Goal: Transaction & Acquisition: Purchase product/service

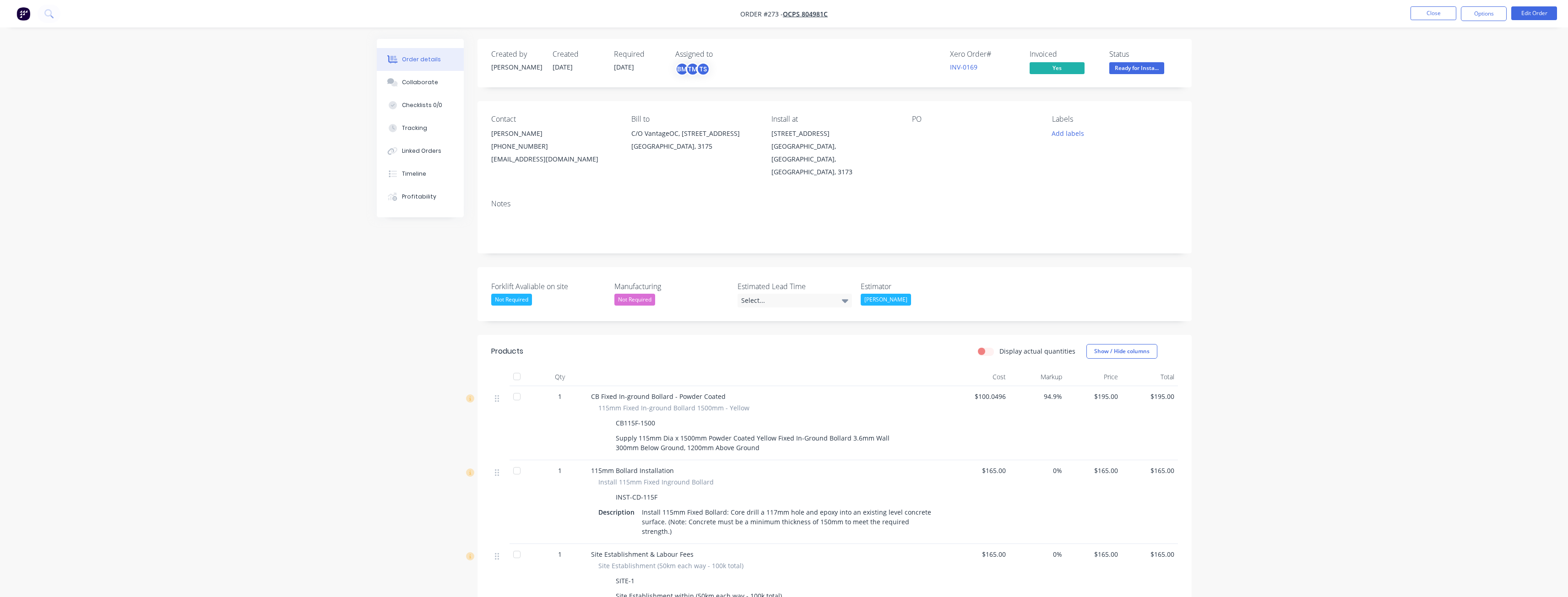
click at [264, 145] on div "Order details Collaborate Checklists 0/0 Tracking Linked Orders Timeline Profit…" at bounding box center [784, 386] width 1568 height 772
click at [24, 13] on img "button" at bounding box center [23, 13] width 13 height 13
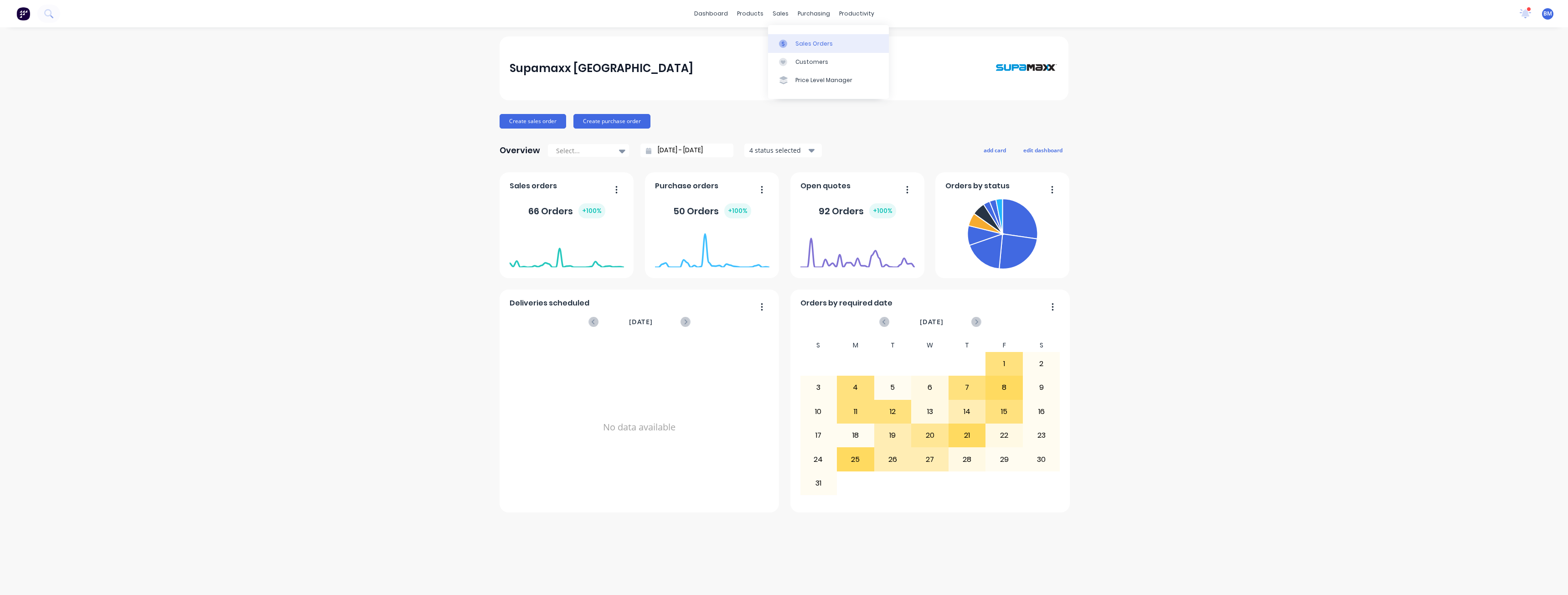
click at [805, 41] on div "Sales Orders" at bounding box center [814, 43] width 37 height 8
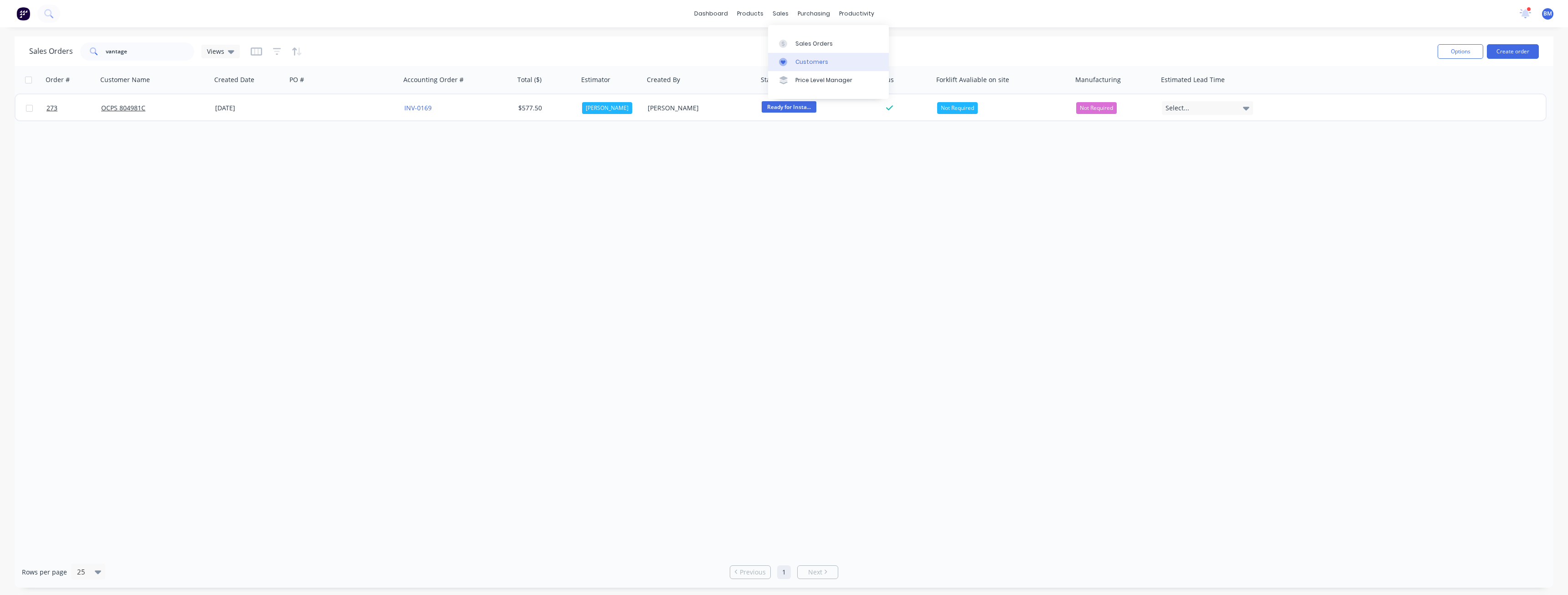
click at [813, 60] on div "Customers" at bounding box center [812, 62] width 33 height 8
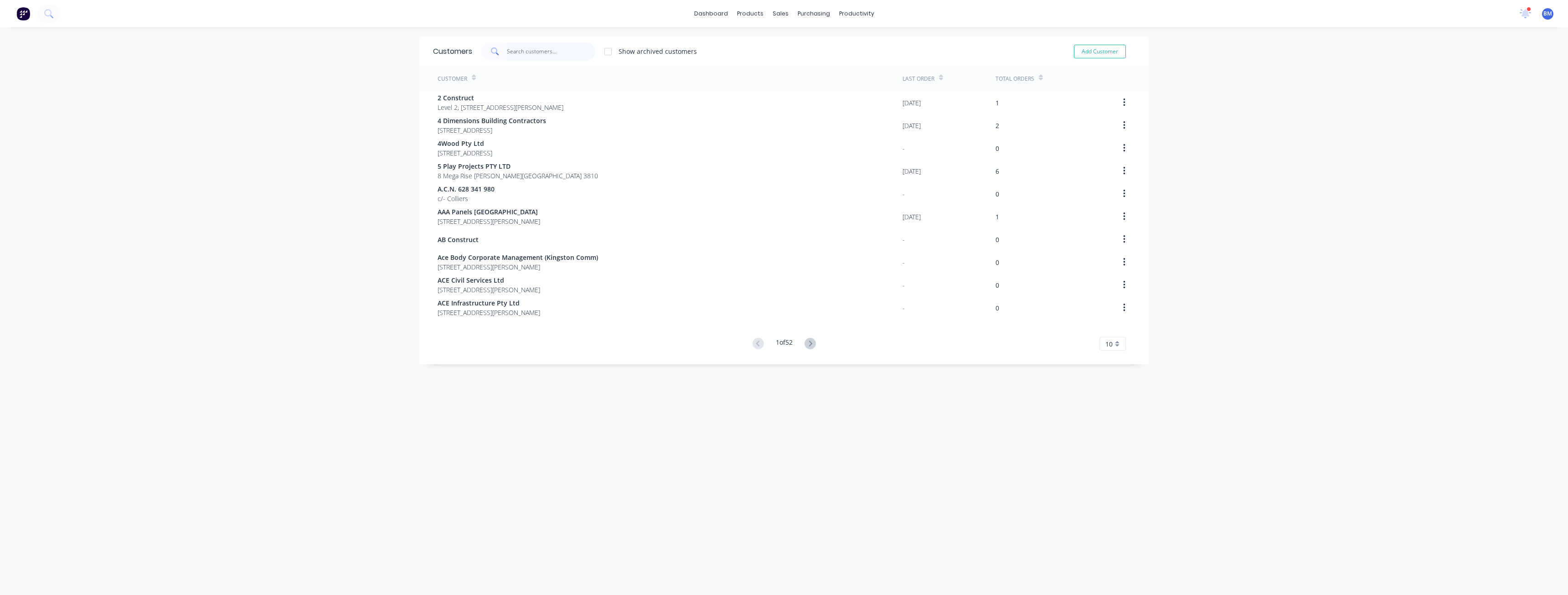
click at [523, 50] on input "text" at bounding box center [551, 52] width 89 height 18
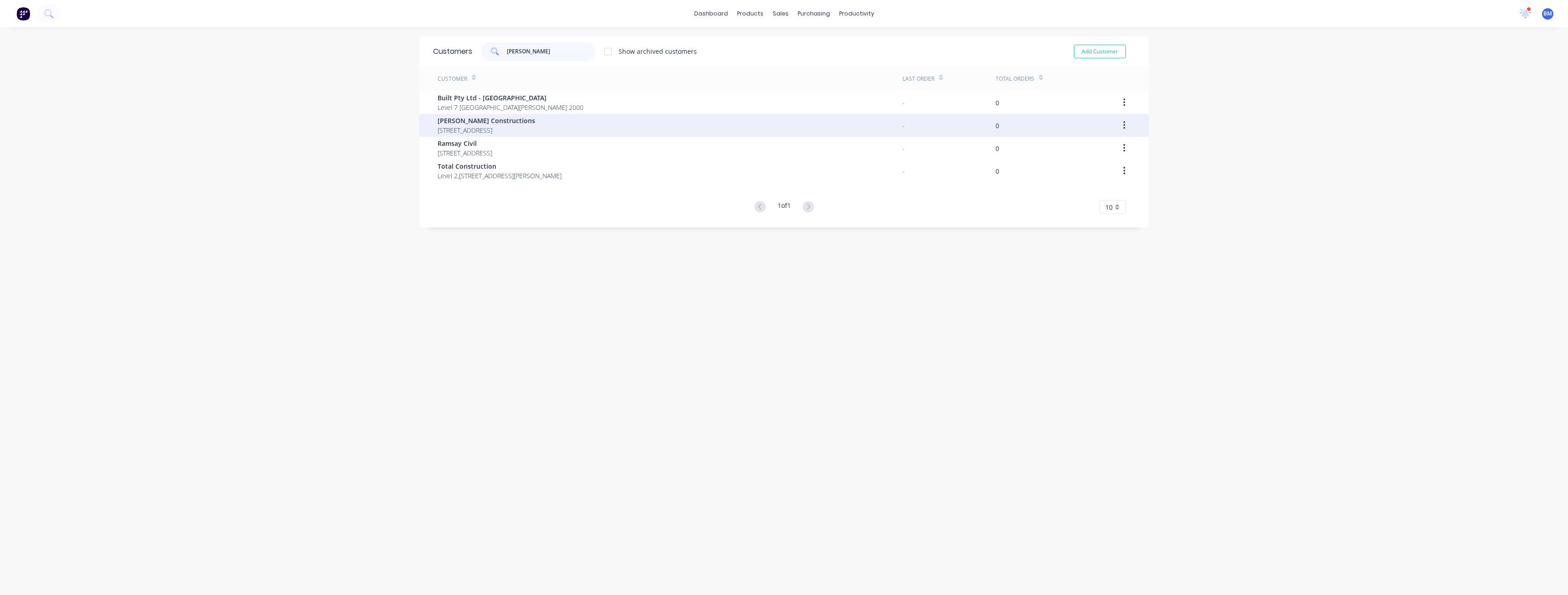
type input "[PERSON_NAME]"
click at [499, 121] on span "[PERSON_NAME] Constructions" at bounding box center [486, 121] width 97 height 10
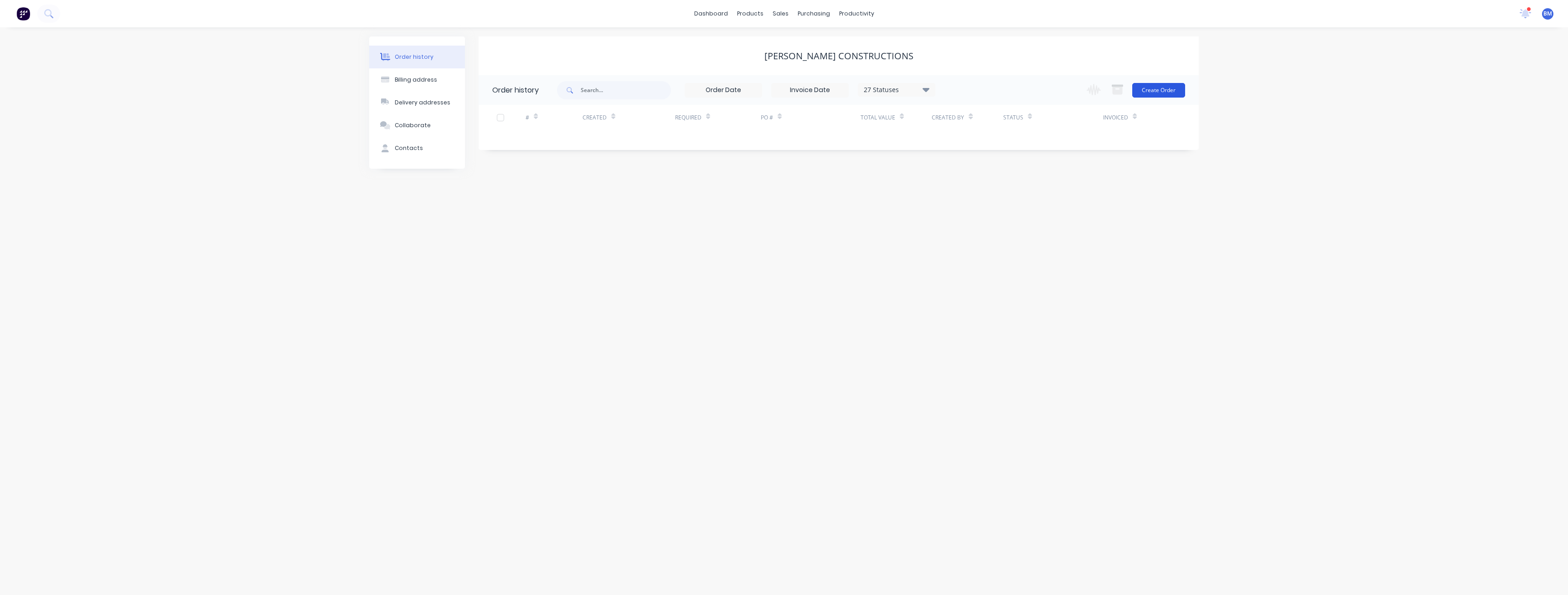
click at [1152, 86] on button "Create Order" at bounding box center [1158, 90] width 53 height 15
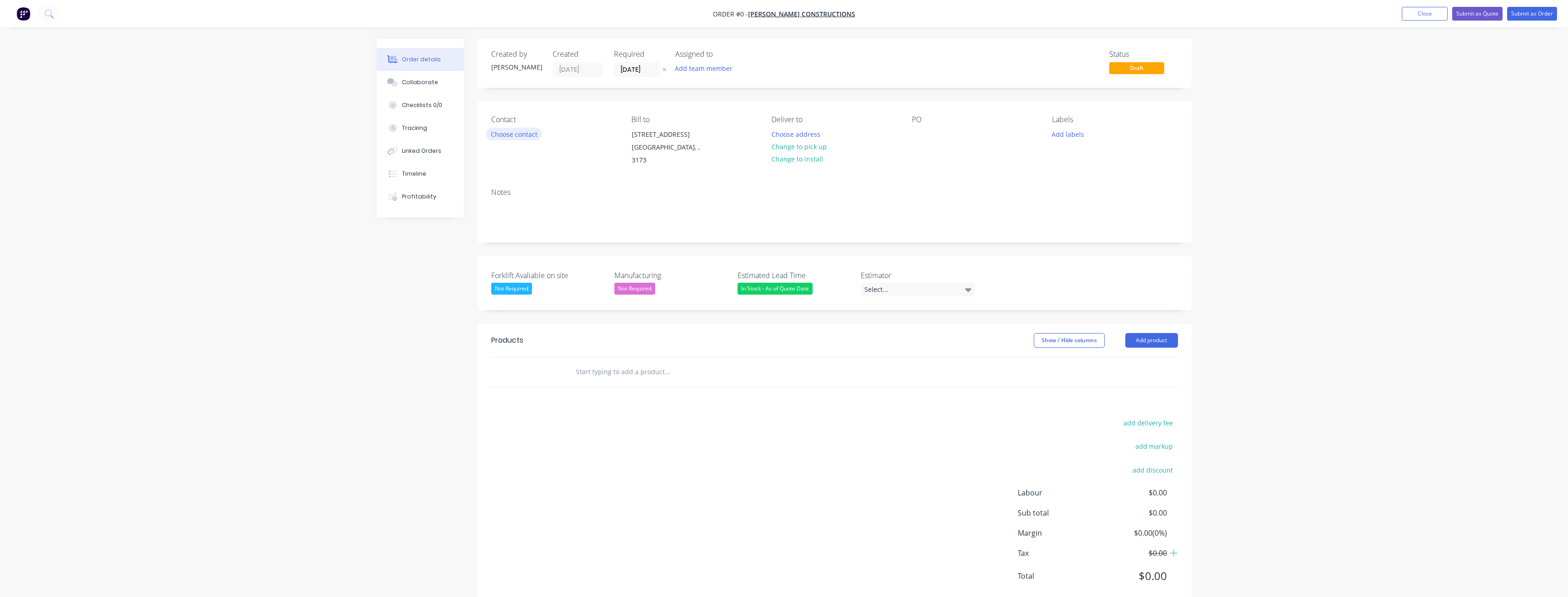
click at [504, 130] on button "Choose contact" at bounding box center [514, 134] width 56 height 12
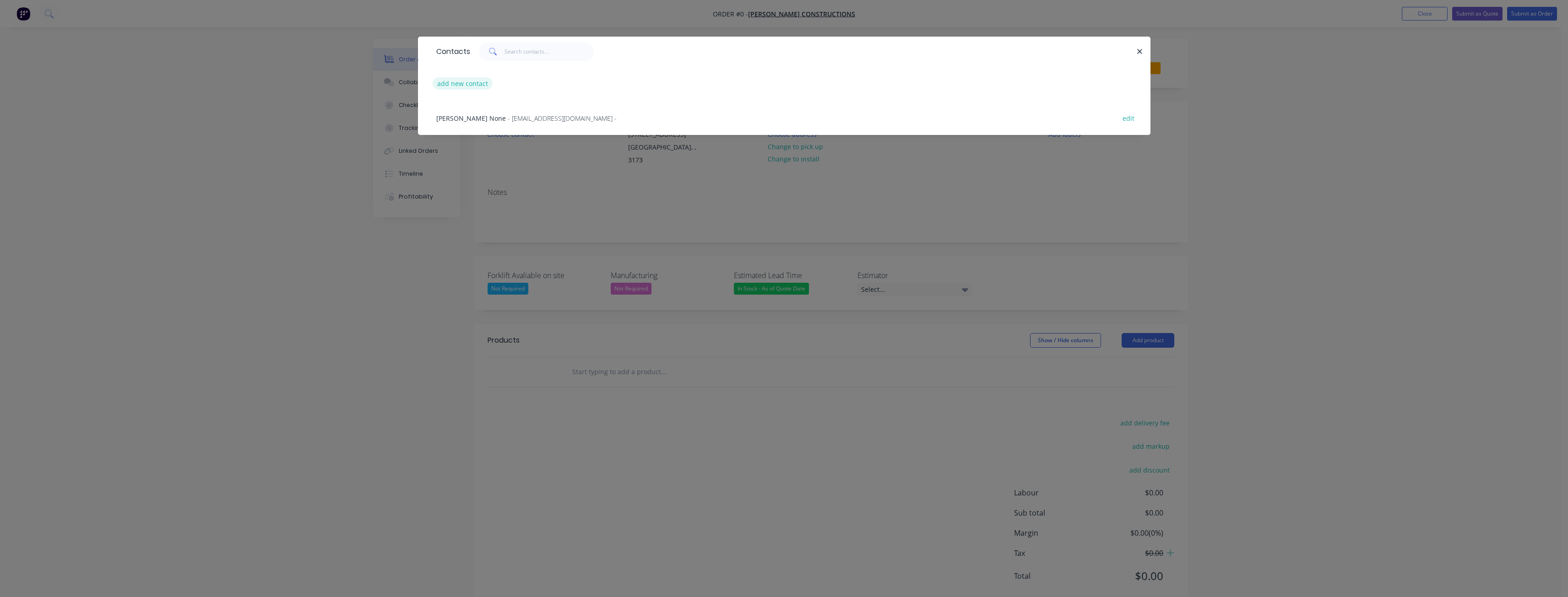
click at [469, 83] on button "add new contact" at bounding box center [463, 84] width 61 height 12
select select "AU"
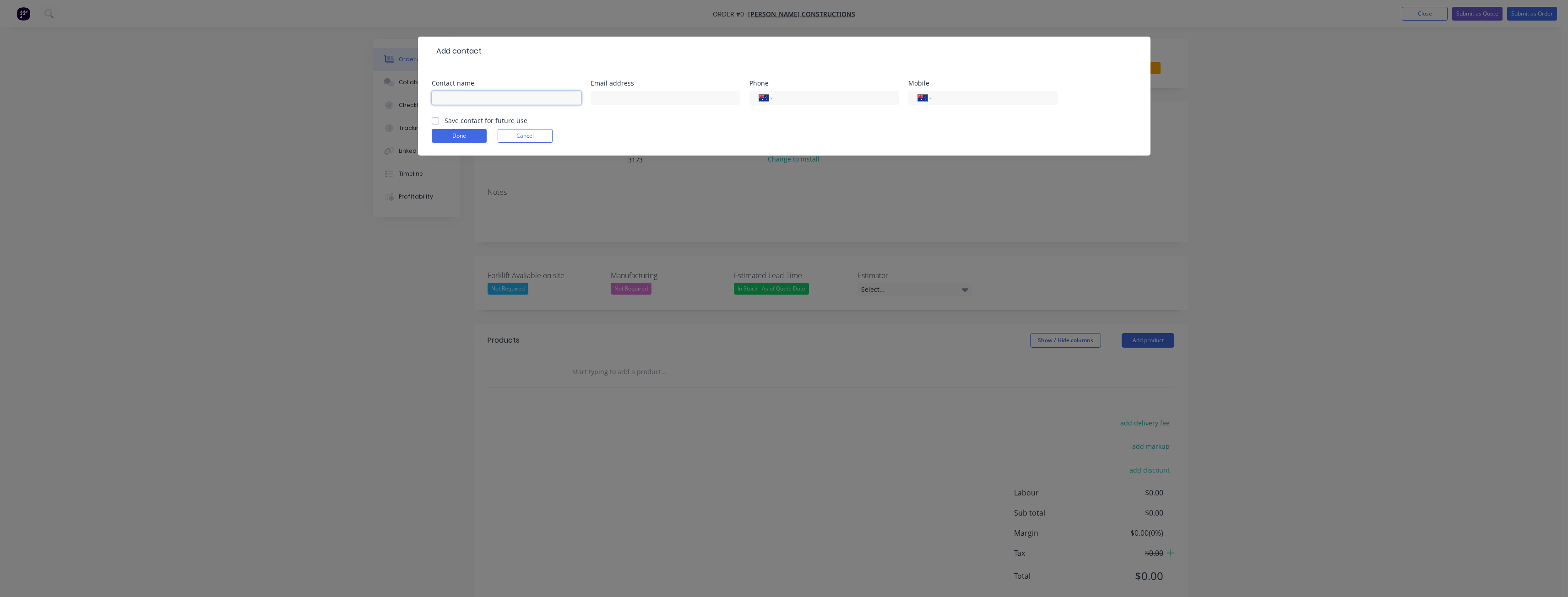
click at [462, 98] on input "text" at bounding box center [506, 98] width 150 height 13
type input "[PERSON_NAME]"
click at [616, 100] on input "text" at bounding box center [665, 98] width 150 height 13
paste input "[PERSON_NAME][EMAIL_ADDRESS][PERSON_NAME][DOMAIN_NAME]"
type input "[PERSON_NAME][EMAIL_ADDRESS][PERSON_NAME][DOMAIN_NAME]"
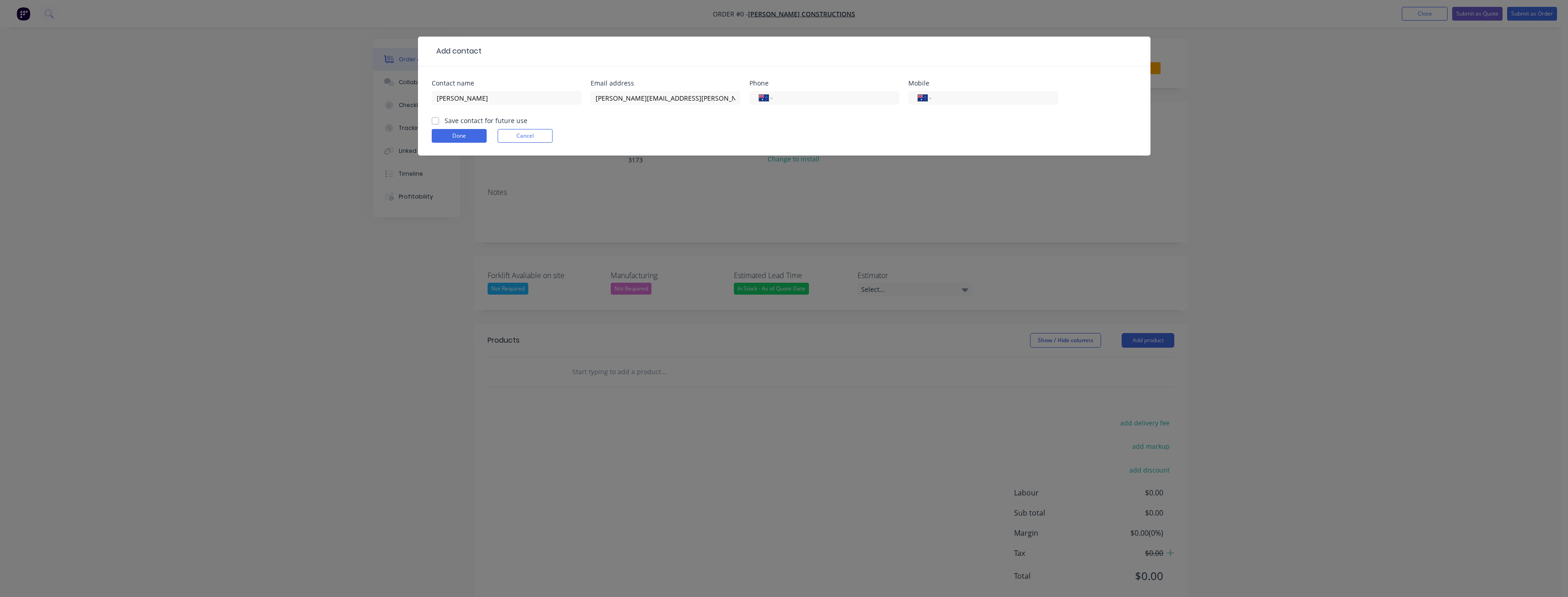
click at [644, 123] on form "Contact name [PERSON_NAME] Email address [PERSON_NAME][EMAIL_ADDRESS][PERSON_NA…" at bounding box center [784, 118] width 705 height 76
click at [444, 121] on label "Save contact for future use" at bounding box center [486, 120] width 83 height 10
click at [436, 121] on input "Save contact for future use" at bounding box center [435, 120] width 7 height 9
checkbox input "true"
click at [968, 98] on input "tel" at bounding box center [993, 98] width 110 height 10
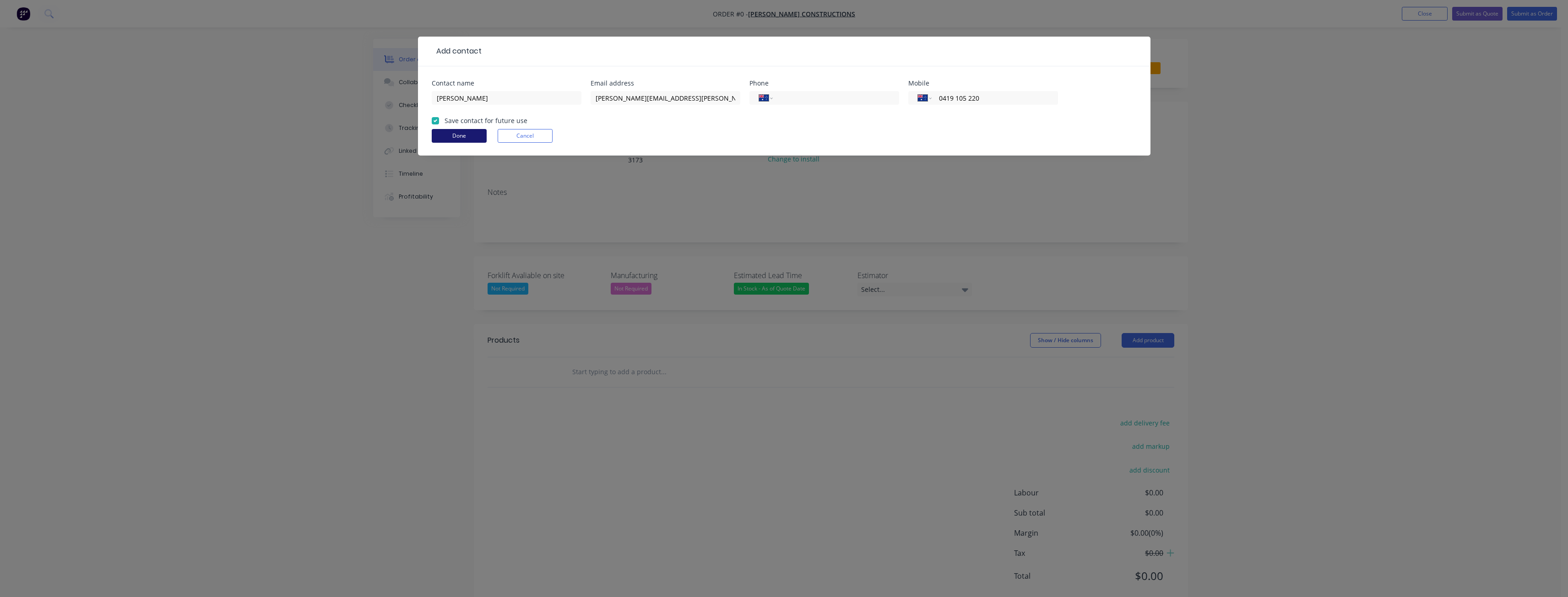
type input "0419 105 220"
click at [457, 133] on button "Done" at bounding box center [459, 136] width 55 height 13
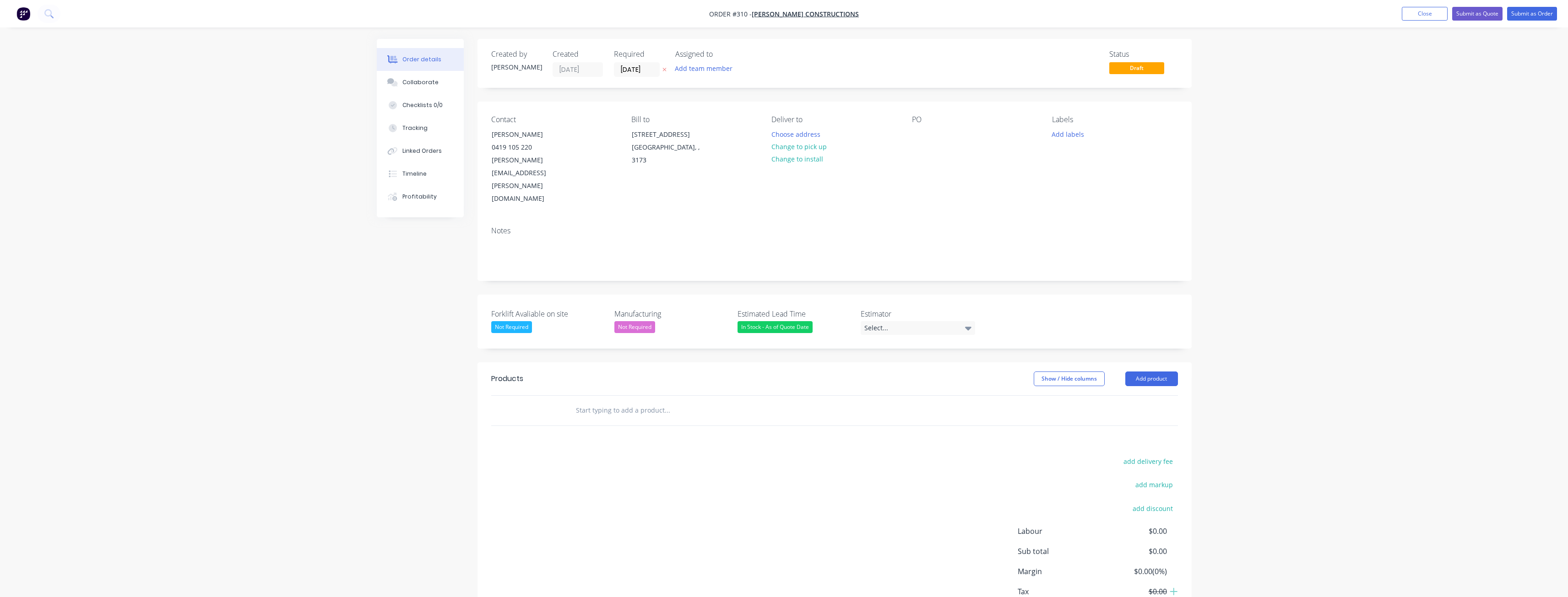
click at [413, 264] on div "Created by [PERSON_NAME] Created [DATE] Required [DATE] Assigned to Add team me…" at bounding box center [784, 349] width 815 height 620
click at [388, 272] on div "Created by [PERSON_NAME] Created [DATE] Required [DATE] Assigned to Add team me…" at bounding box center [784, 349] width 815 height 620
click at [793, 158] on button "Change to install" at bounding box center [797, 159] width 61 height 12
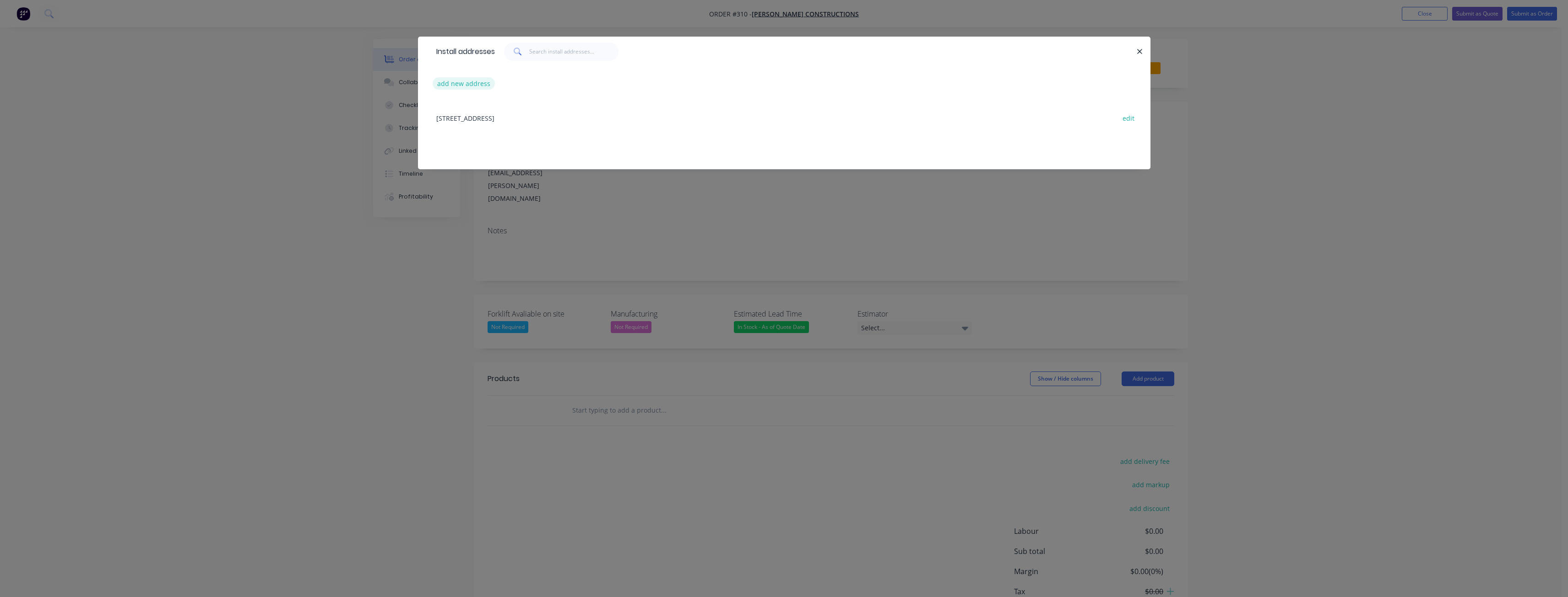
click at [456, 84] on button "add new address" at bounding box center [464, 84] width 63 height 12
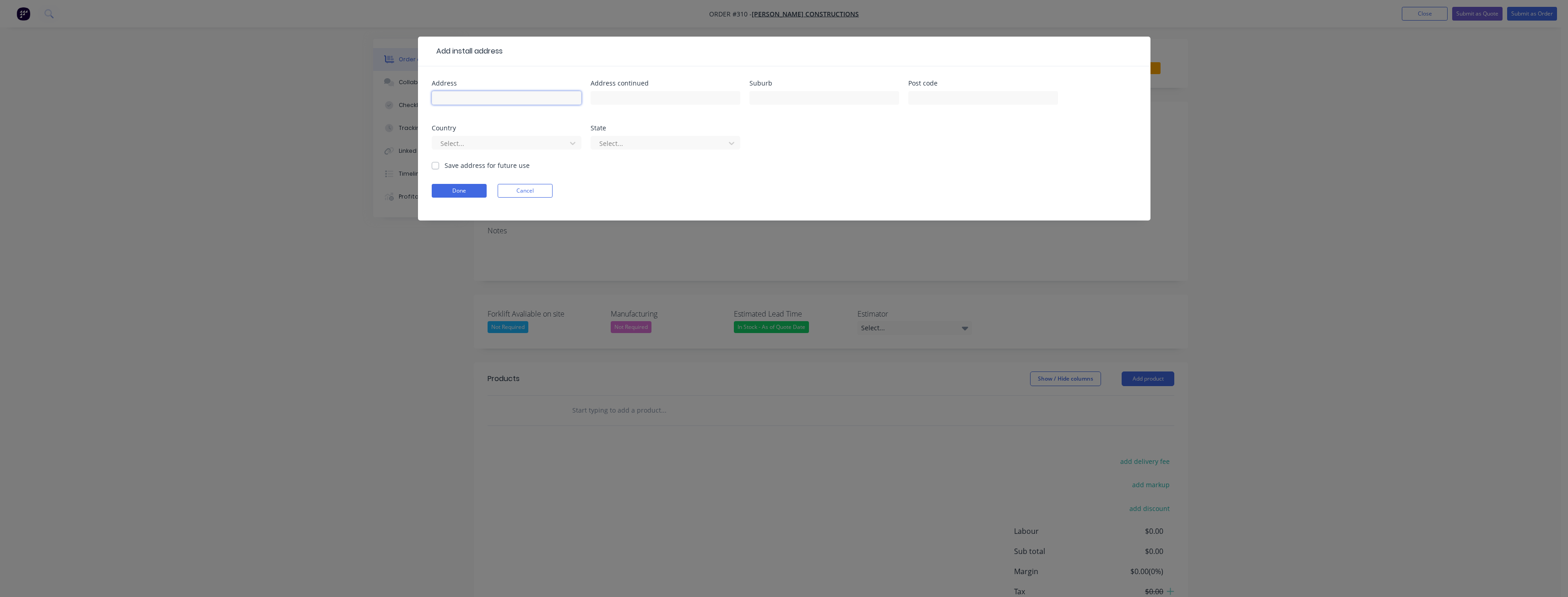
click at [482, 98] on input "text" at bounding box center [506, 98] width 150 height 13
type input "[STREET_ADDRESS]"
click at [801, 100] on input "text" at bounding box center [824, 98] width 150 height 13
type input "Mernda"
click at [929, 100] on input "text" at bounding box center [983, 98] width 150 height 13
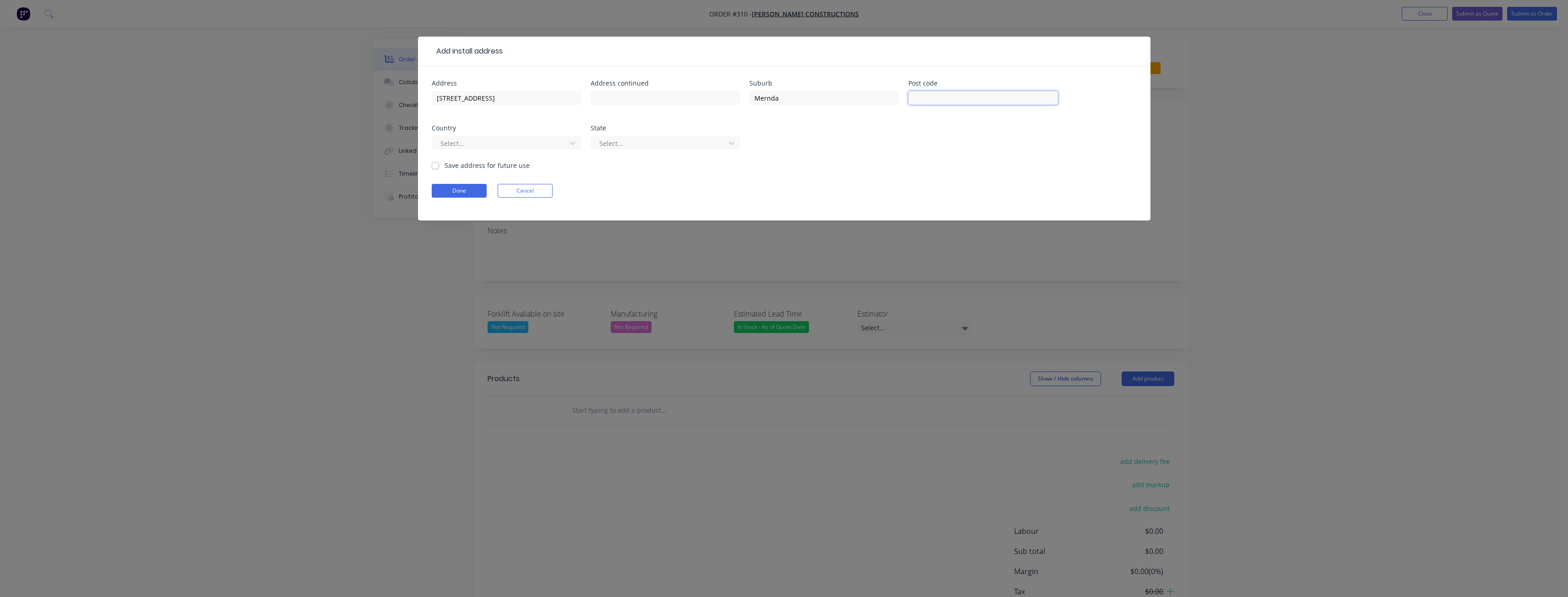
click at [940, 98] on input "text" at bounding box center [983, 98] width 150 height 13
paste input "3754"
type input "3754"
click at [904, 161] on form "Address [STREET_ADDRESS] Address continued Suburb Mernda Post code 3754 Country…" at bounding box center [784, 150] width 705 height 141
click at [573, 142] on icon at bounding box center [572, 143] width 9 height 9
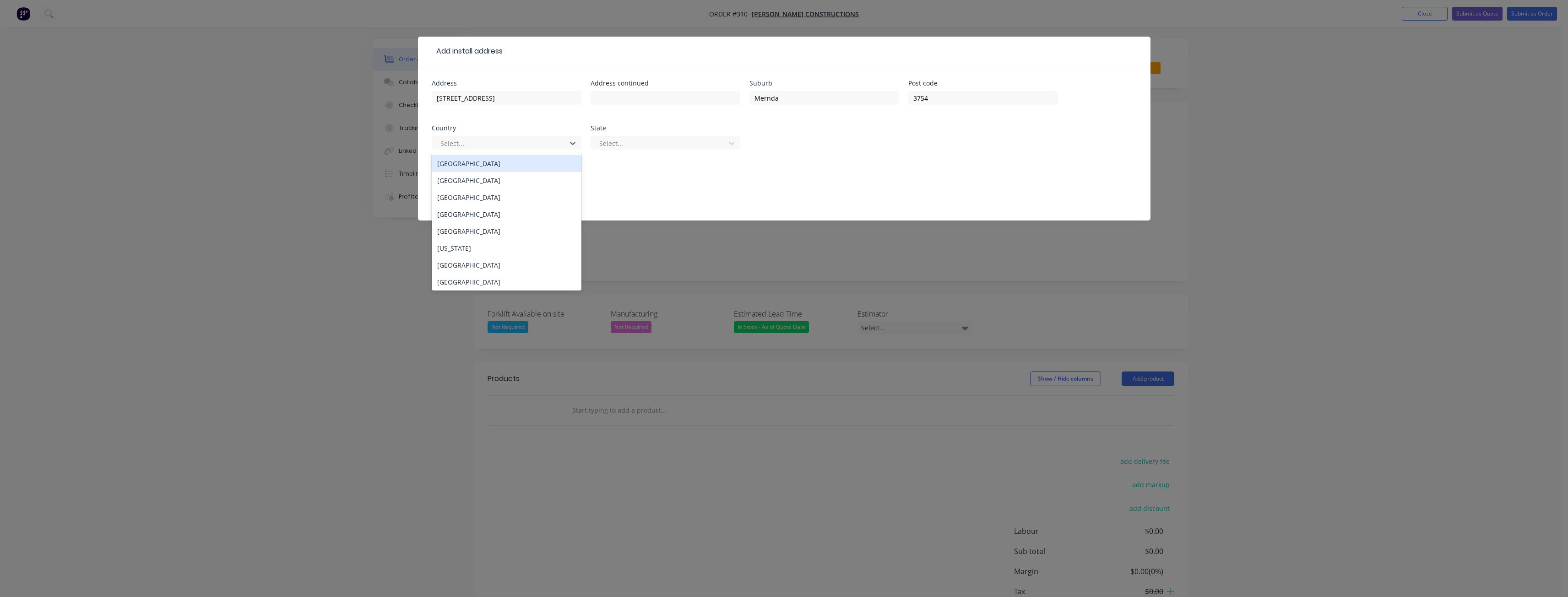
click at [537, 161] on div "[GEOGRAPHIC_DATA]" at bounding box center [506, 164] width 150 height 17
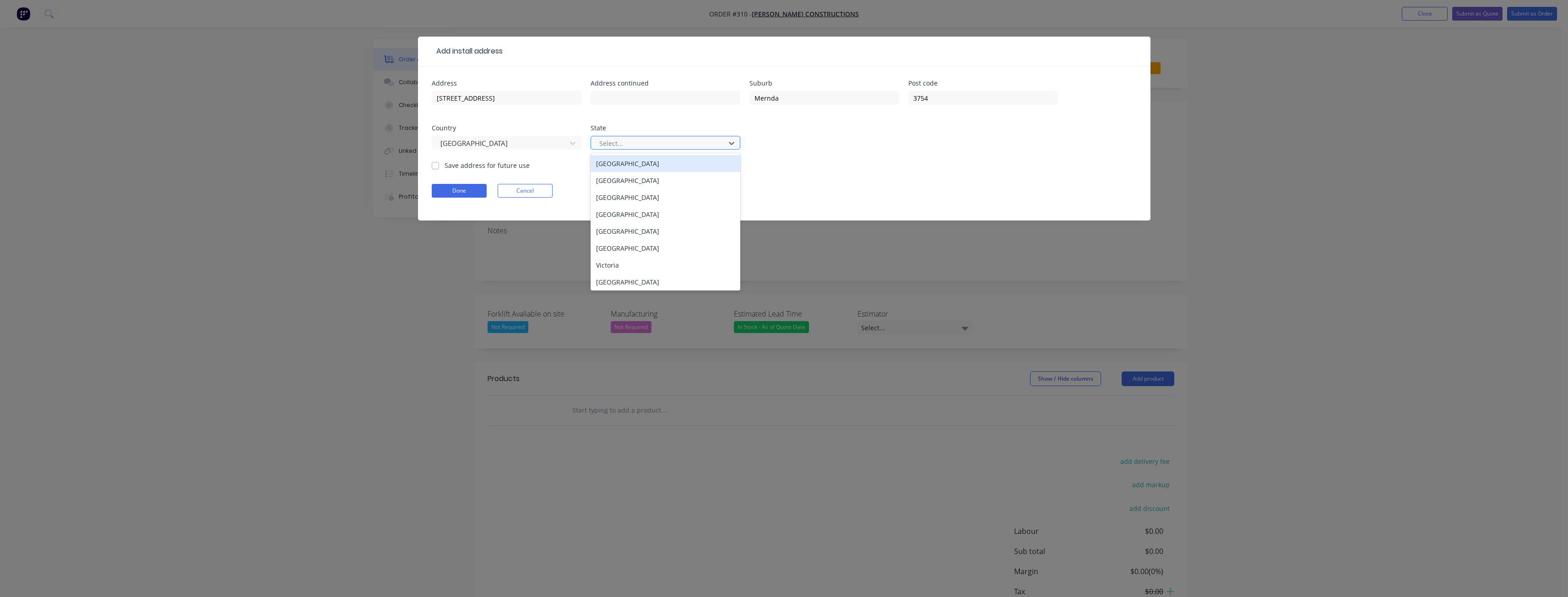
click at [627, 140] on div at bounding box center [660, 143] width 122 height 12
click at [611, 265] on div "Victoria" at bounding box center [665, 265] width 150 height 17
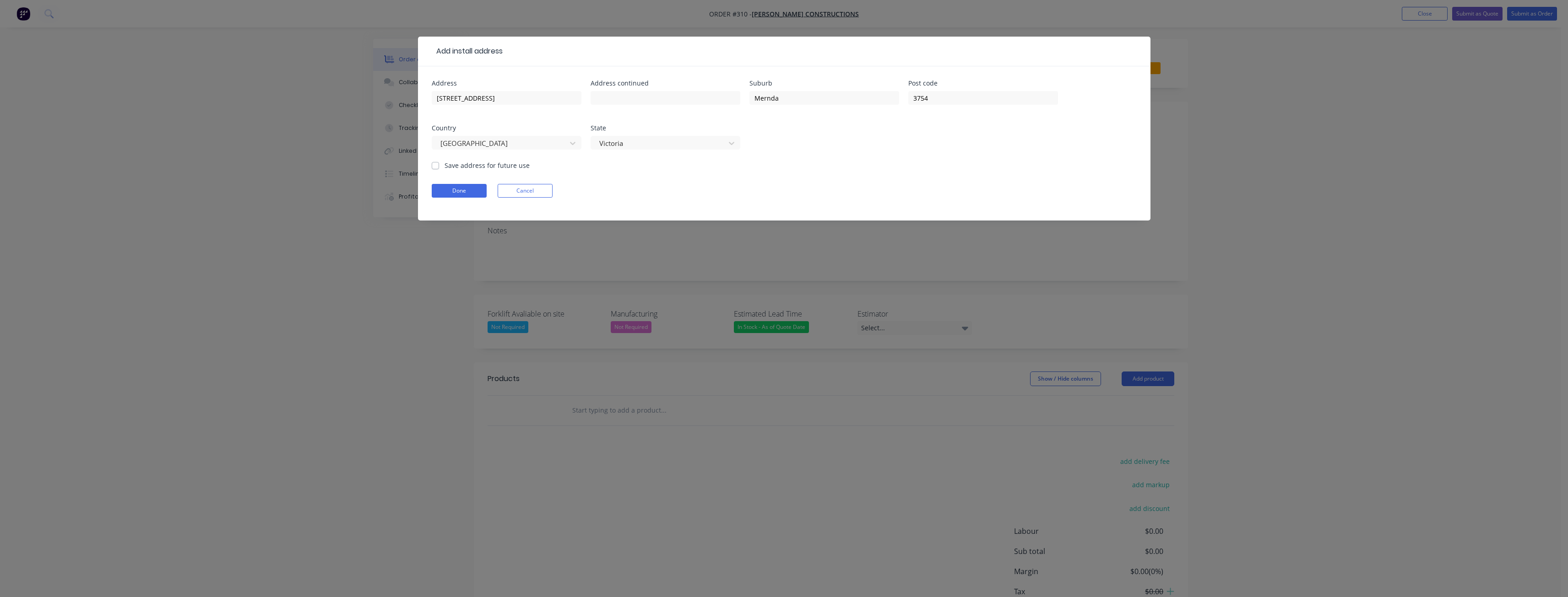
click at [606, 175] on form "Address [STREET_ADDRESS] Address continued Suburb Mernda Post code [GEOGRAPHIC_…" at bounding box center [784, 150] width 705 height 141
click at [444, 163] on label "Save address for future use" at bounding box center [487, 166] width 85 height 10
click at [435, 163] on input "Save address for future use" at bounding box center [435, 165] width 7 height 9
checkbox input "true"
click at [646, 174] on form "Address [STREET_ADDRESS] Address continued Suburb Mernda Post code [GEOGRAPHIC_…" at bounding box center [784, 150] width 705 height 141
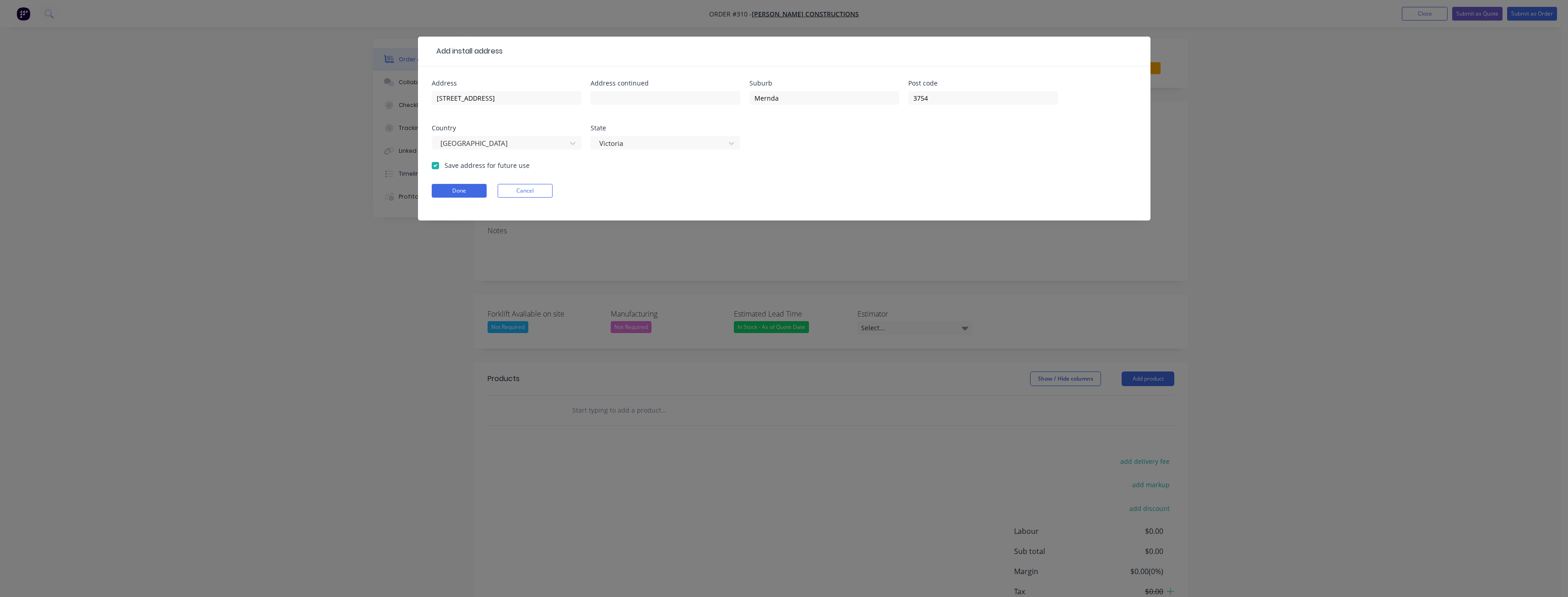
click at [635, 185] on div "Done Cancel" at bounding box center [784, 191] width 705 height 13
click at [635, 183] on form "Address [STREET_ADDRESS] Address continued Suburb Mernda Post code [GEOGRAPHIC_…" at bounding box center [784, 150] width 705 height 141
click at [473, 192] on button "Done" at bounding box center [459, 191] width 55 height 13
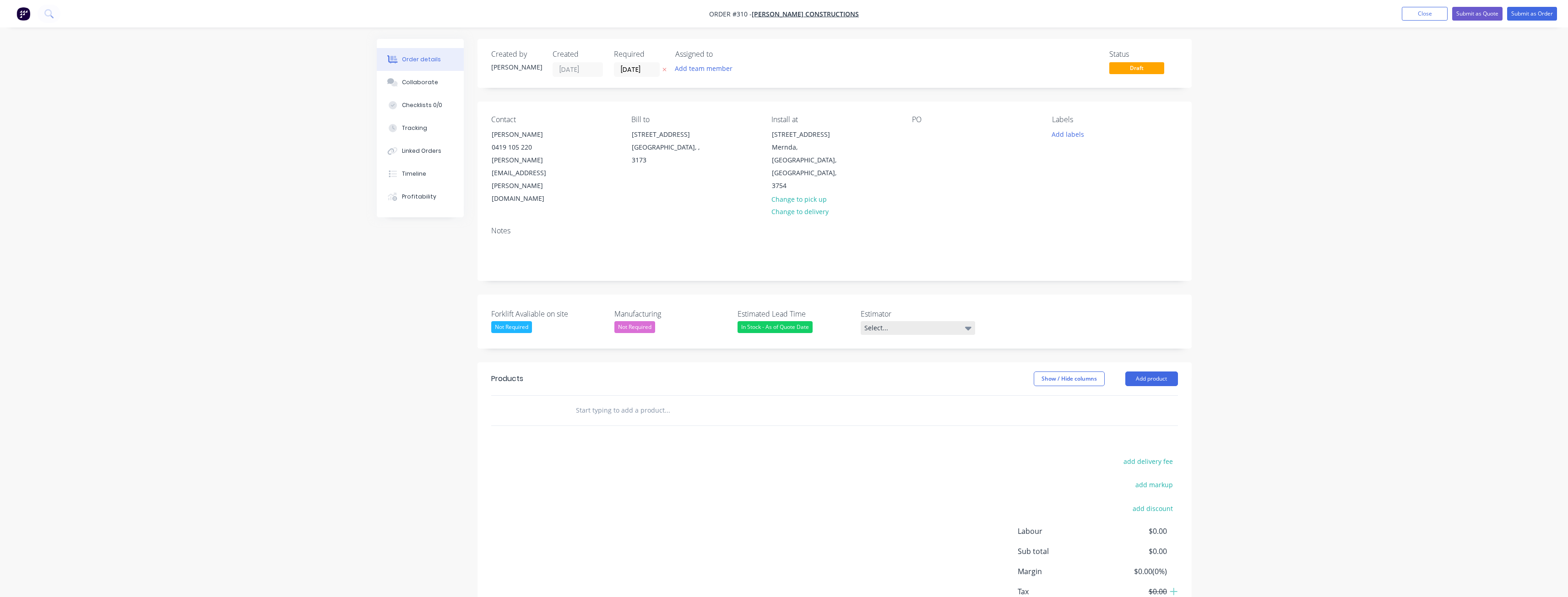
click at [963, 321] on div "Select..." at bounding box center [918, 328] width 114 height 13
click at [882, 325] on div "[PERSON_NAME]" at bounding box center [893, 327] width 50 height 12
click at [1029, 295] on div "Forklift Avaliable on site Not Required Manufacturing Not Required Estimated Le…" at bounding box center [834, 320] width 714 height 52
click at [716, 70] on button "Add team member" at bounding box center [704, 68] width 67 height 12
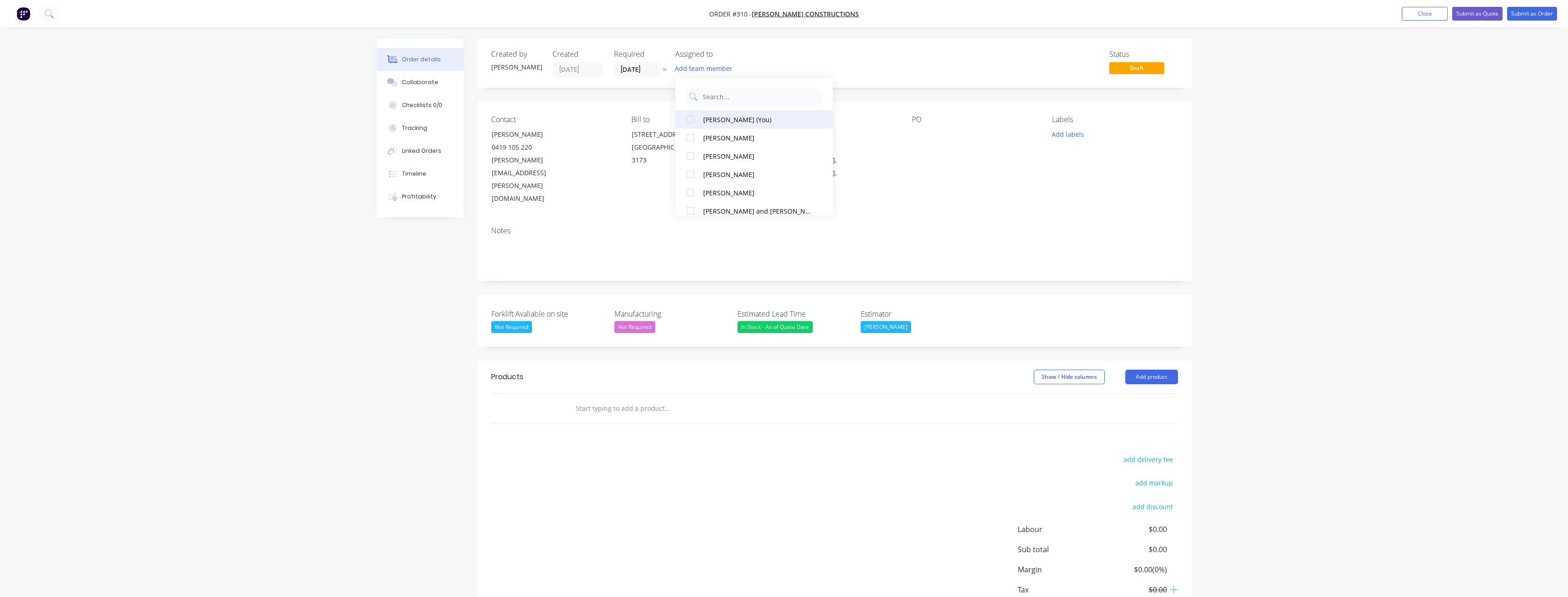
click at [690, 117] on div at bounding box center [690, 119] width 18 height 18
click at [1021, 295] on div "Forklift Avaliable on site Not Required Manufacturing Not Required Estimated Le…" at bounding box center [834, 320] width 714 height 52
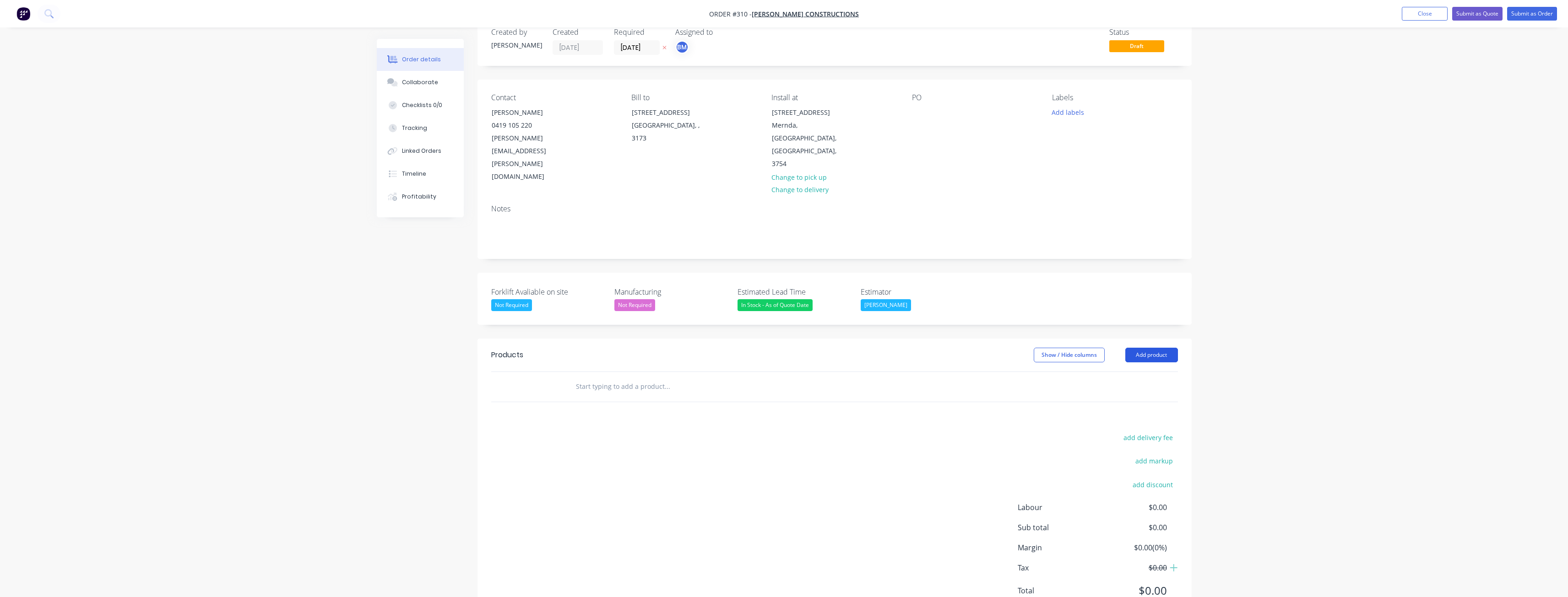
click at [1149, 348] on button "Add product" at bounding box center [1152, 355] width 53 height 15
click at [1133, 372] on div "Product catalogue" at bounding box center [1134, 378] width 70 height 13
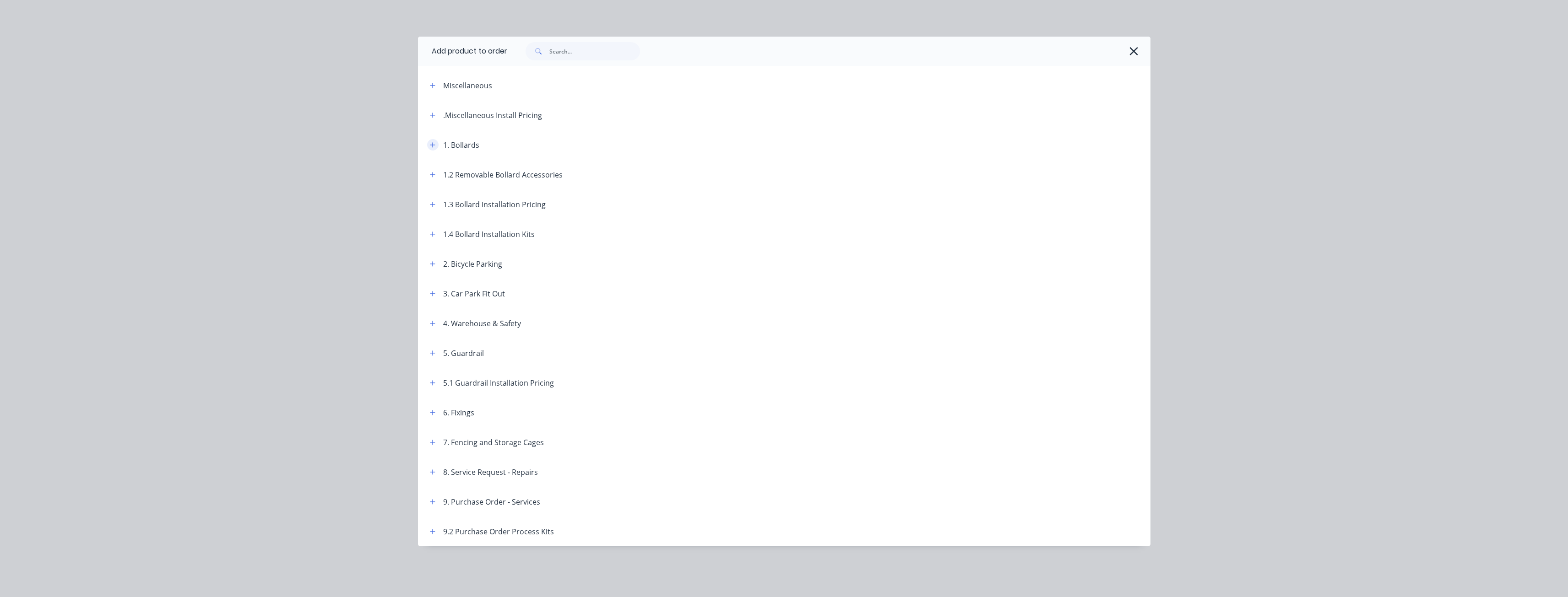
click at [431, 142] on icon "button" at bounding box center [432, 145] width 6 height 6
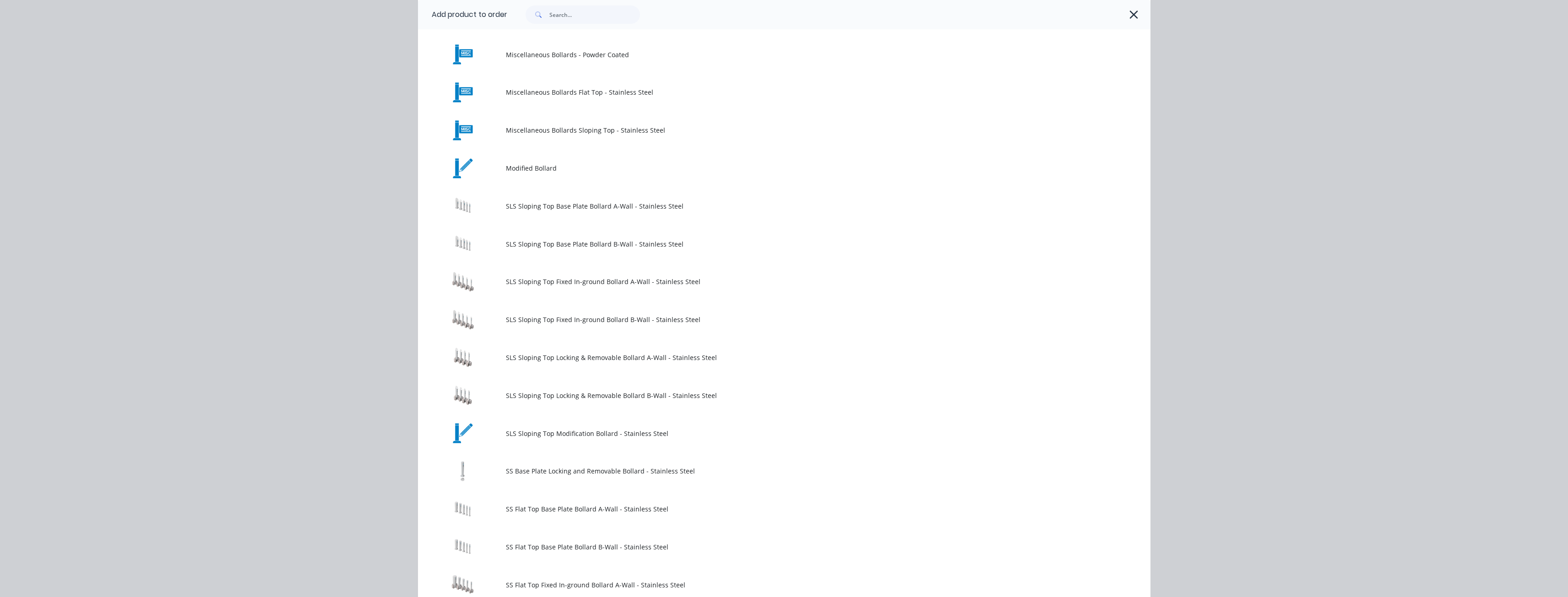
scroll to position [504, 0]
click at [525, 291] on td "SLS Sloping Top Fixed In-ground Bollard A-Wall - Stainless Steel" at bounding box center [828, 282] width 644 height 38
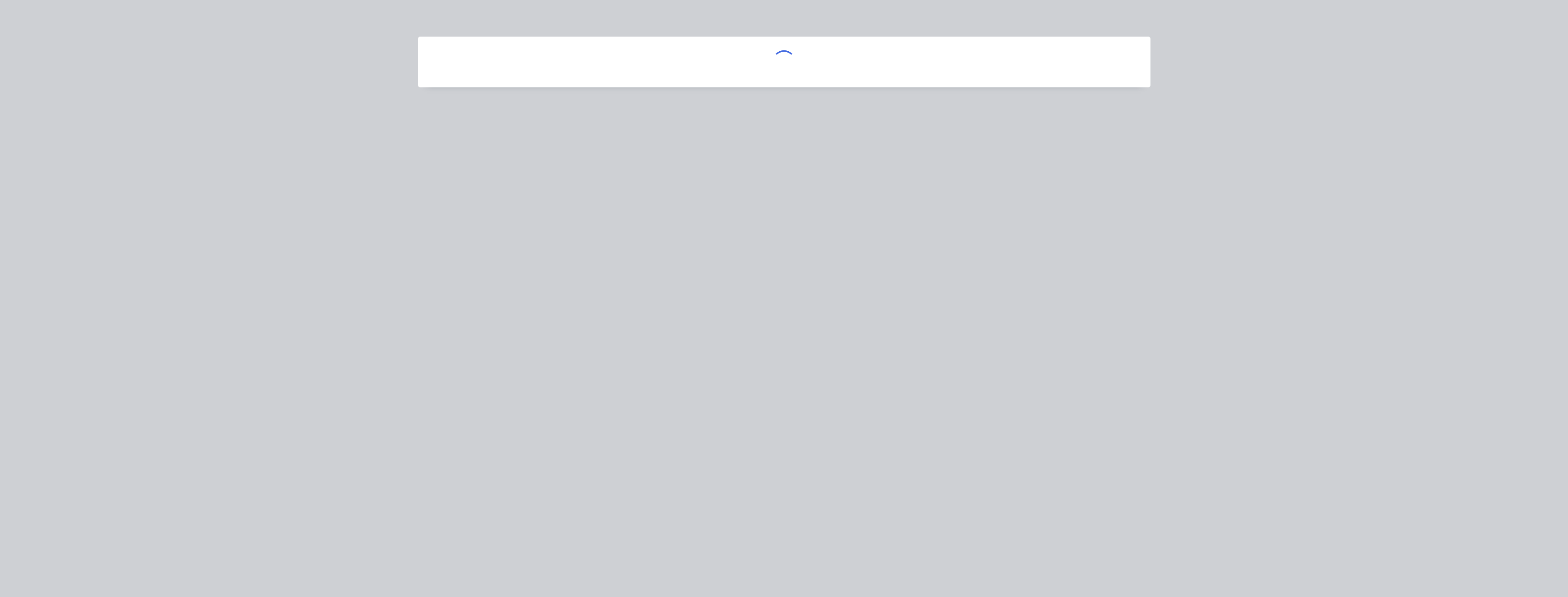
scroll to position [0, 0]
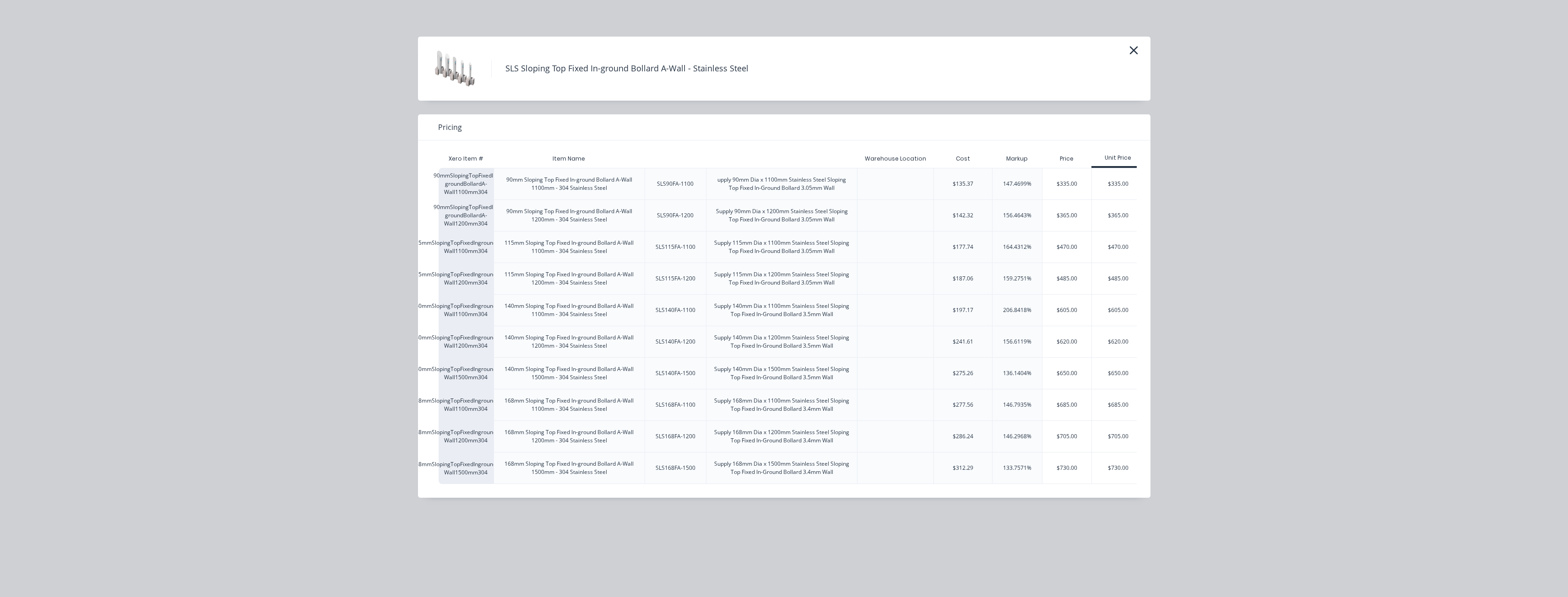
drag, startPoint x: 526, startPoint y: 287, endPoint x: 529, endPoint y: 258, distance: 29.2
click at [530, 258] on div "115mm Sloping Top Fixed In-ground Bollard A-Wall 1100mm - 304 Stainless Steel" at bounding box center [569, 247] width 150 height 31
click at [1135, 45] on icon "button" at bounding box center [1134, 50] width 10 height 13
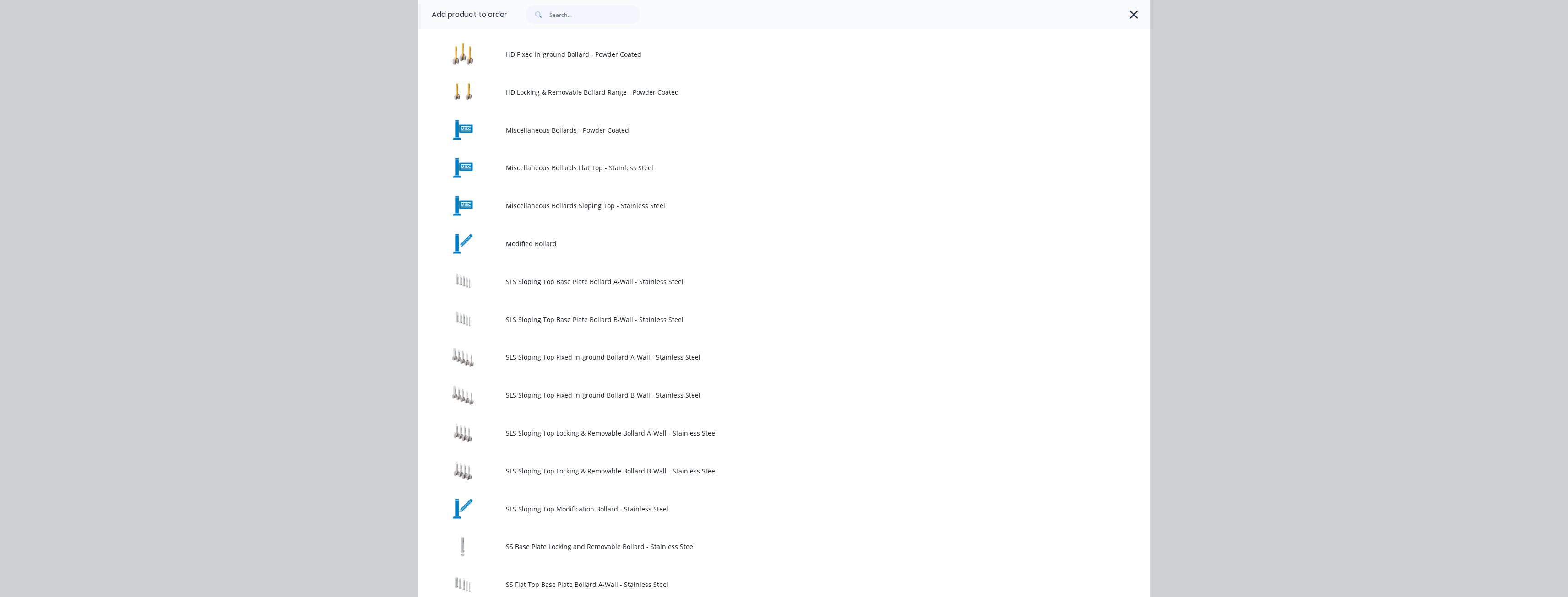
scroll to position [450, 0]
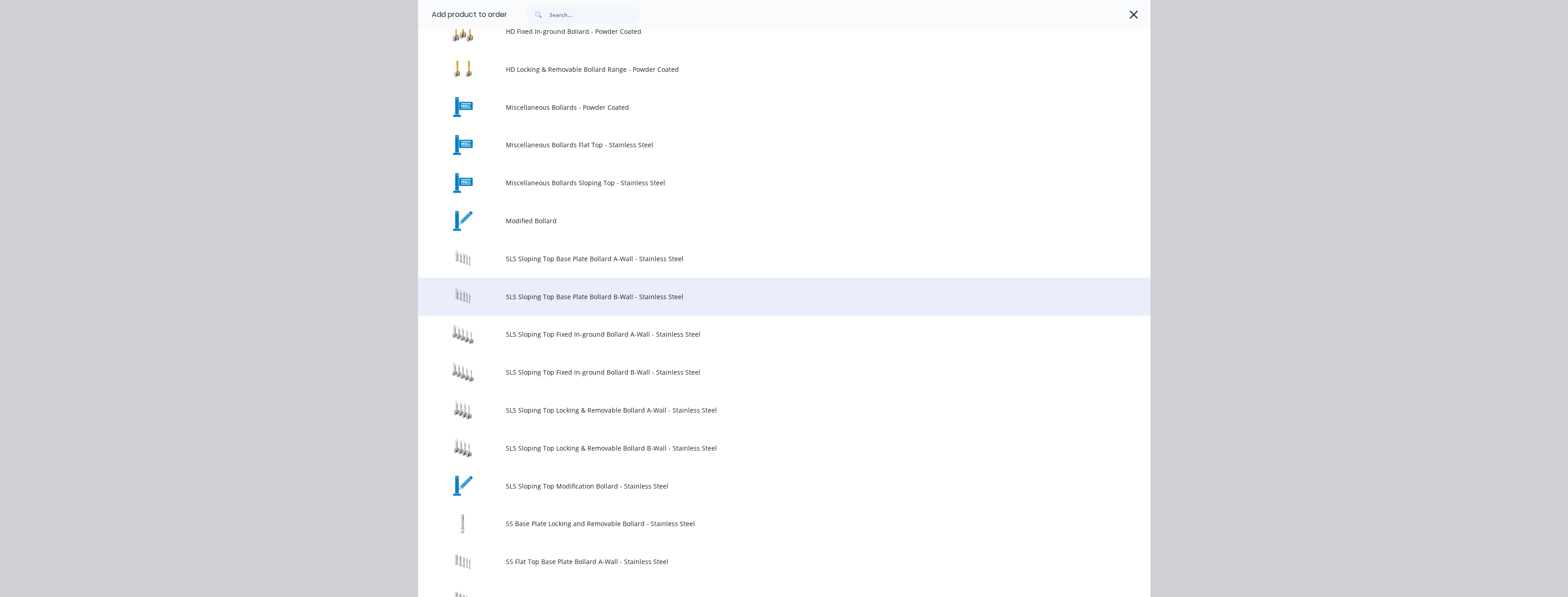
click at [609, 291] on td "SLS Sloping Top Base Plate Bollard B-Wall - Stainless Steel" at bounding box center [828, 297] width 644 height 38
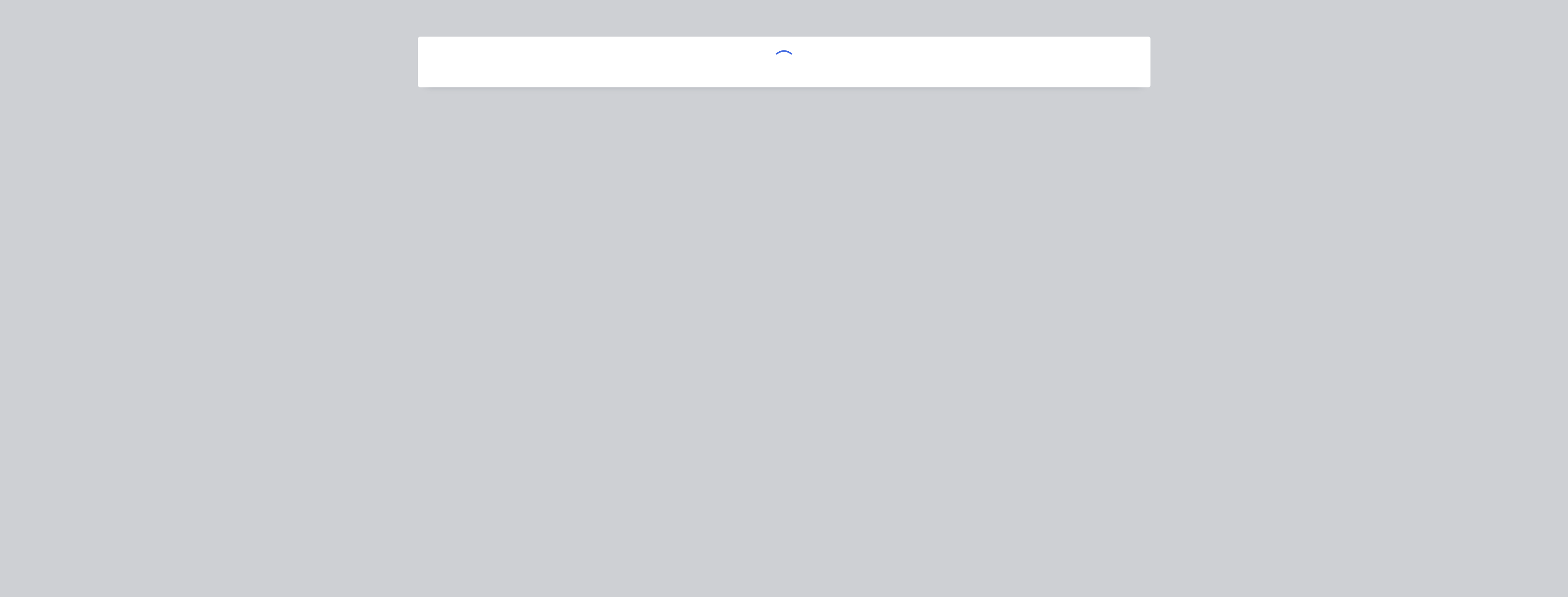
scroll to position [0, 0]
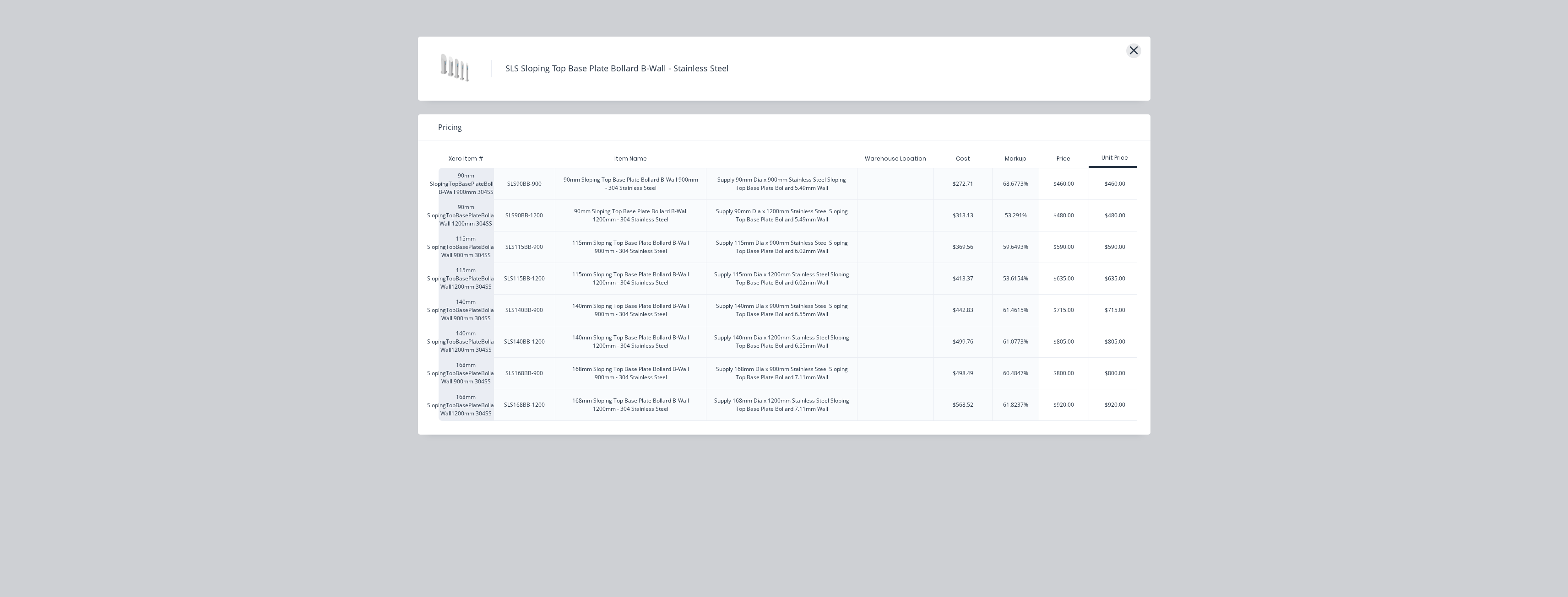
click at [1133, 47] on icon "button" at bounding box center [1134, 50] width 10 height 13
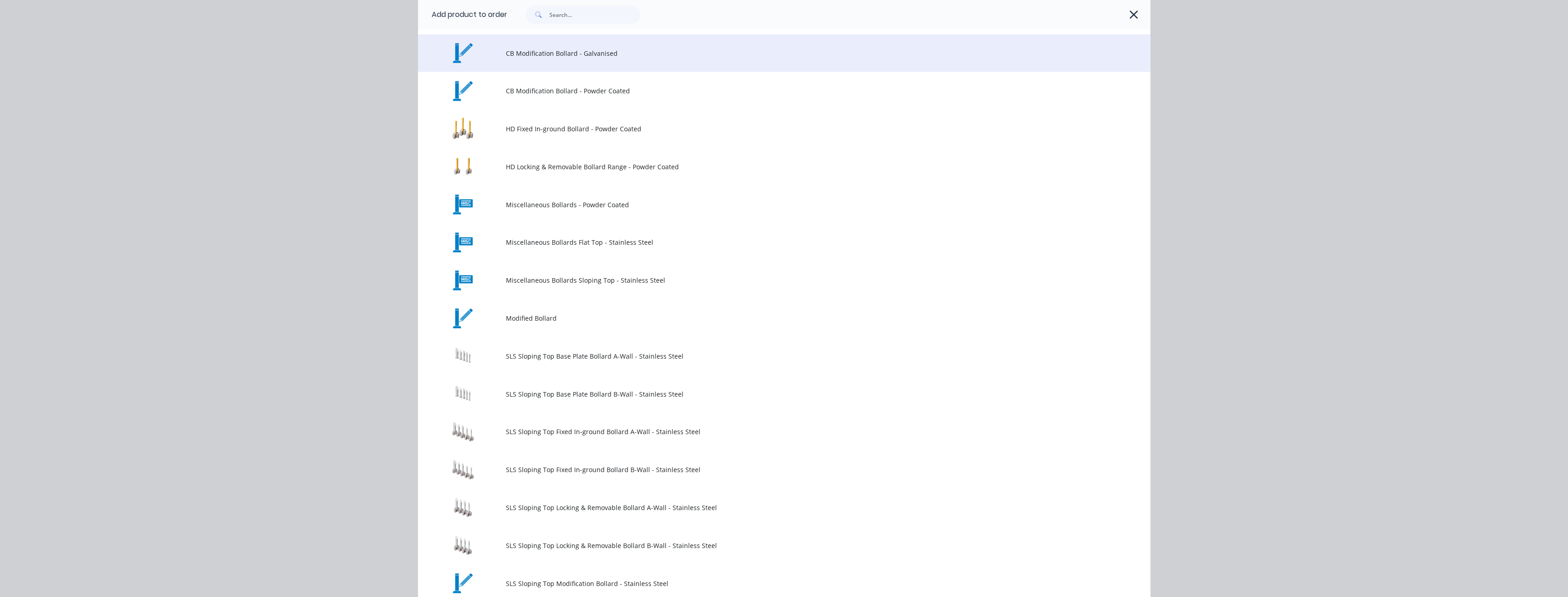
scroll to position [359, 0]
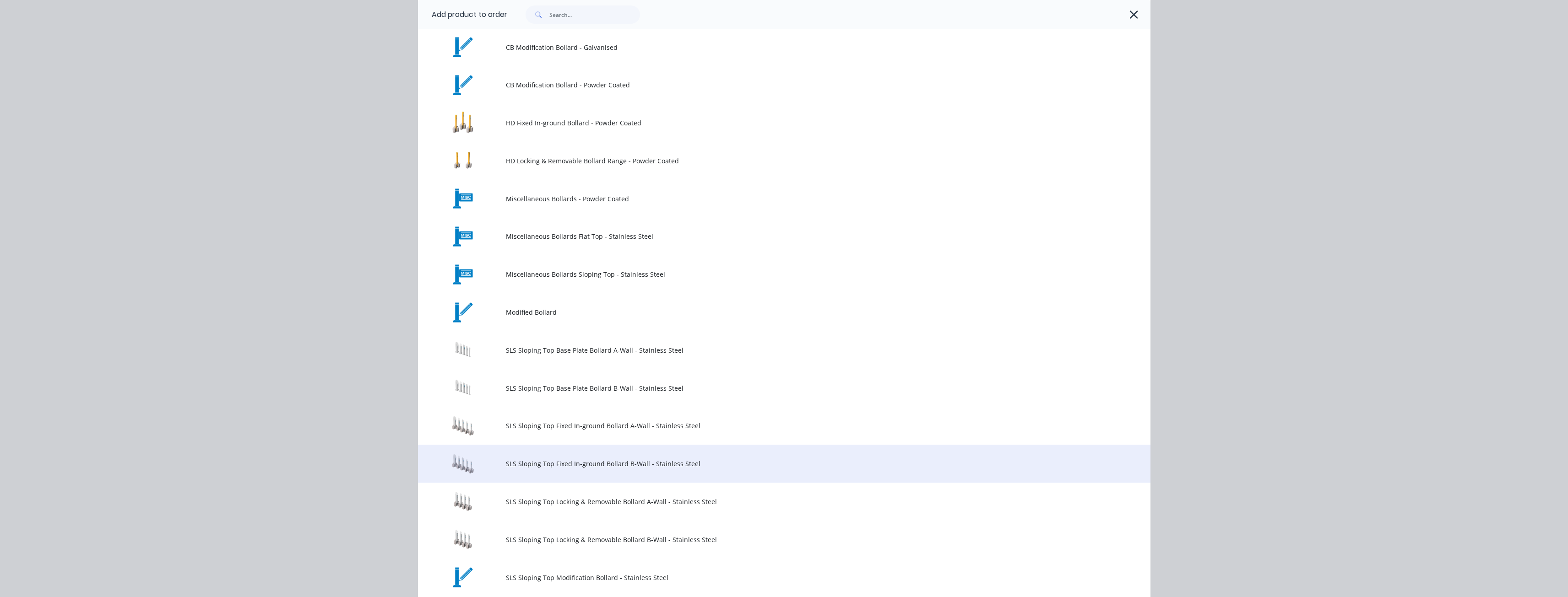
click at [584, 462] on span "SLS Sloping Top Fixed In-ground Bollard B-Wall - Stainless Steel" at bounding box center [763, 464] width 515 height 10
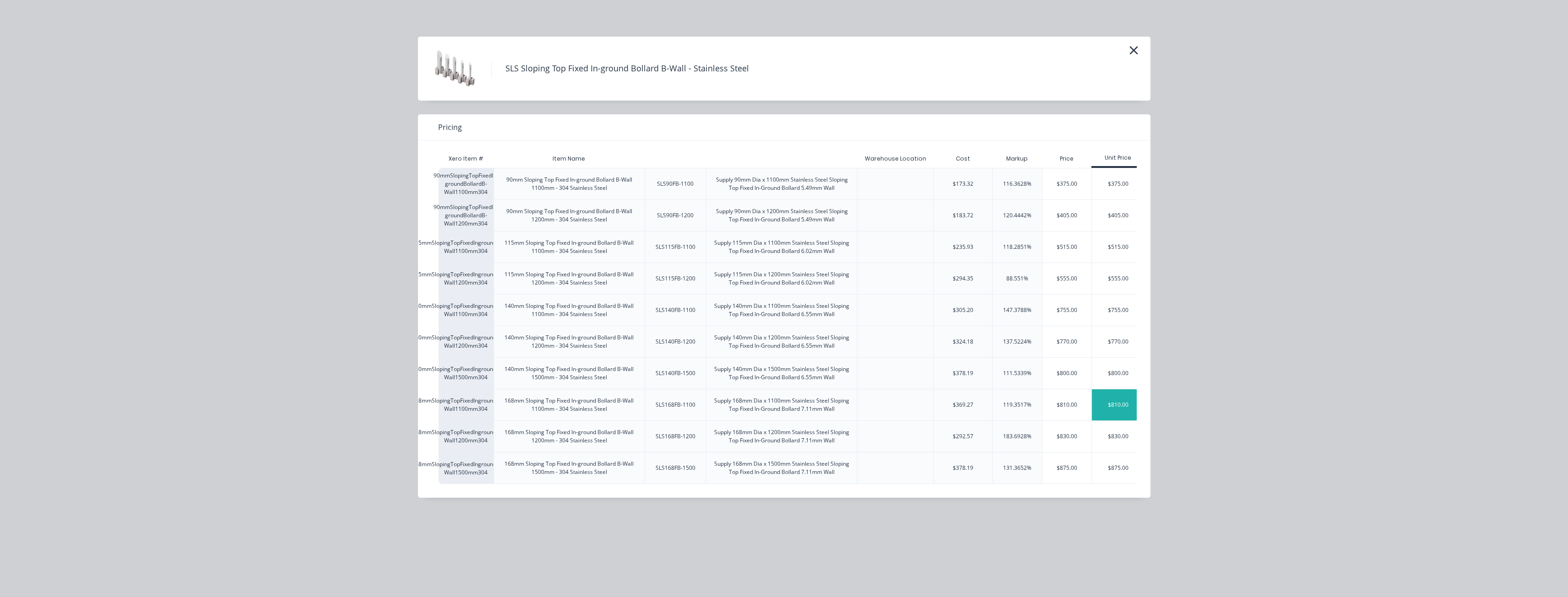
click at [1117, 400] on div "$810.00" at bounding box center [1117, 405] width 52 height 31
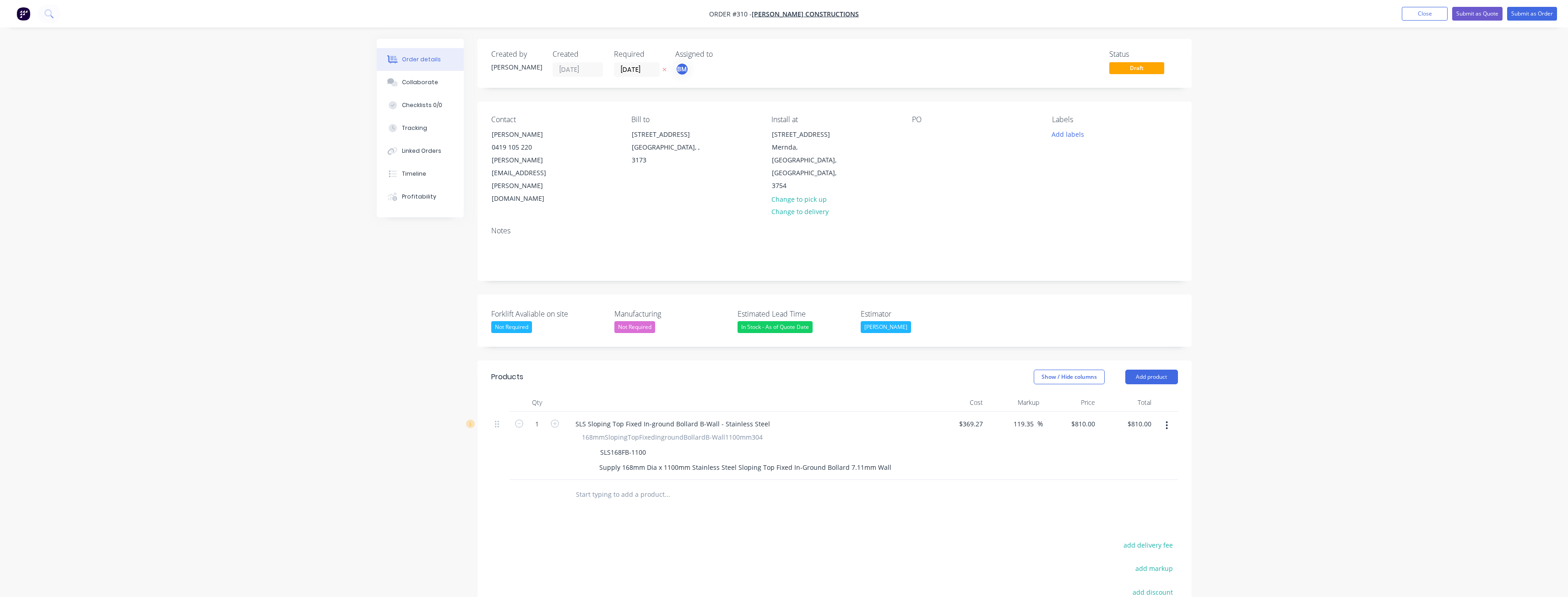
click at [1165, 417] on button "button" at bounding box center [1166, 425] width 21 height 16
click at [1118, 498] on div "Delete" at bounding box center [1134, 505] width 70 height 13
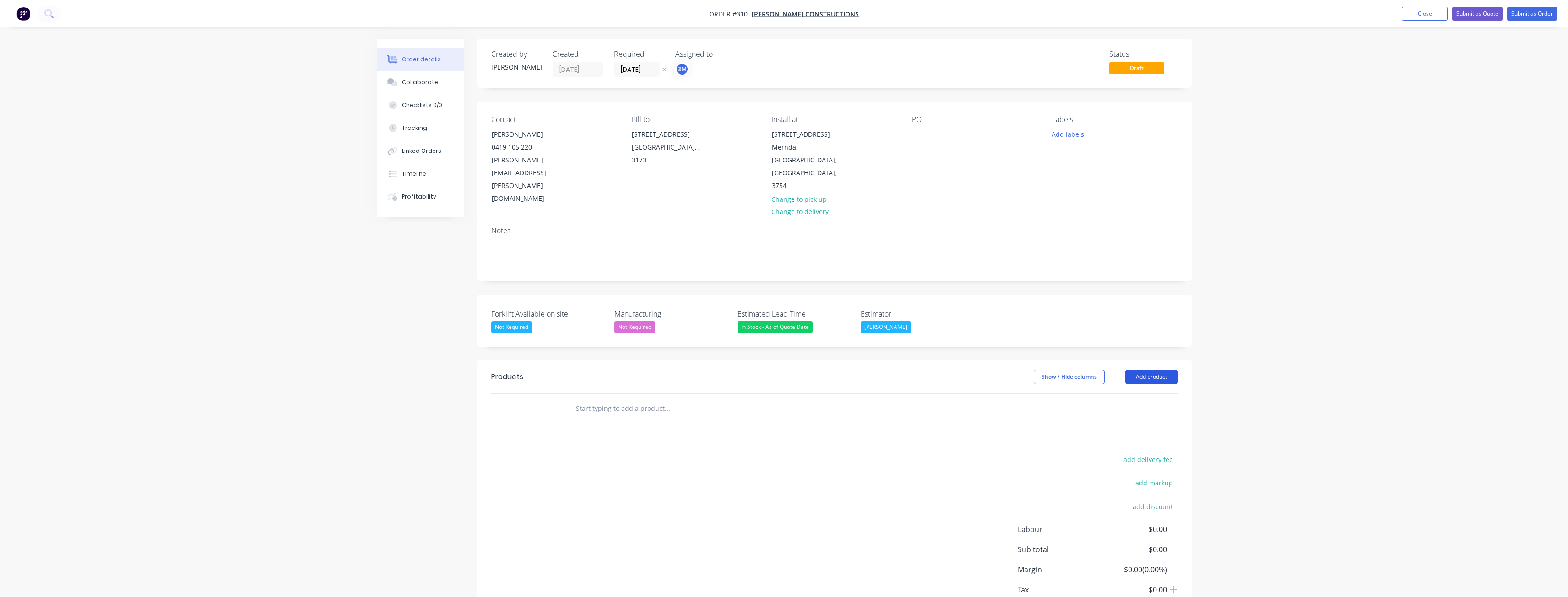
click at [1154, 370] on button "Add product" at bounding box center [1152, 377] width 53 height 15
click at [1136, 394] on div "Product catalogue" at bounding box center [1134, 400] width 70 height 13
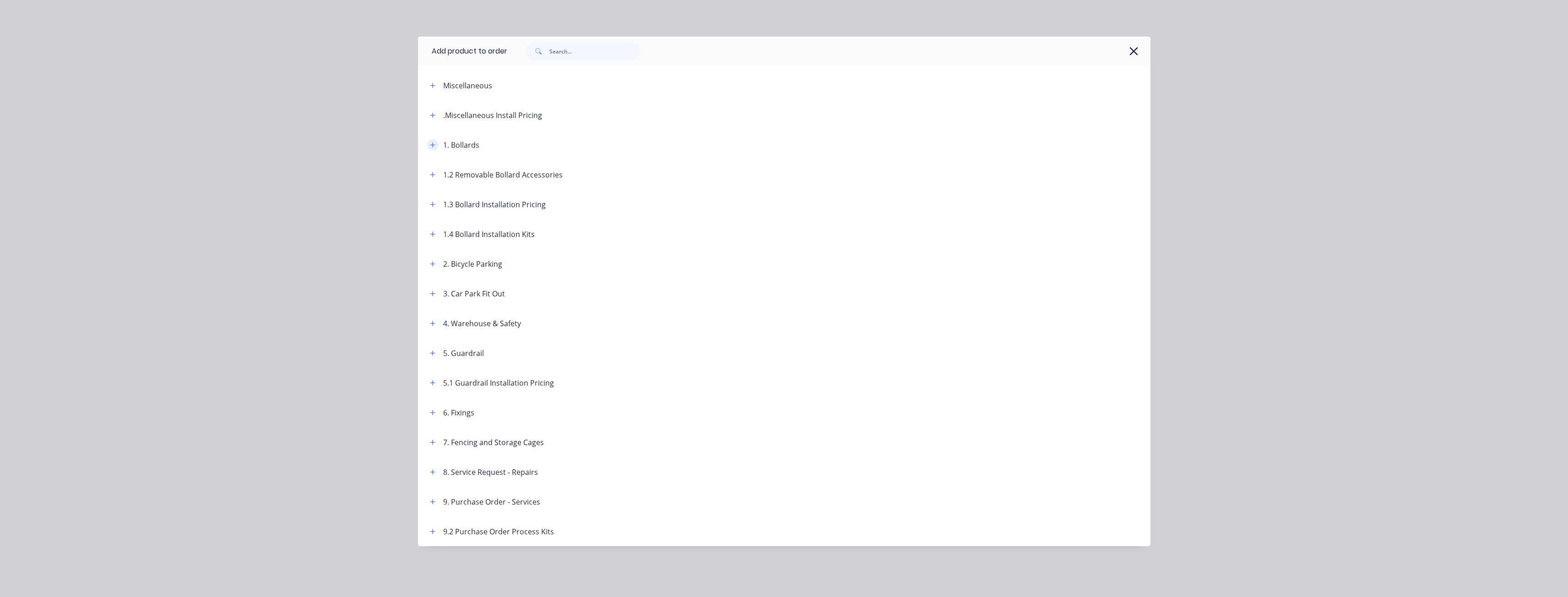
click at [431, 144] on icon "button" at bounding box center [432, 145] width 6 height 6
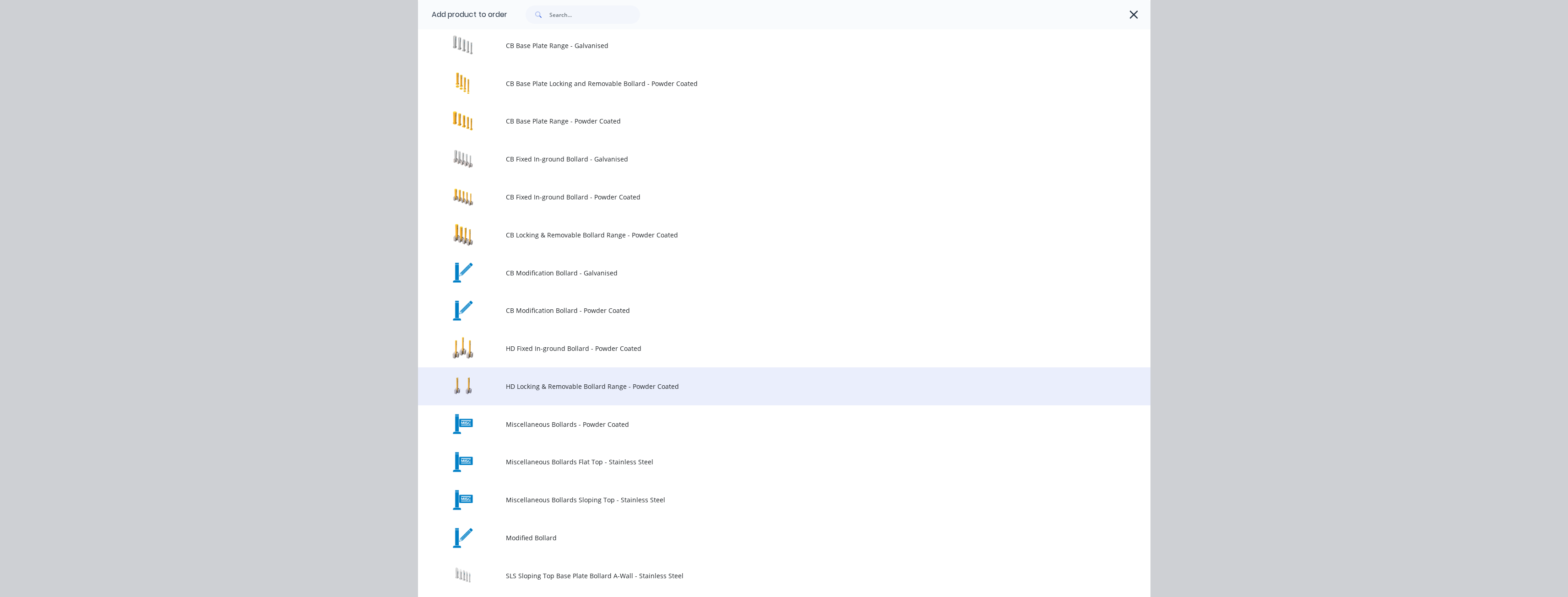
scroll to position [320, 0]
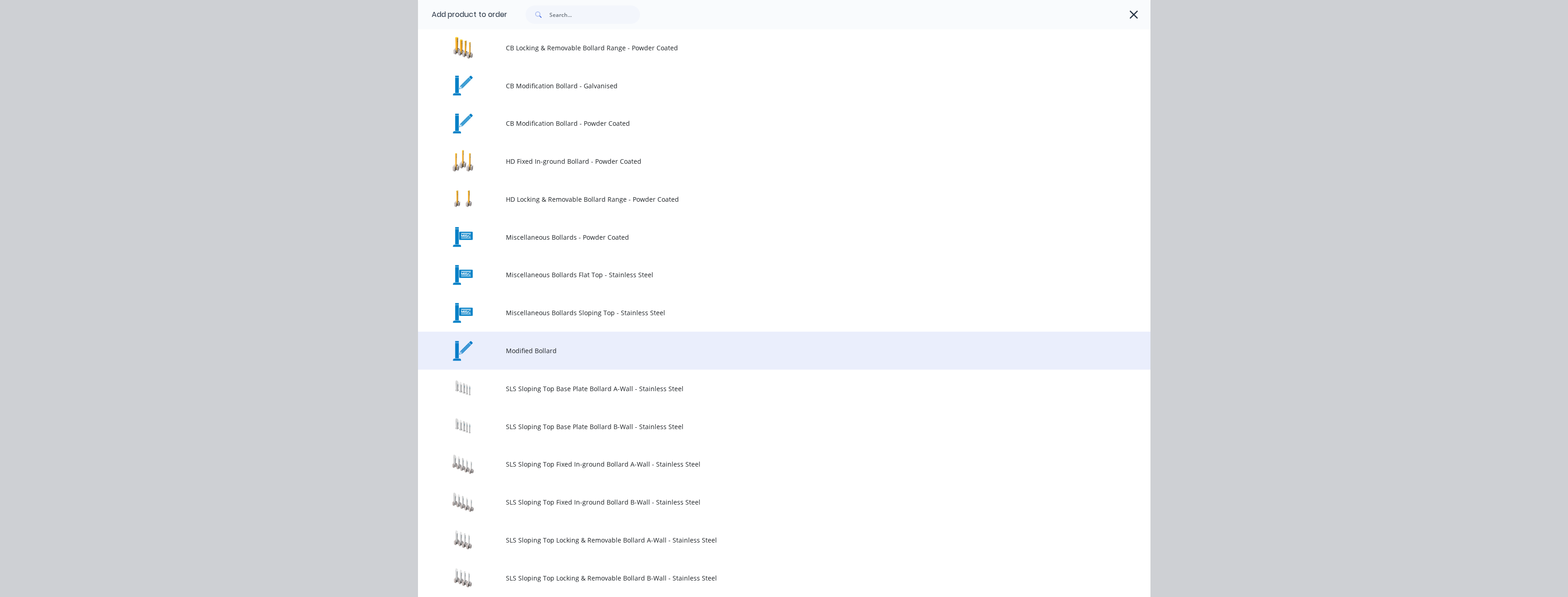
click at [535, 344] on td "Modified Bollard" at bounding box center [828, 351] width 644 height 38
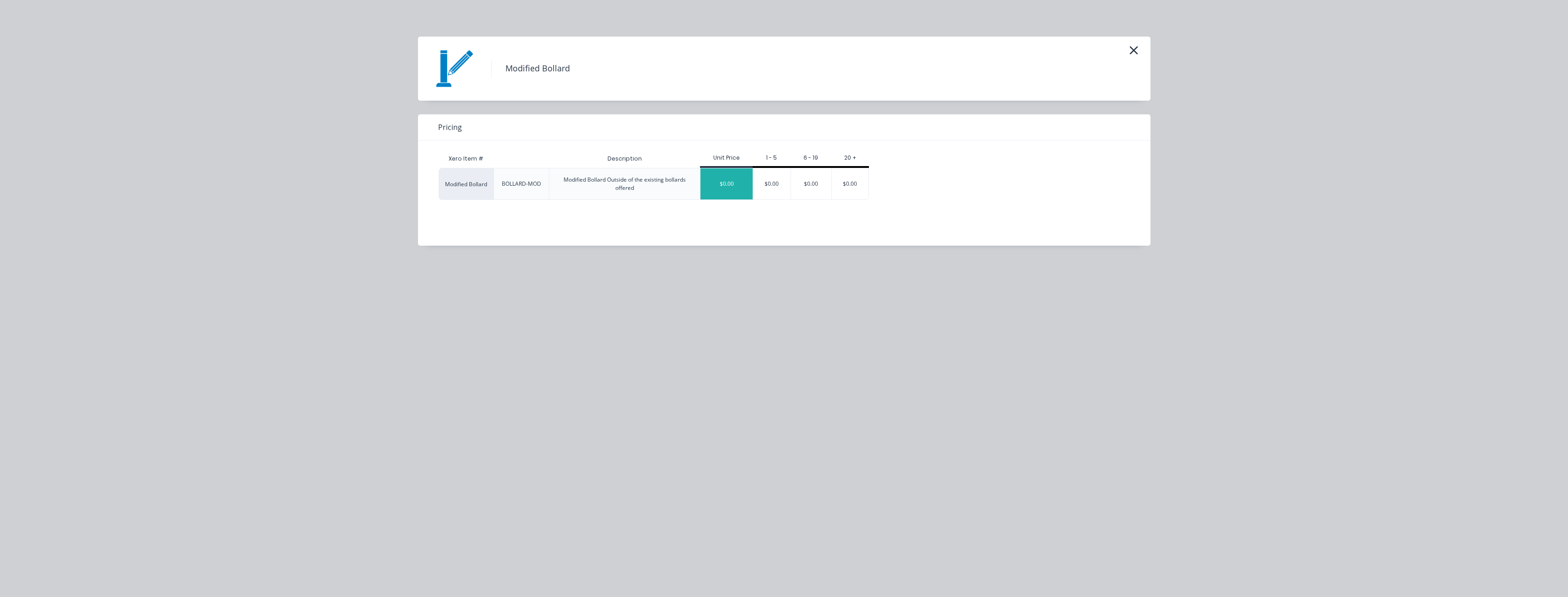
click at [731, 180] on div "$0.00" at bounding box center [726, 184] width 52 height 31
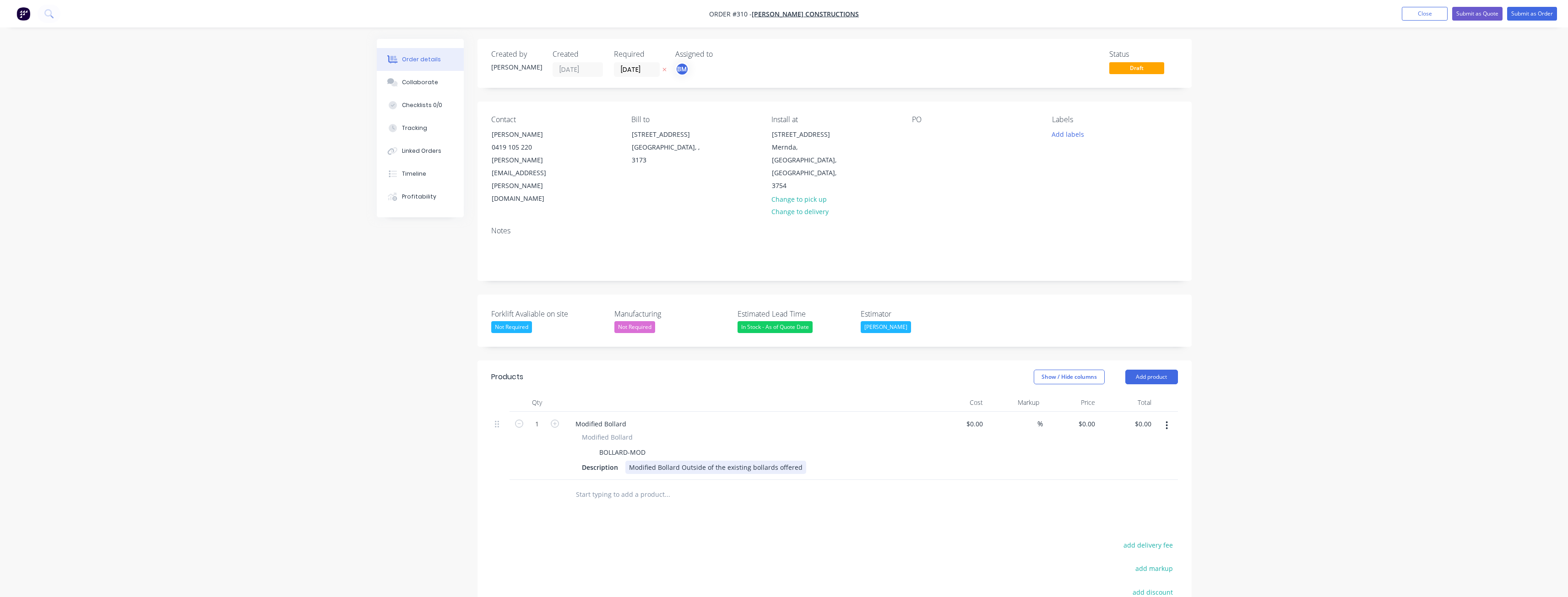
drag, startPoint x: 797, startPoint y: 428, endPoint x: 598, endPoint y: 441, distance: 199.4
click at [598, 441] on div "Qty Cost Markup Price Total 1 Modified Bollard Modified Bollard BOLLARD-MOD Des…" at bounding box center [834, 452] width 714 height 116
click at [639, 461] on div "Supplyu and installation of" at bounding box center [671, 467] width 90 height 13
click at [641, 461] on div "Supplyu and installation of" at bounding box center [671, 467] width 90 height 13
click at [653, 461] on div "Supplyu and installation of" at bounding box center [671, 467] width 90 height 13
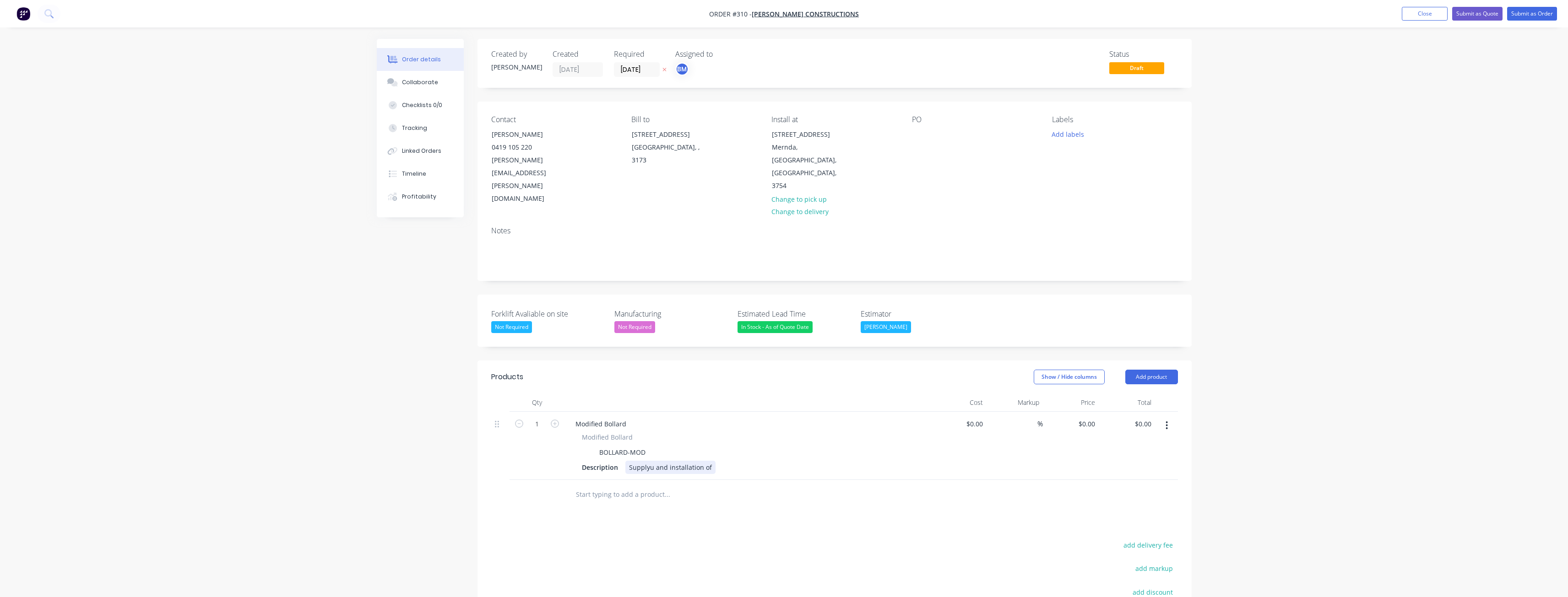
click at [651, 461] on div "Supplyu and installation of" at bounding box center [671, 467] width 90 height 13
click at [646, 445] on div "BOLLARD-MOD" at bounding box center [622, 452] width 54 height 13
drag, startPoint x: 646, startPoint y: 412, endPoint x: 532, endPoint y: 411, distance: 114.0
click at [532, 412] on div "1 Modified Bollard Modified Bollard BOLLARD-MOD Description Supply and installa…" at bounding box center [834, 446] width 686 height 68
click at [706, 461] on div "Supply and installation of" at bounding box center [668, 467] width 86 height 13
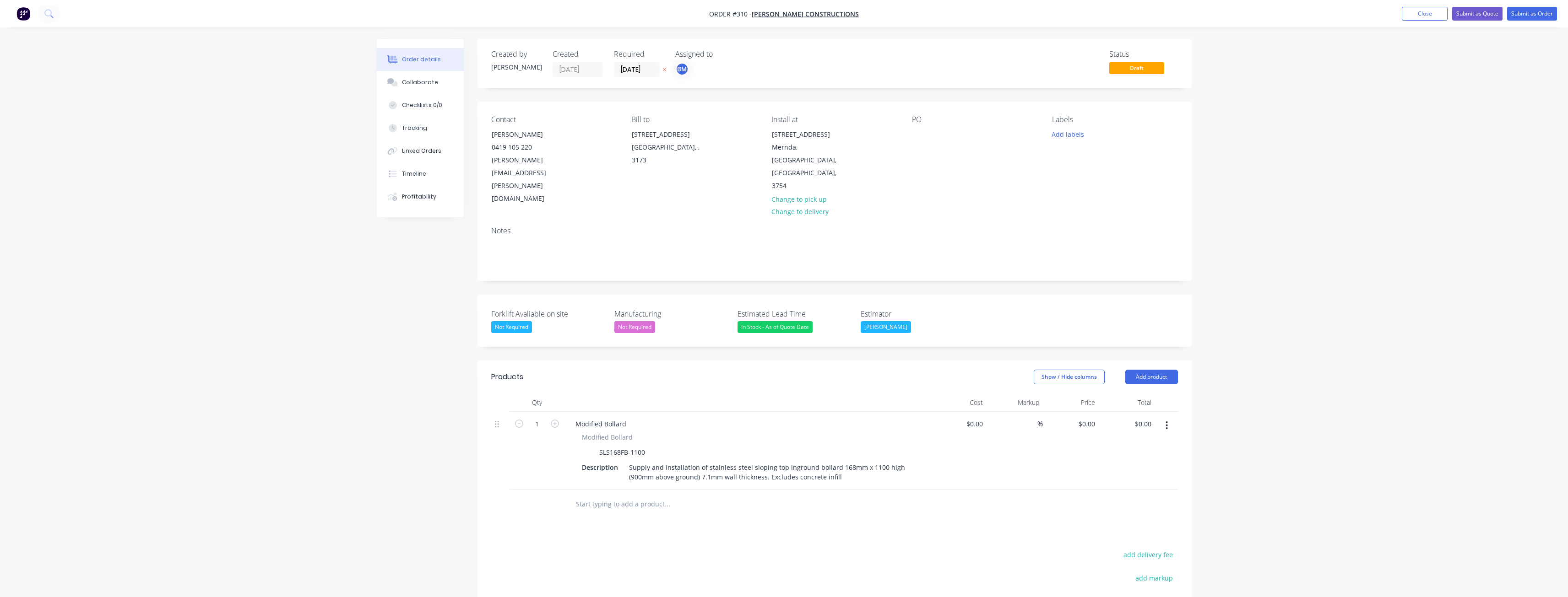
click at [893, 489] on div at bounding box center [729, 504] width 329 height 30
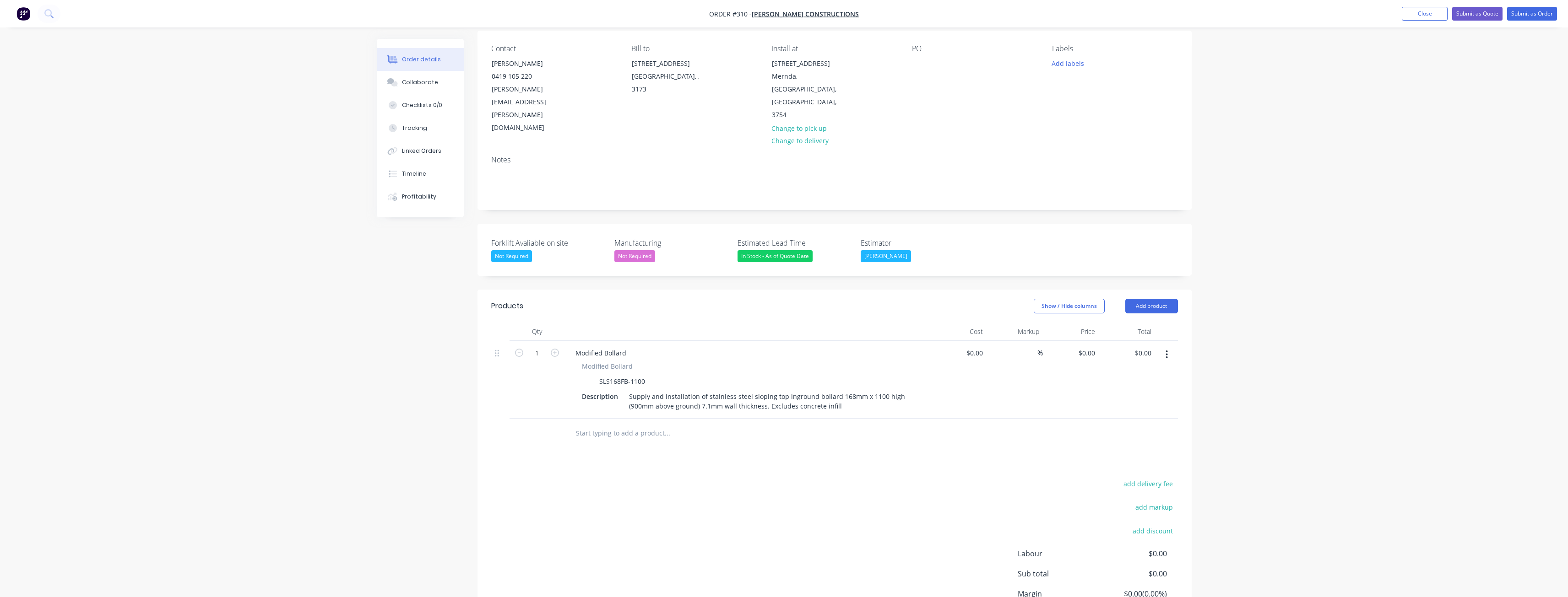
scroll to position [117, 0]
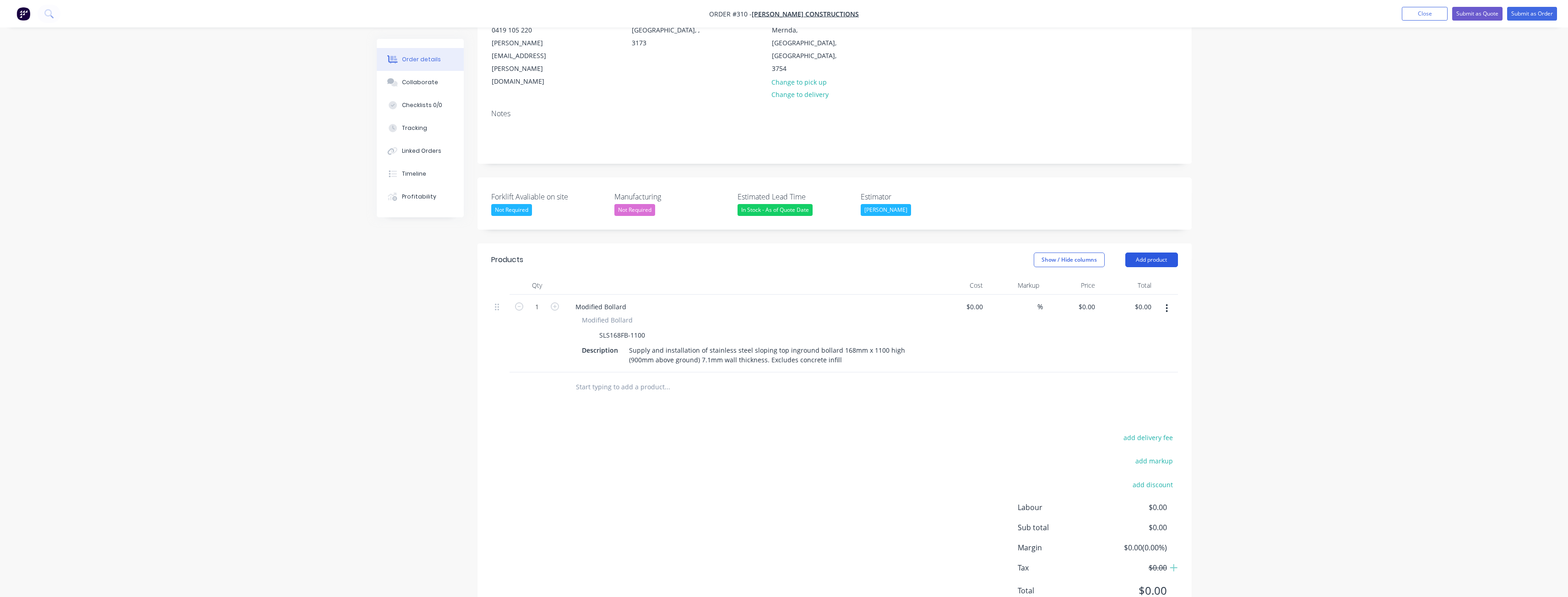
click at [1161, 252] on button "Add product" at bounding box center [1152, 260] width 53 height 15
click at [1127, 276] on div "Product catalogue" at bounding box center [1134, 283] width 70 height 13
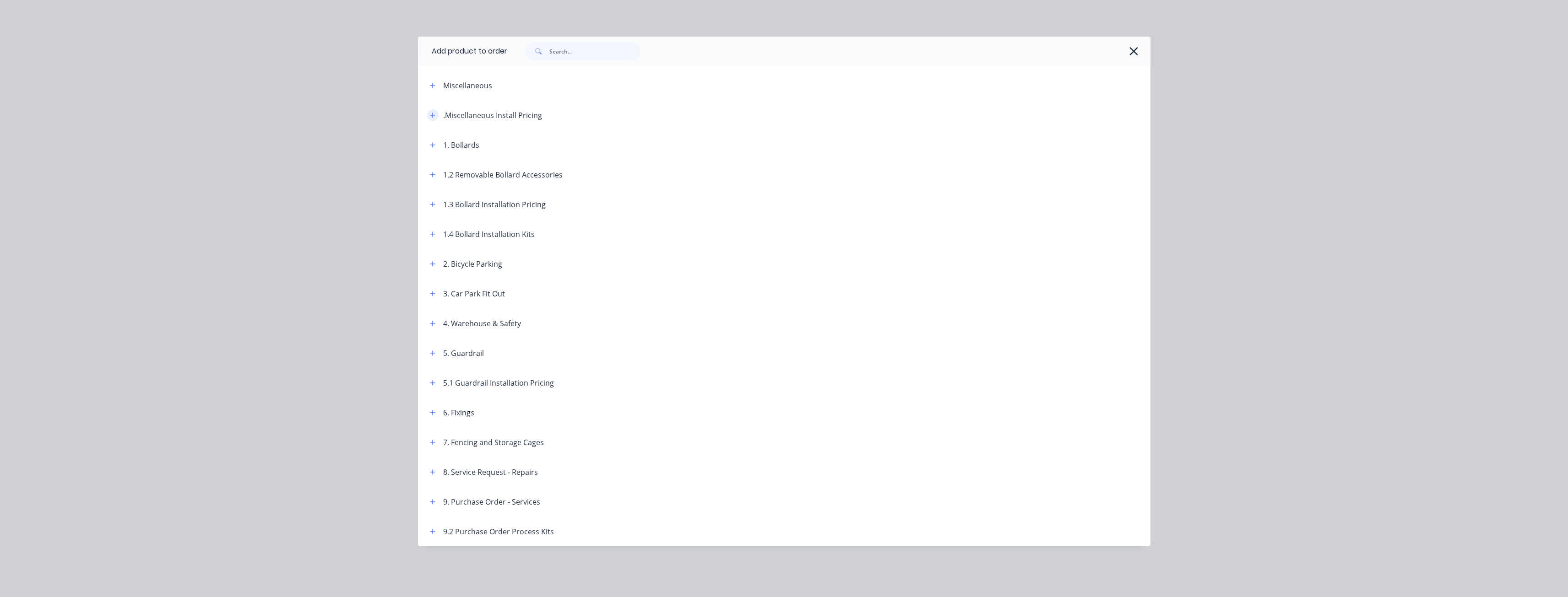
click at [432, 111] on button "button" at bounding box center [433, 115] width 12 height 12
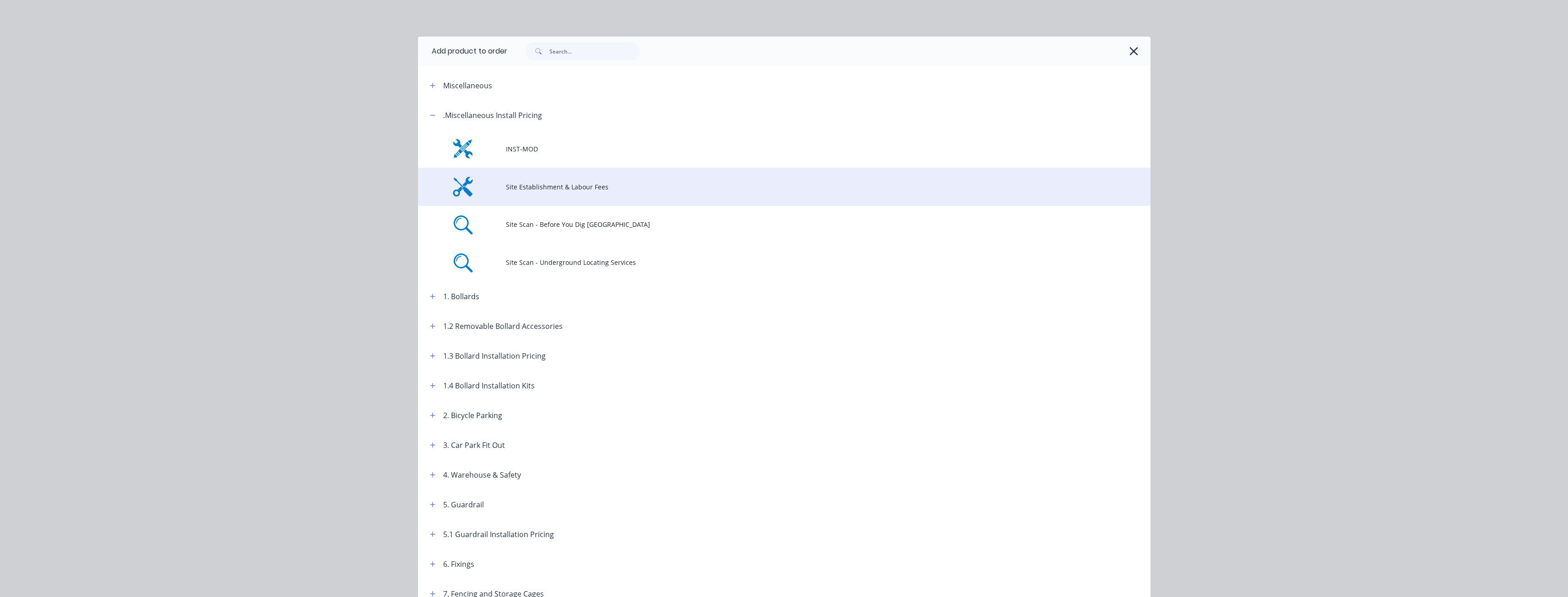
click at [537, 185] on span "Site Establishment & Labour Fees" at bounding box center [763, 187] width 515 height 10
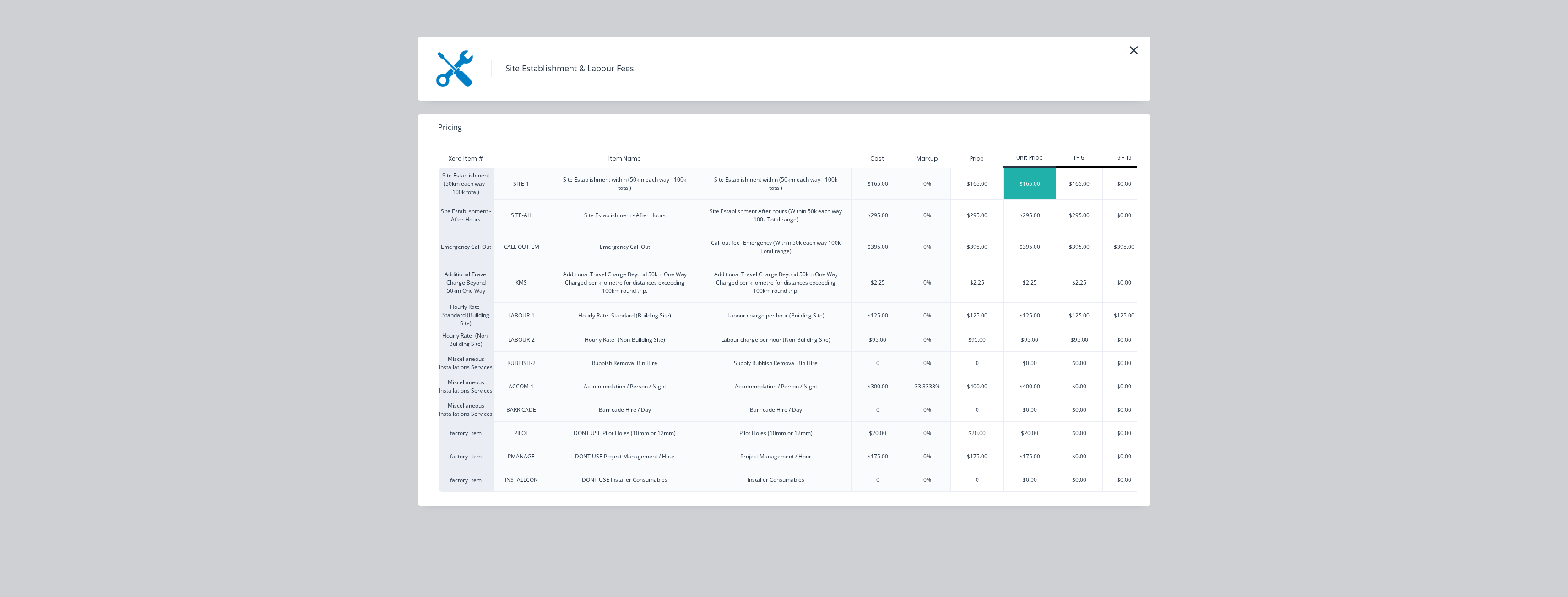
click at [1031, 179] on div "$165.00" at bounding box center [1029, 184] width 52 height 31
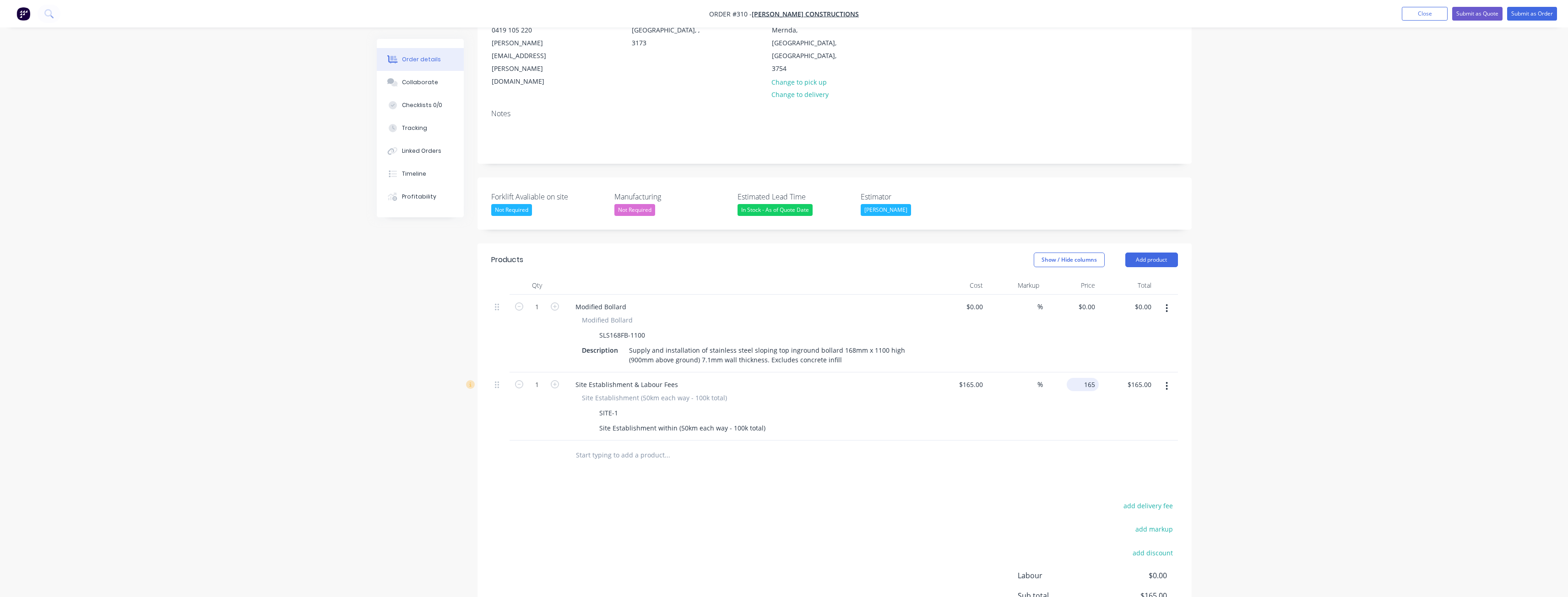
click at [1091, 378] on input "165" at bounding box center [1084, 385] width 28 height 13
type input "530"
type input "221.21"
type input "$530.00"
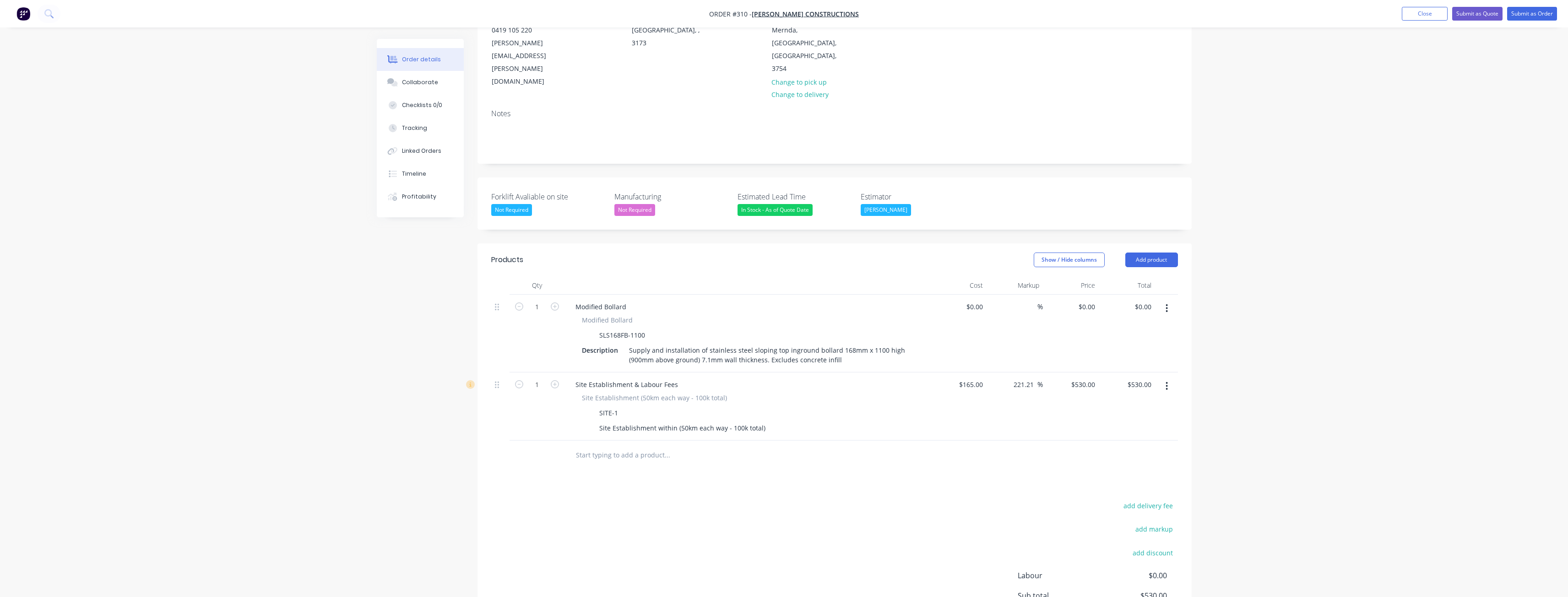
click at [977, 442] on div "Products Show / Hide columns Add product Qty Cost Markup Price Total 1 Modified…" at bounding box center [834, 466] width 714 height 447
click at [1091, 300] on input "0" at bounding box center [1088, 307] width 21 height 13
type input "$715.00"
click at [946, 433] on div "Products Show / Hide columns Add product Qty Cost Markup Price Total 1 Modified…" at bounding box center [834, 466] width 714 height 447
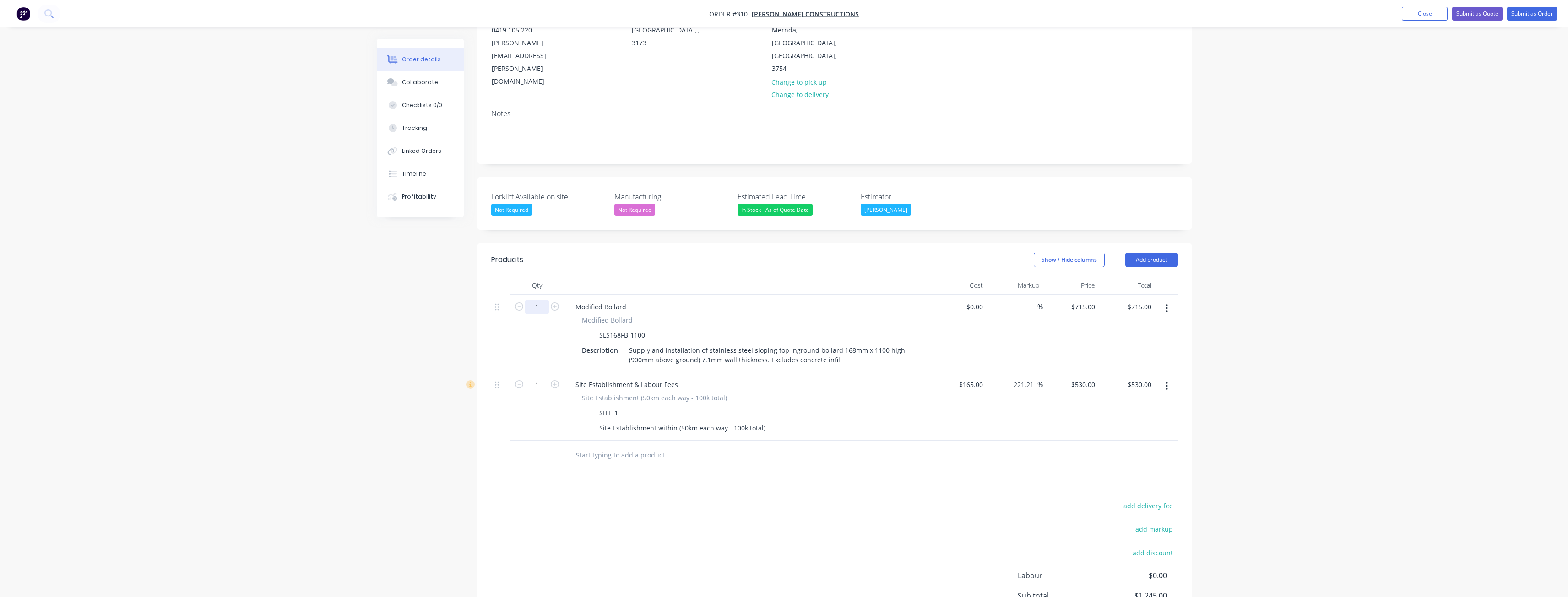
click at [540, 300] on input "1" at bounding box center [537, 307] width 24 height 13
type input "10"
type input "$7,150.00"
click at [839, 447] on div "Products Show / Hide columns Add product Qty Cost Markup Price Total 10 Modifie…" at bounding box center [834, 466] width 714 height 447
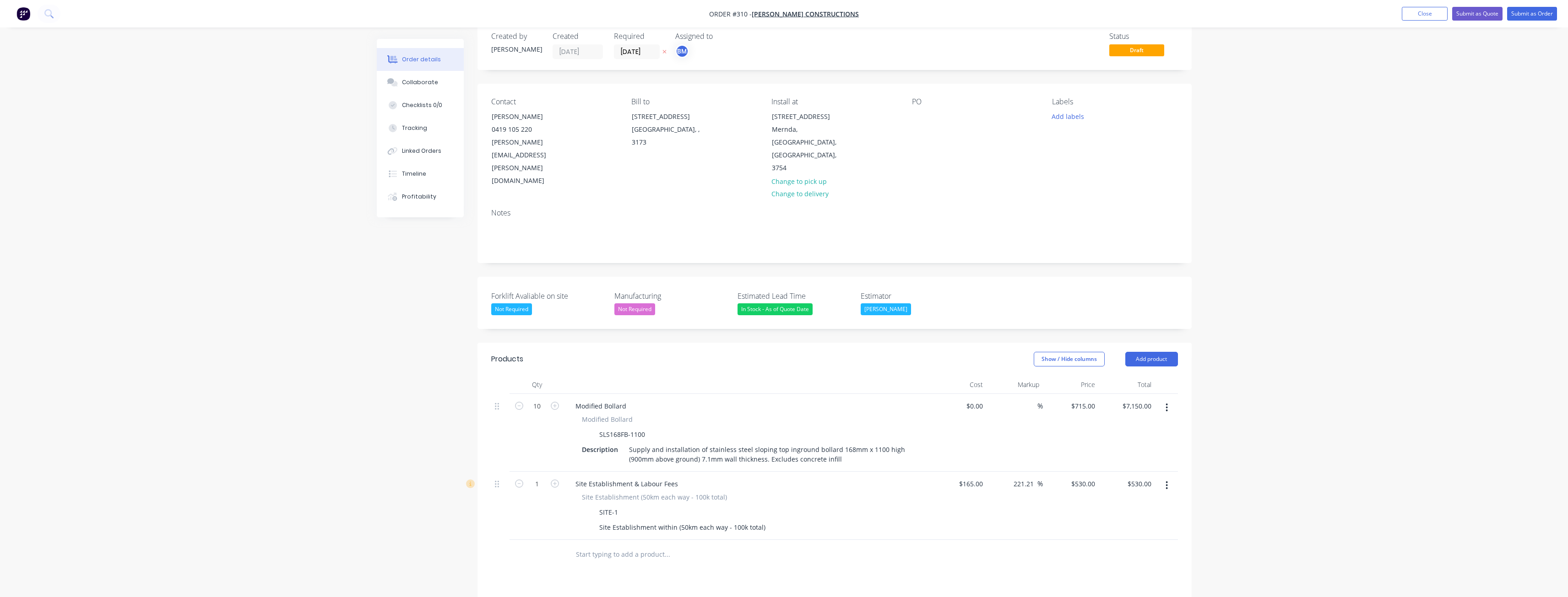
scroll to position [0, 0]
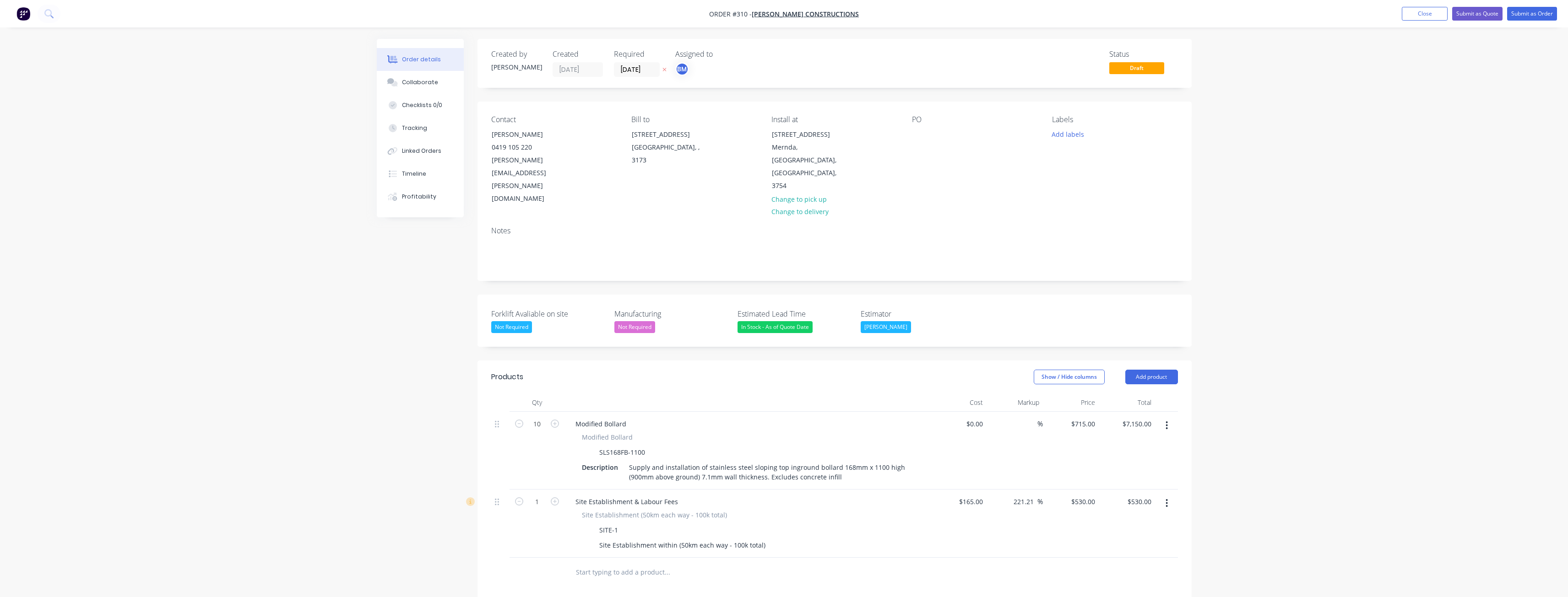
click at [906, 370] on div "Show / Hide columns Add product" at bounding box center [907, 377] width 540 height 15
click at [1484, 12] on button "Submit as Quote" at bounding box center [1477, 13] width 50 height 13
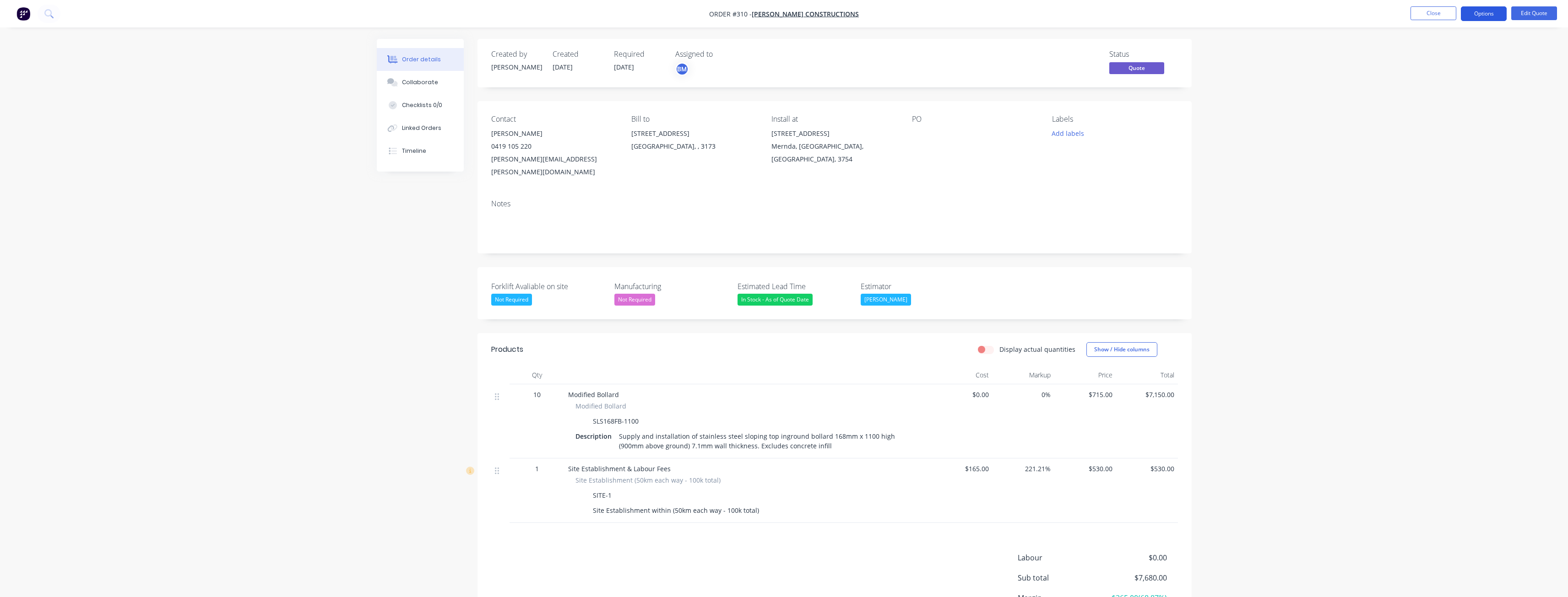
click at [1481, 13] on button "Options" at bounding box center [1484, 13] width 46 height 15
click at [1445, 109] on div "Convert to Order" at bounding box center [1456, 111] width 84 height 13
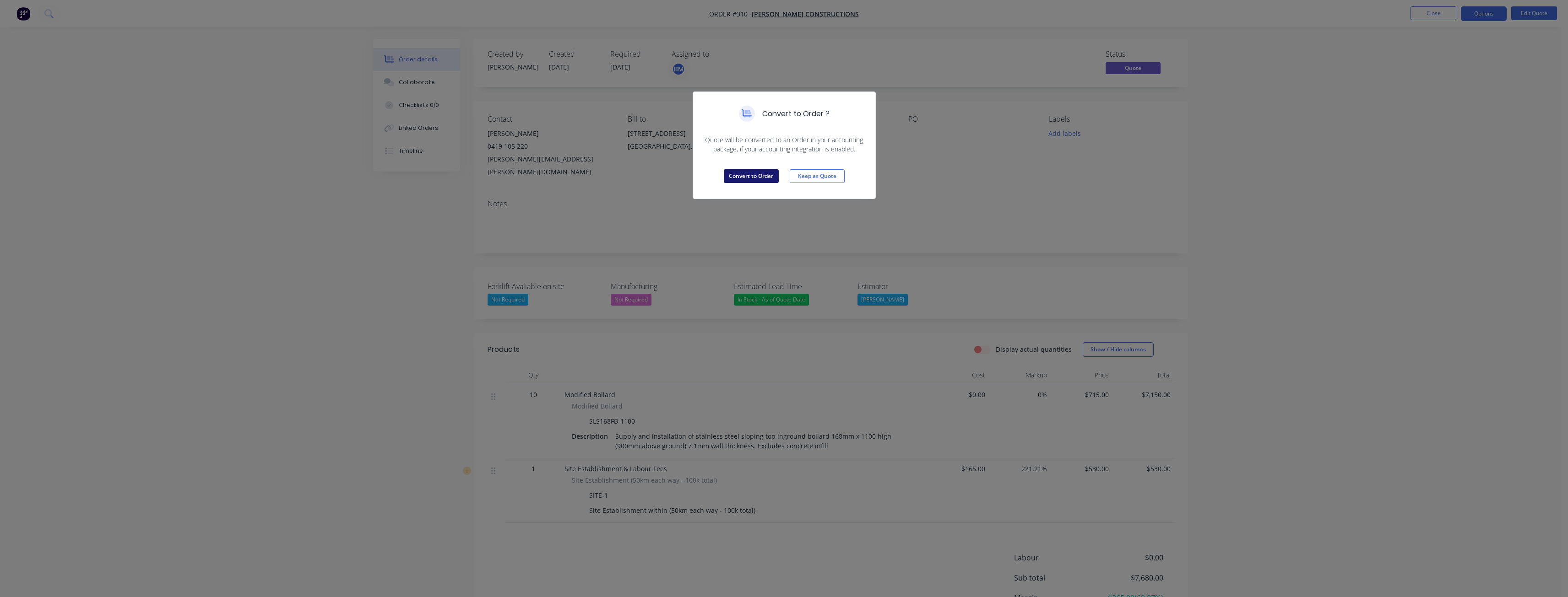
click at [757, 174] on button "Convert to Order" at bounding box center [751, 176] width 55 height 13
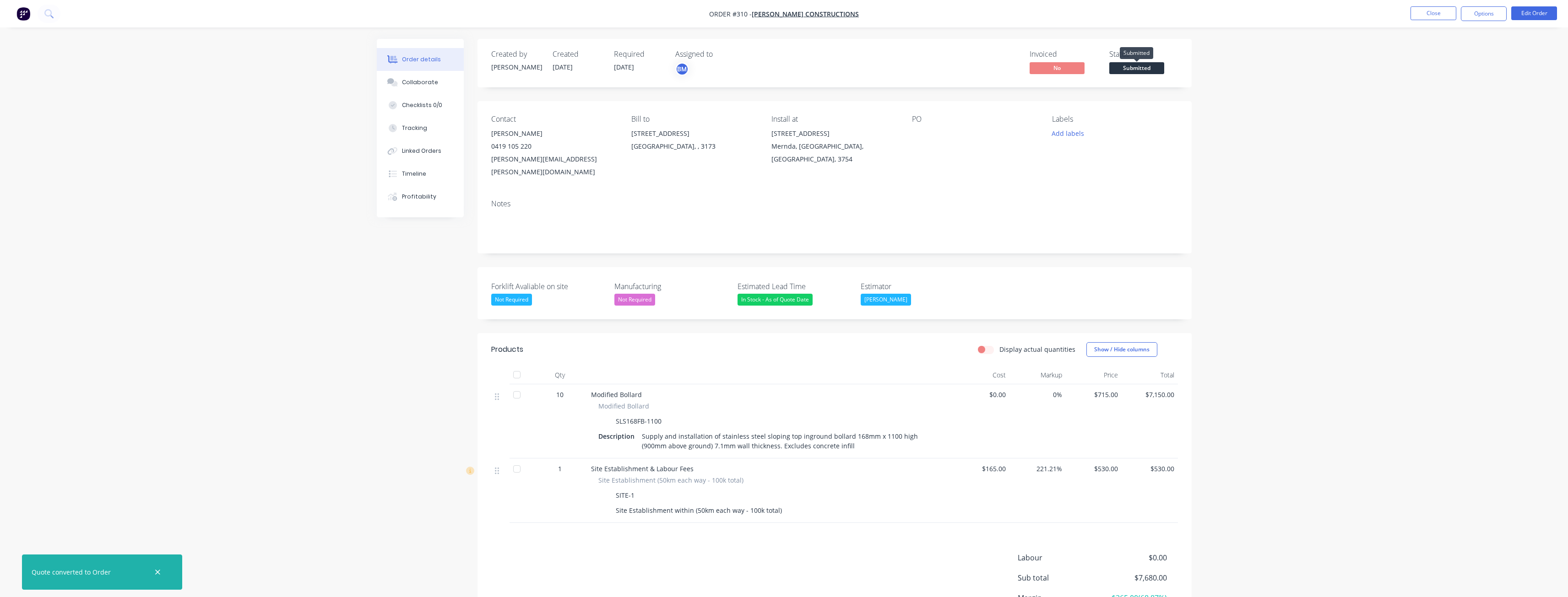
click at [1133, 63] on span "Submitted" at bounding box center [1136, 68] width 55 height 12
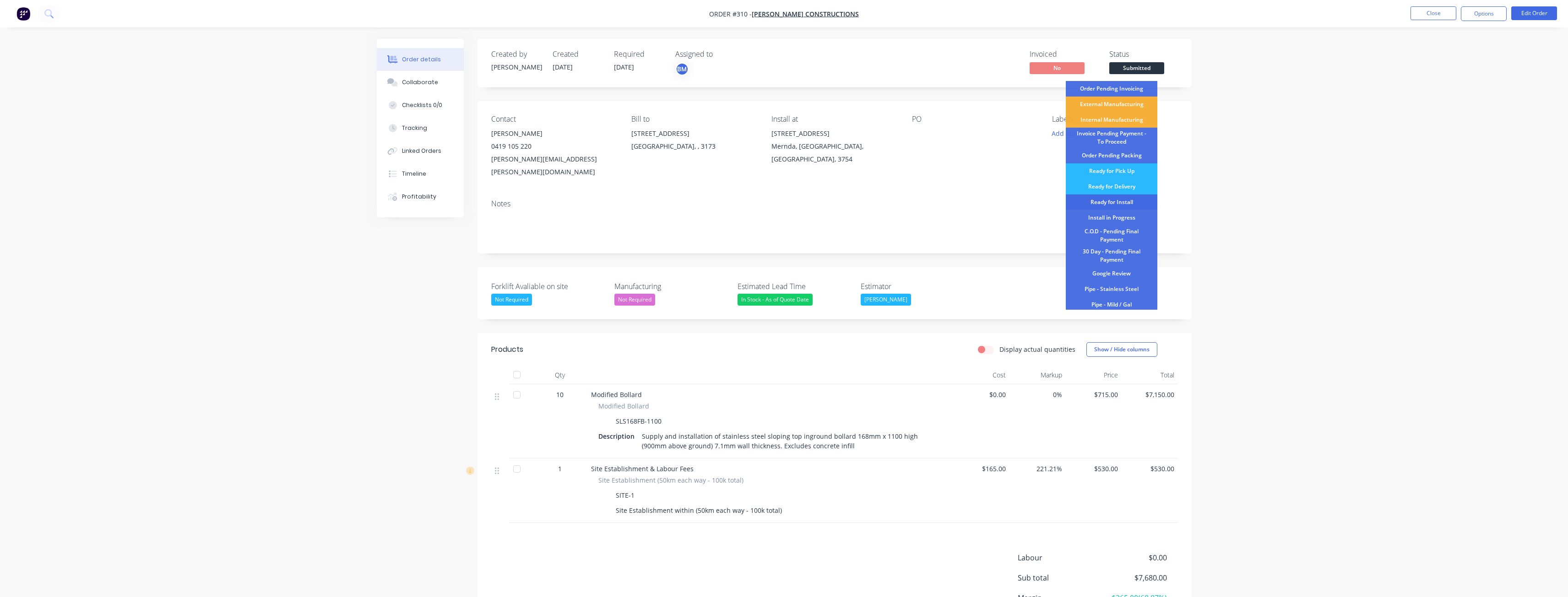
click at [1119, 197] on div "Ready for Install" at bounding box center [1111, 202] width 92 height 15
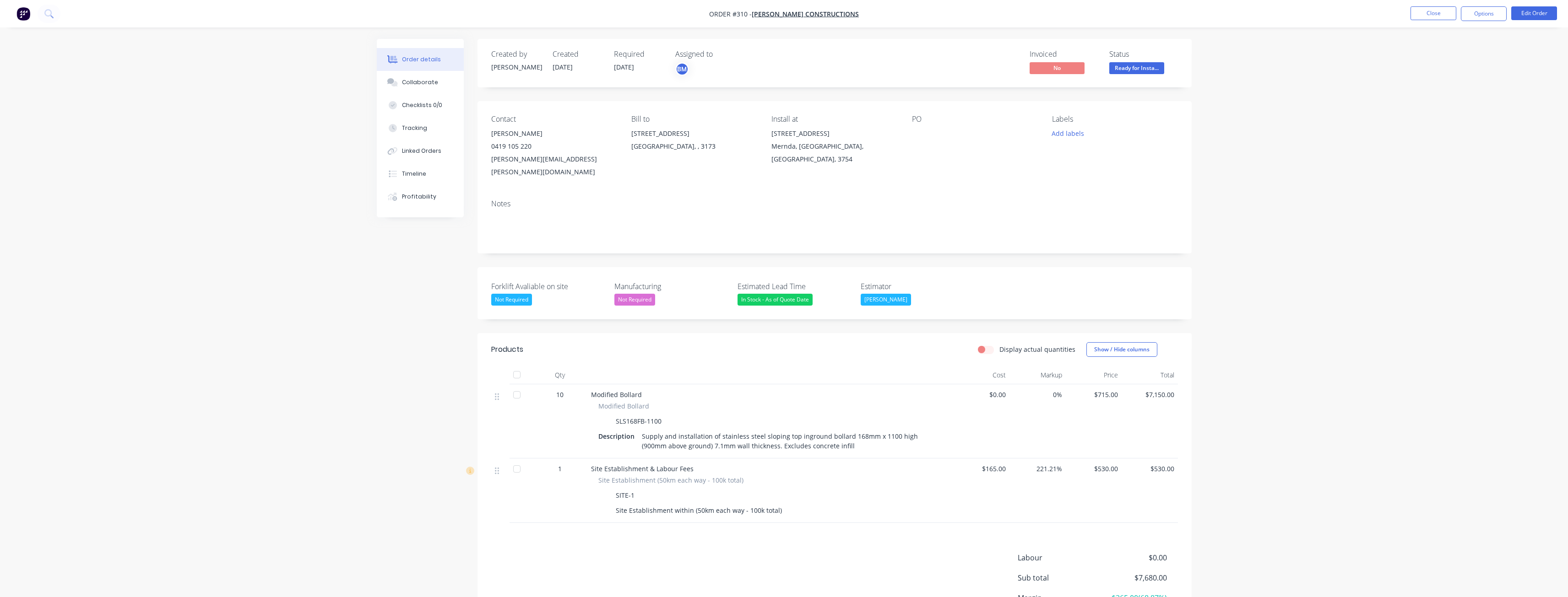
click at [1122, 199] on div "Notes" at bounding box center [834, 203] width 686 height 9
click at [1114, 163] on div "Labels Add labels" at bounding box center [1114, 147] width 125 height 64
click at [316, 276] on div "Order details Collaborate Checklists 0/0 Tracking Linked Orders Timeline Profit…" at bounding box center [784, 343] width 1568 height 686
drag, startPoint x: 239, startPoint y: 144, endPoint x: 244, endPoint y: 144, distance: 5.0
click at [244, 144] on div "Order details Collaborate Checklists 0/0 Tracking Linked Orders Timeline Profit…" at bounding box center [784, 343] width 1568 height 686
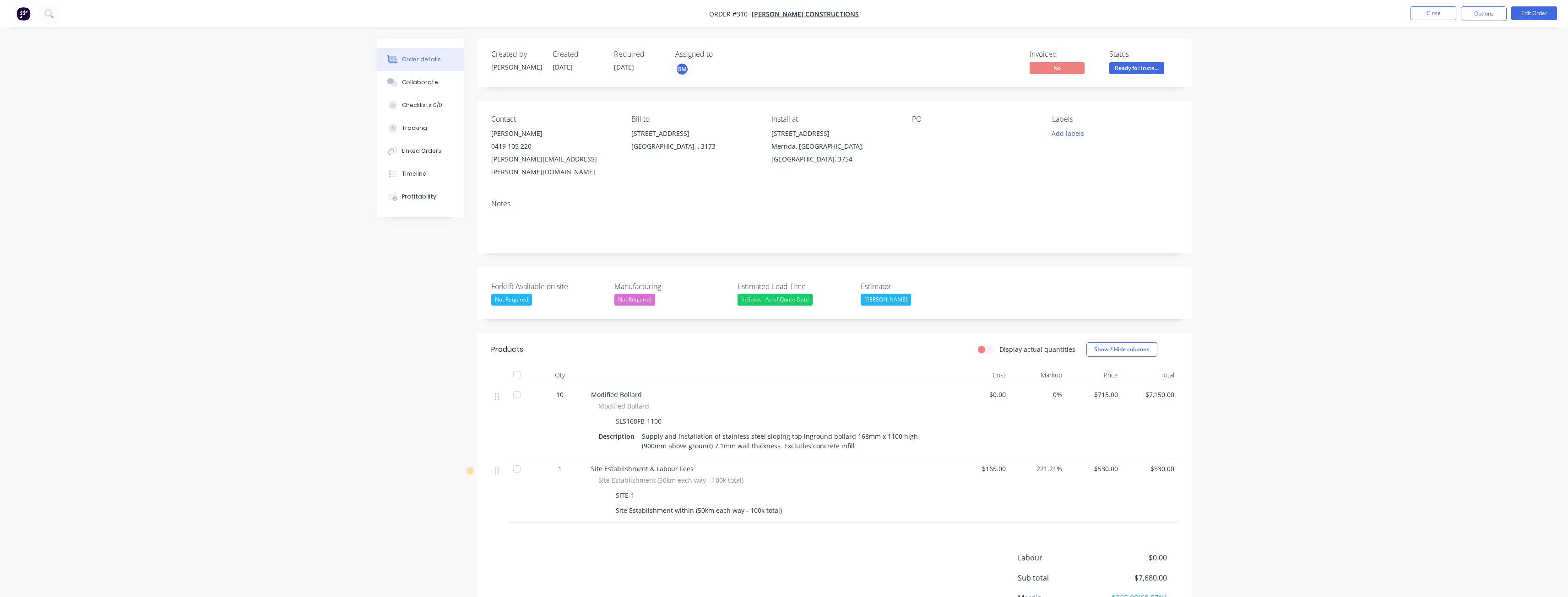
click at [24, 13] on img "button" at bounding box center [23, 13] width 13 height 13
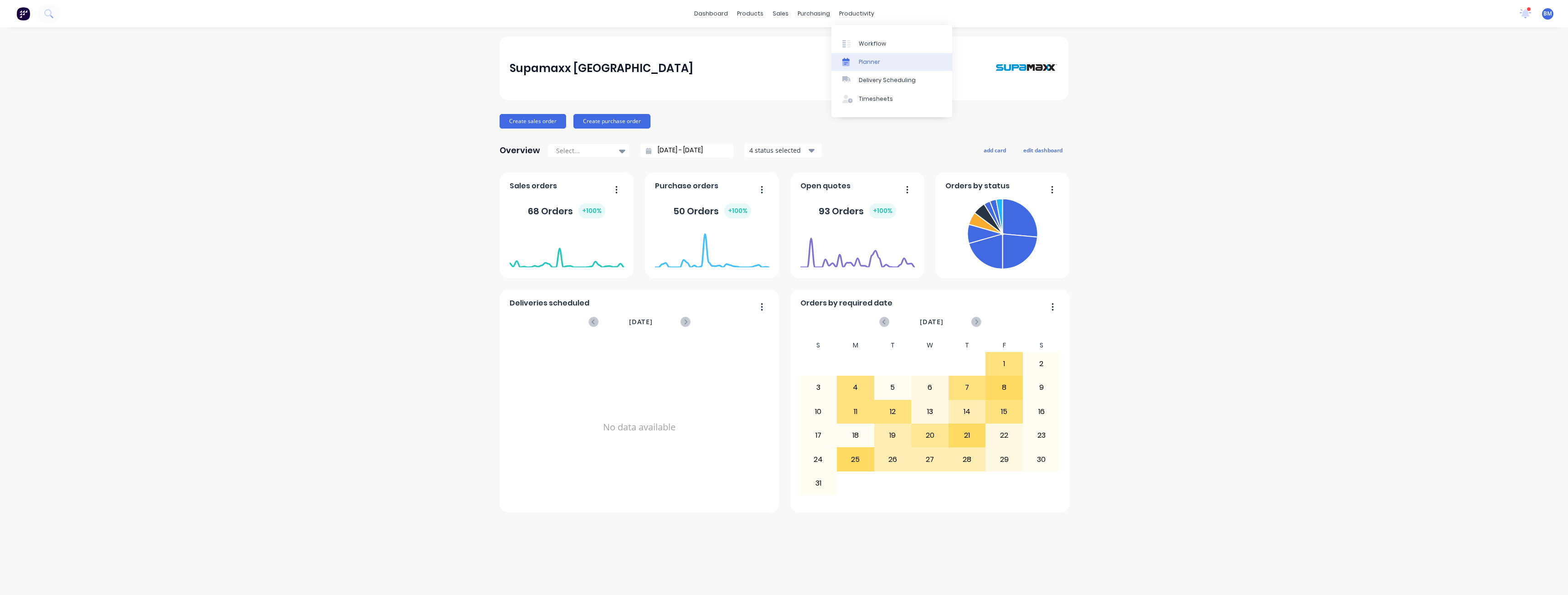
click at [867, 63] on div "Planner" at bounding box center [869, 62] width 21 height 8
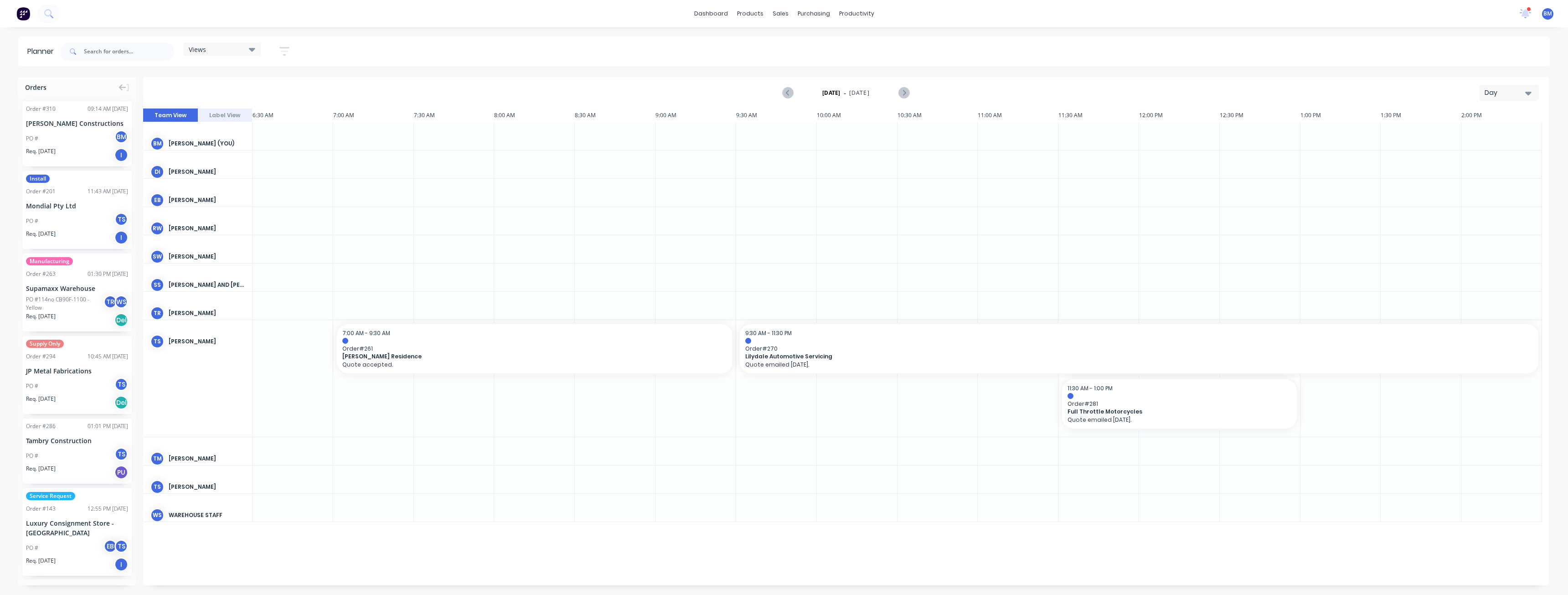
click at [1517, 94] on div "Day" at bounding box center [1505, 93] width 42 height 10
click at [1479, 150] on div "Month" at bounding box center [1493, 153] width 90 height 18
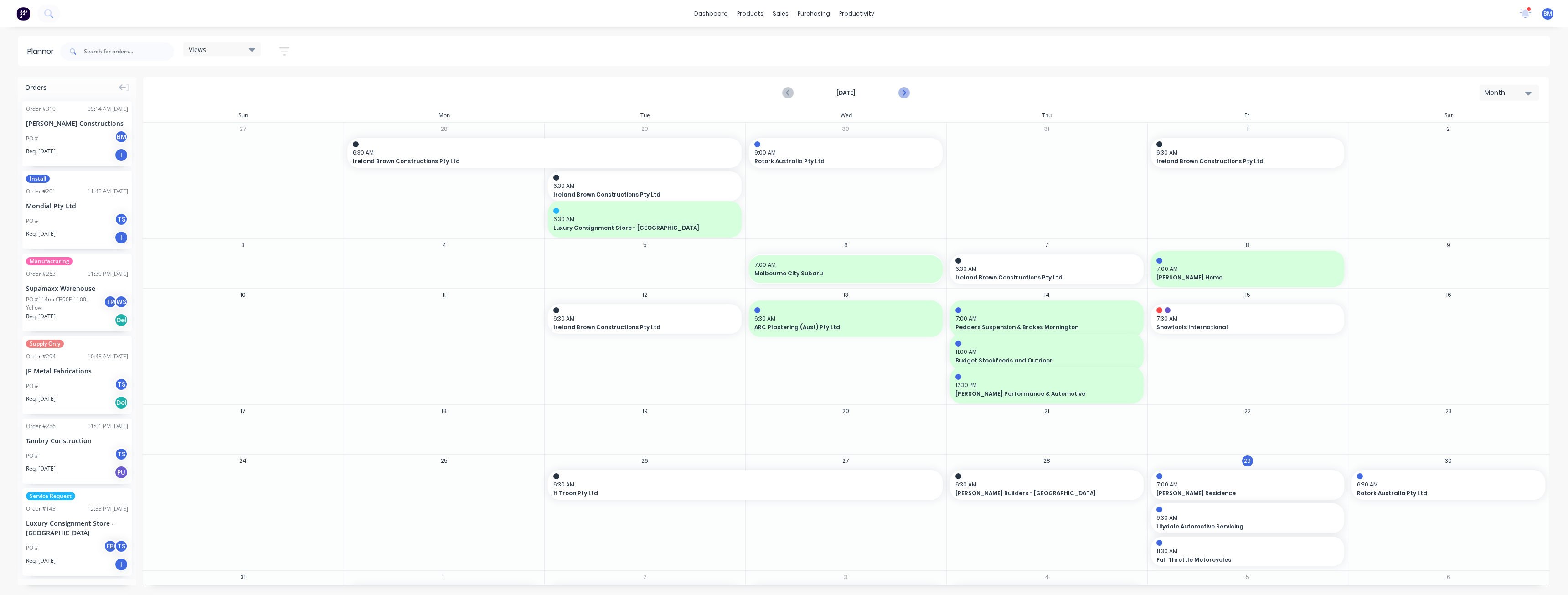
click at [905, 89] on icon "Next page" at bounding box center [903, 93] width 11 height 11
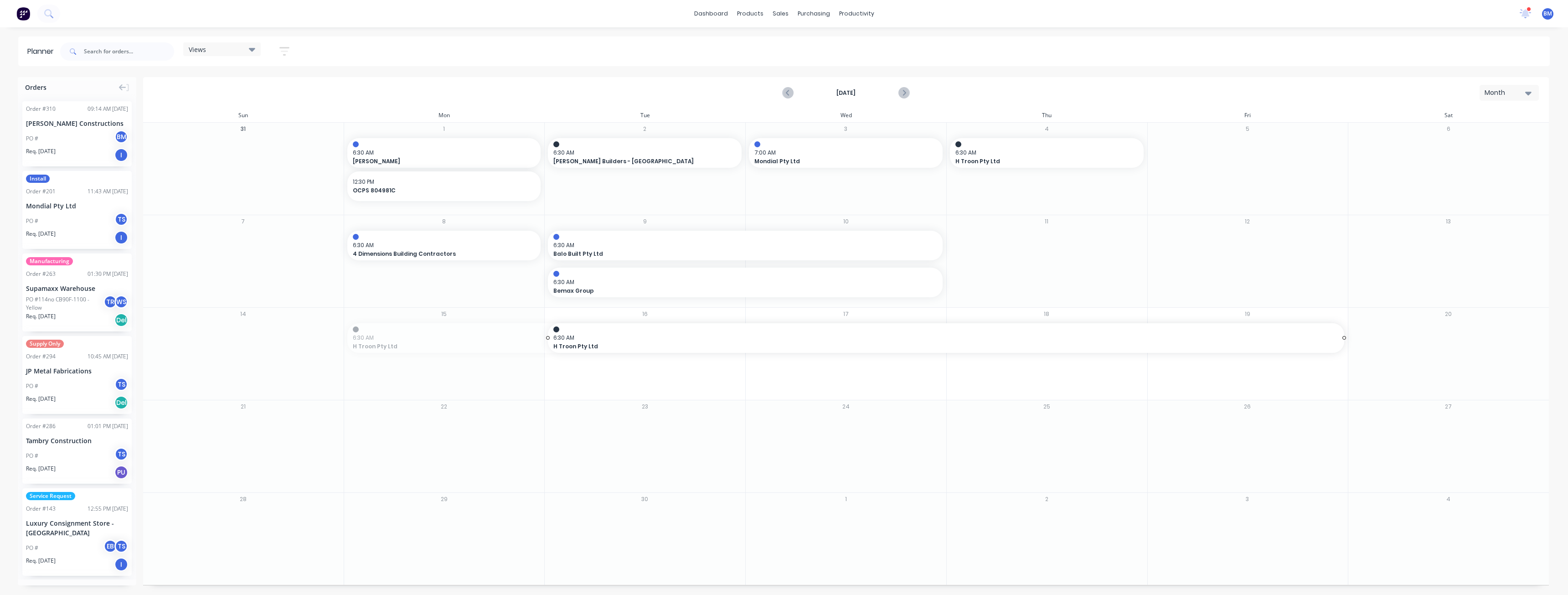
drag, startPoint x: 347, startPoint y: 339, endPoint x: 562, endPoint y: 337, distance: 215.0
drag, startPoint x: 549, startPoint y: 339, endPoint x: 968, endPoint y: 343, distance: 419.0
drag, startPoint x: 59, startPoint y: 126, endPoint x: 650, endPoint y: 364, distance: 637.1
drag, startPoint x: 741, startPoint y: 338, endPoint x: 825, endPoint y: 343, distance: 84.1
click at [620, 402] on div "Delete timeslot" at bounding box center [642, 401] width 97 height 19
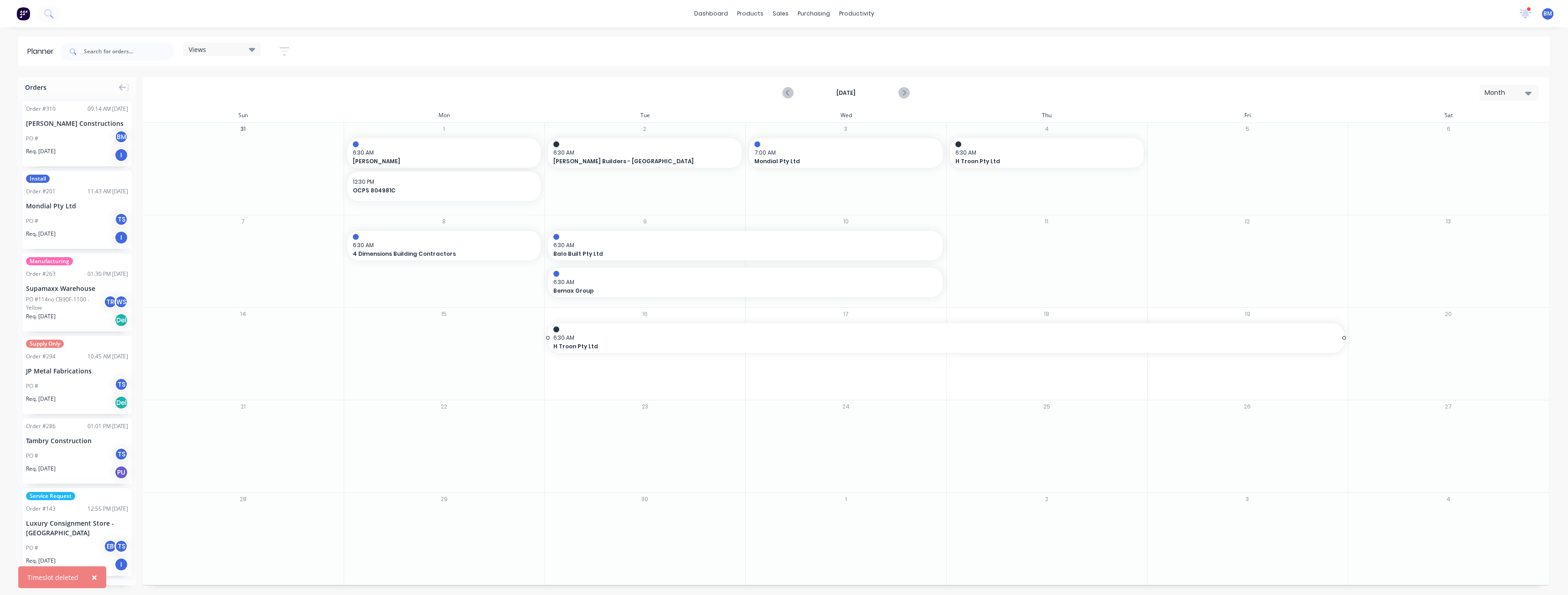
drag, startPoint x: 950, startPoint y: 337, endPoint x: 681, endPoint y: 361, distance: 270.1
drag, startPoint x: 66, startPoint y: 132, endPoint x: 514, endPoint y: 412, distance: 528.3
drag, startPoint x: 541, startPoint y: 431, endPoint x: 621, endPoint y: 436, distance: 80.2
click at [454, 426] on span "6:30 AM" at bounding box center [542, 426] width 379 height 8
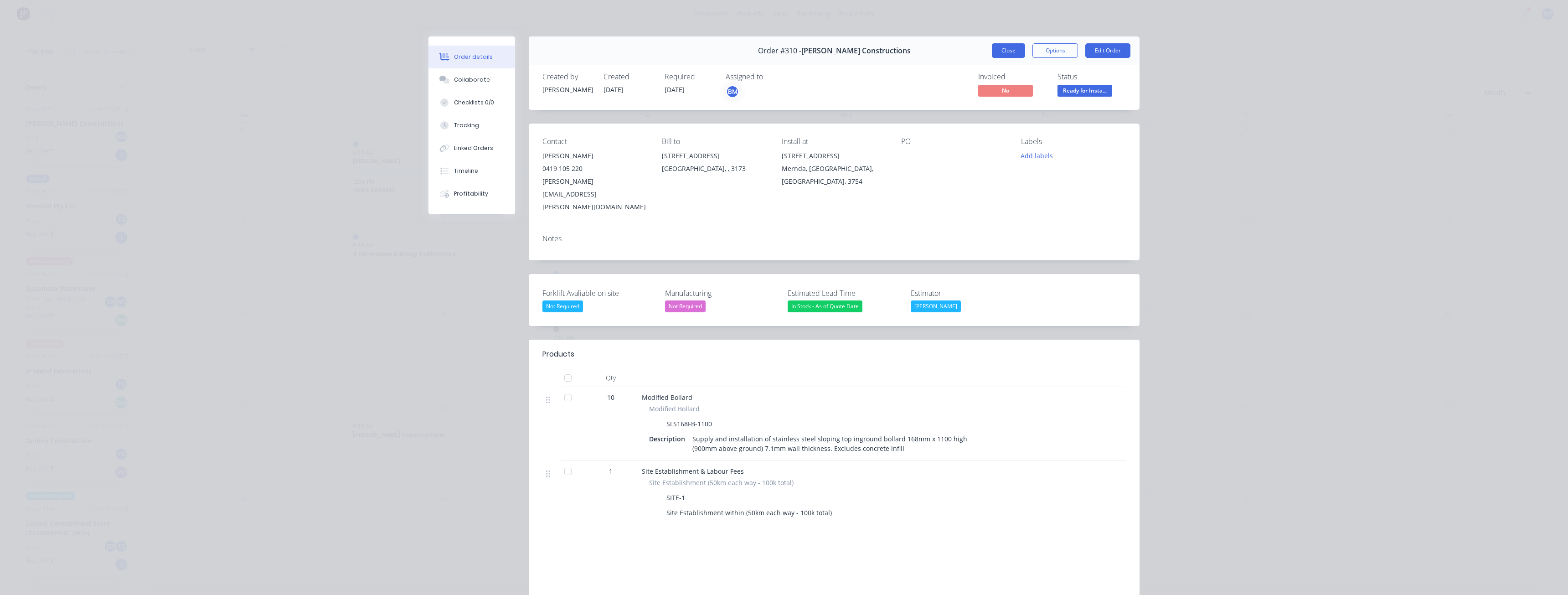
click at [1005, 51] on button "Close" at bounding box center [1008, 51] width 33 height 15
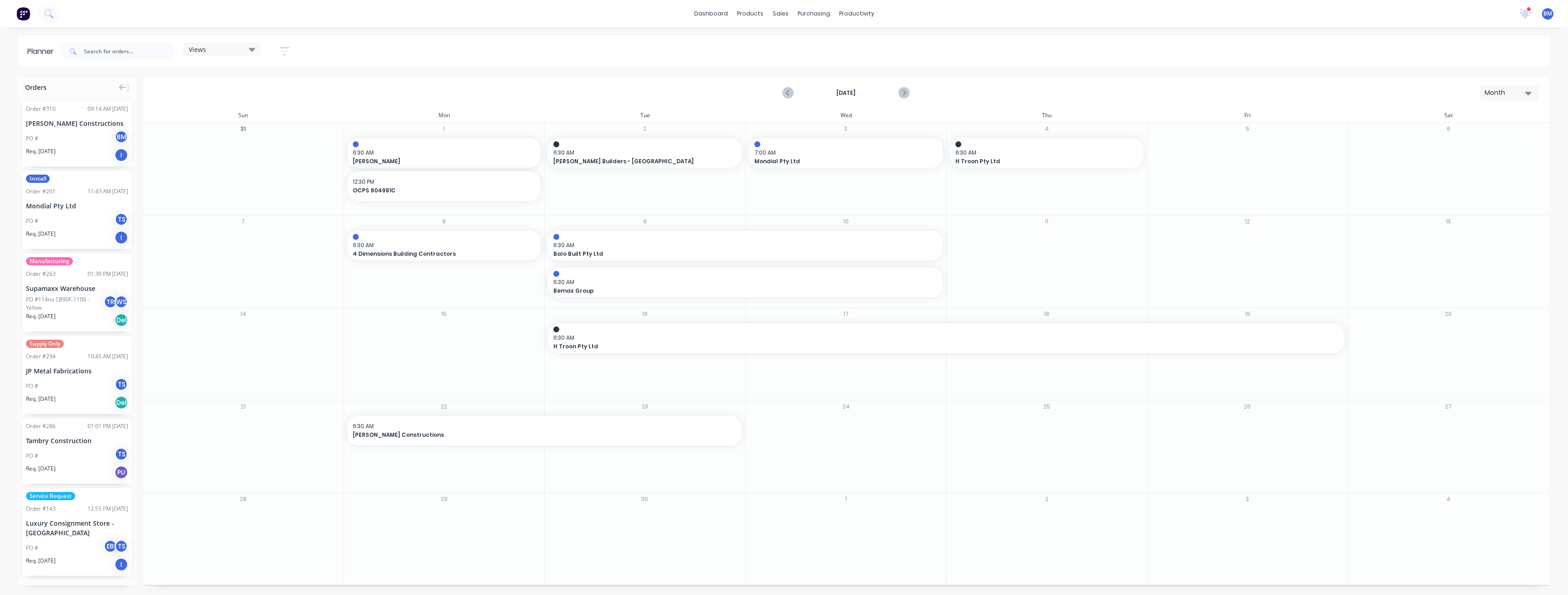
click at [23, 12] on img at bounding box center [23, 13] width 13 height 13
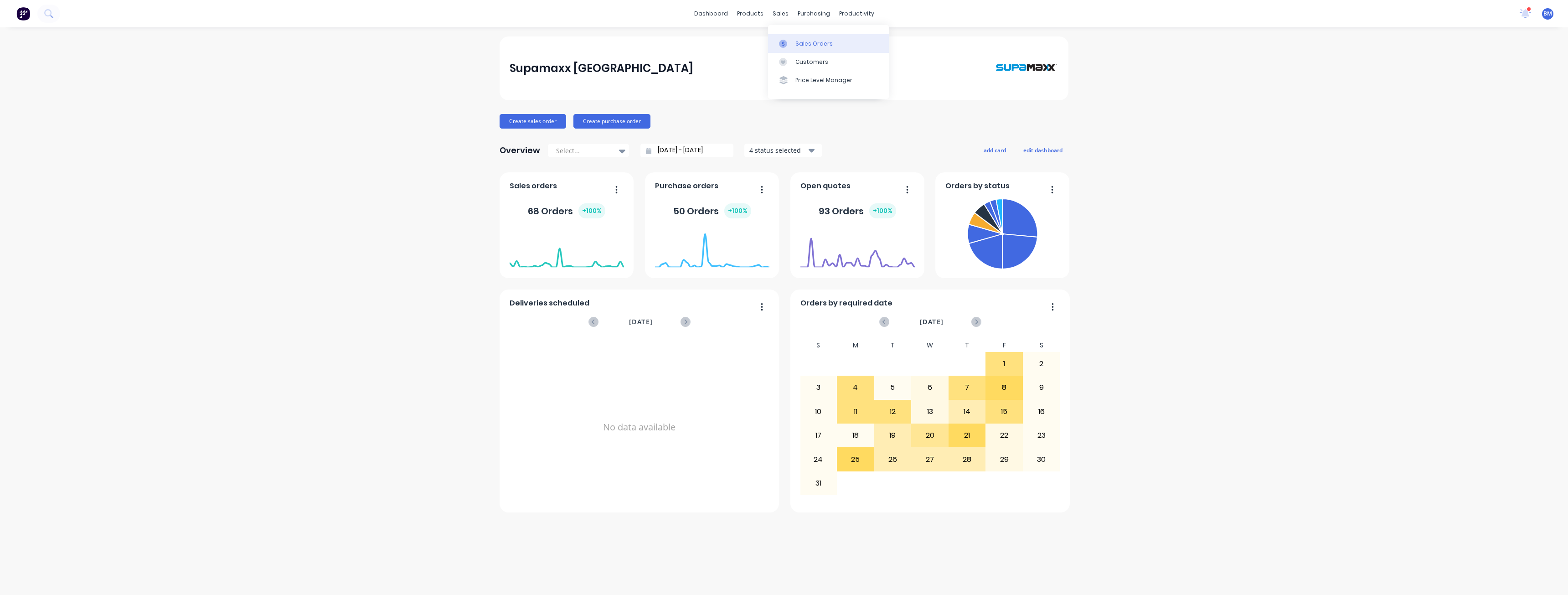
click at [802, 43] on div "Sales Orders" at bounding box center [814, 43] width 37 height 8
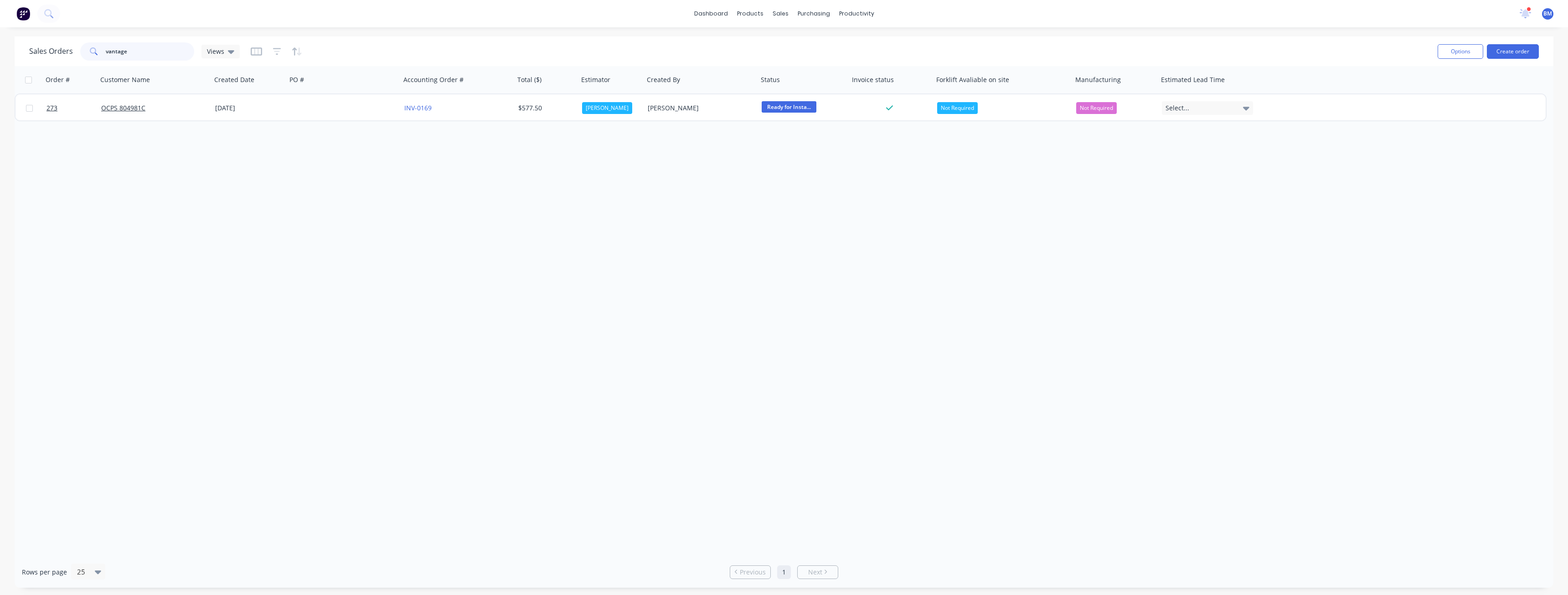
drag, startPoint x: 150, startPoint y: 54, endPoint x: 79, endPoint y: 51, distance: 71.1
click at [79, 51] on div "Sales Orders vantage Views" at bounding box center [135, 52] width 211 height 18
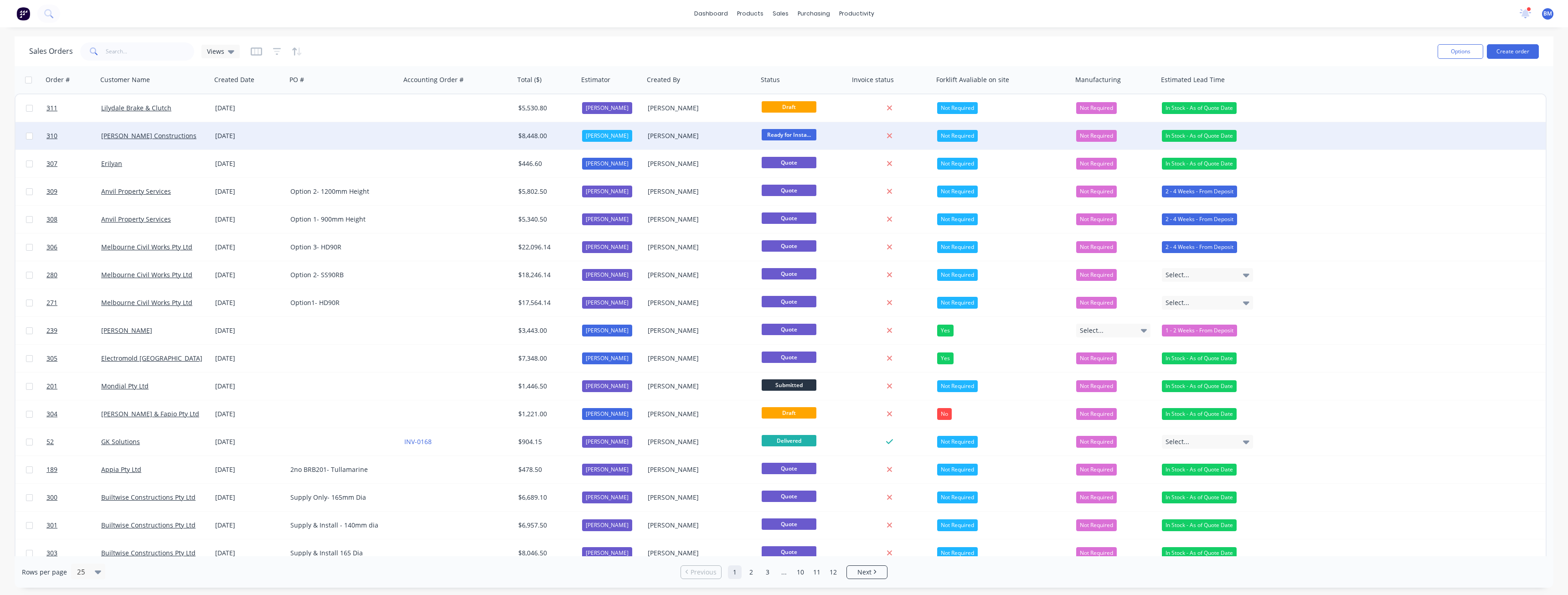
click at [384, 135] on div at bounding box center [343, 136] width 114 height 27
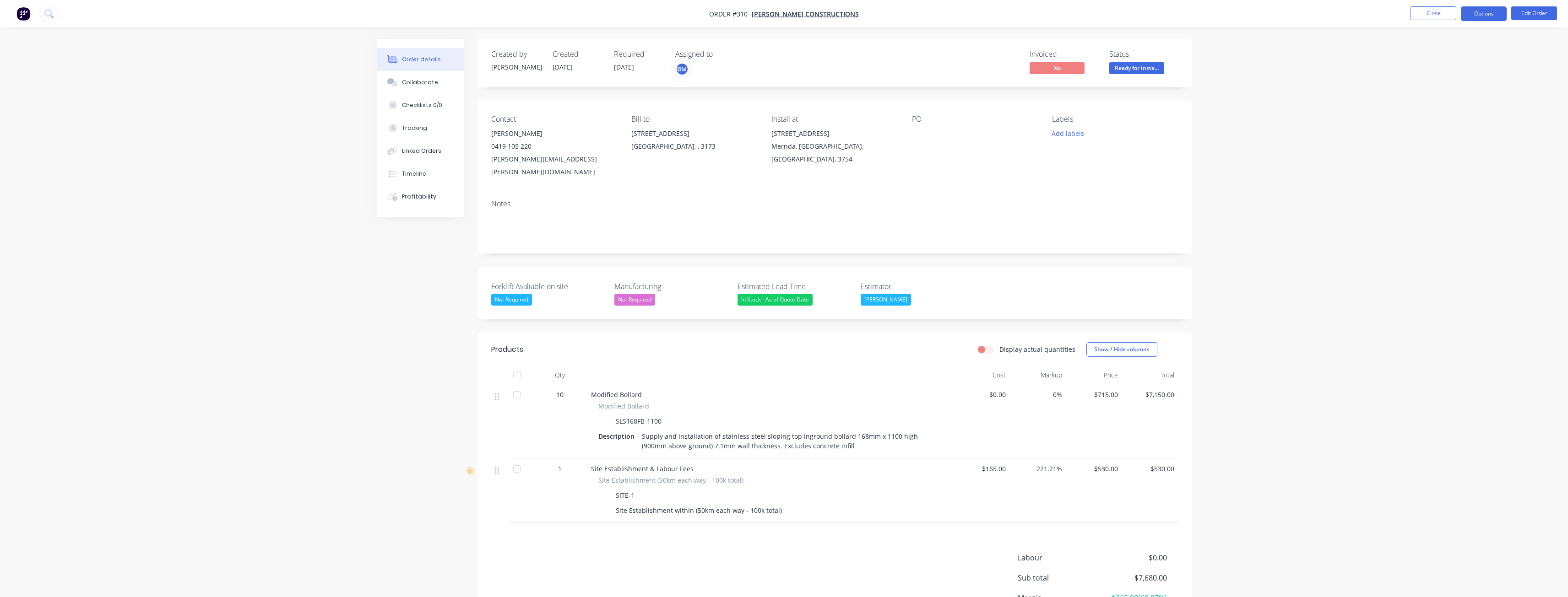
click at [1484, 13] on button "Options" at bounding box center [1484, 13] width 46 height 15
click at [1452, 127] on div "Delivery Docket" at bounding box center [1456, 129] width 84 height 13
click at [1442, 90] on div "Without pricing" at bounding box center [1456, 92] width 84 height 13
click at [1267, 188] on div "Order details Collaborate Checklists 0/0 Tracking Linked Orders Timeline Profit…" at bounding box center [784, 343] width 1568 height 686
click at [1529, 12] on button "Edit Order" at bounding box center [1534, 13] width 46 height 13
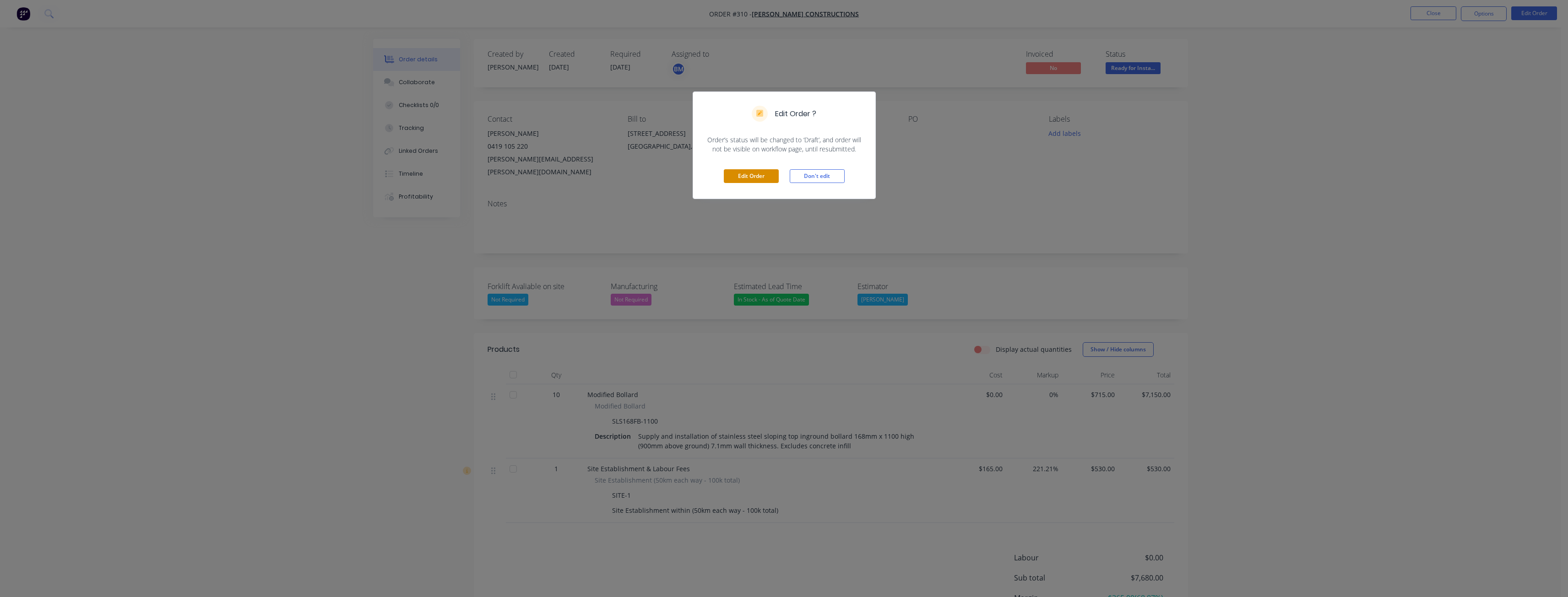
click at [751, 174] on button "Edit Order" at bounding box center [751, 176] width 55 height 13
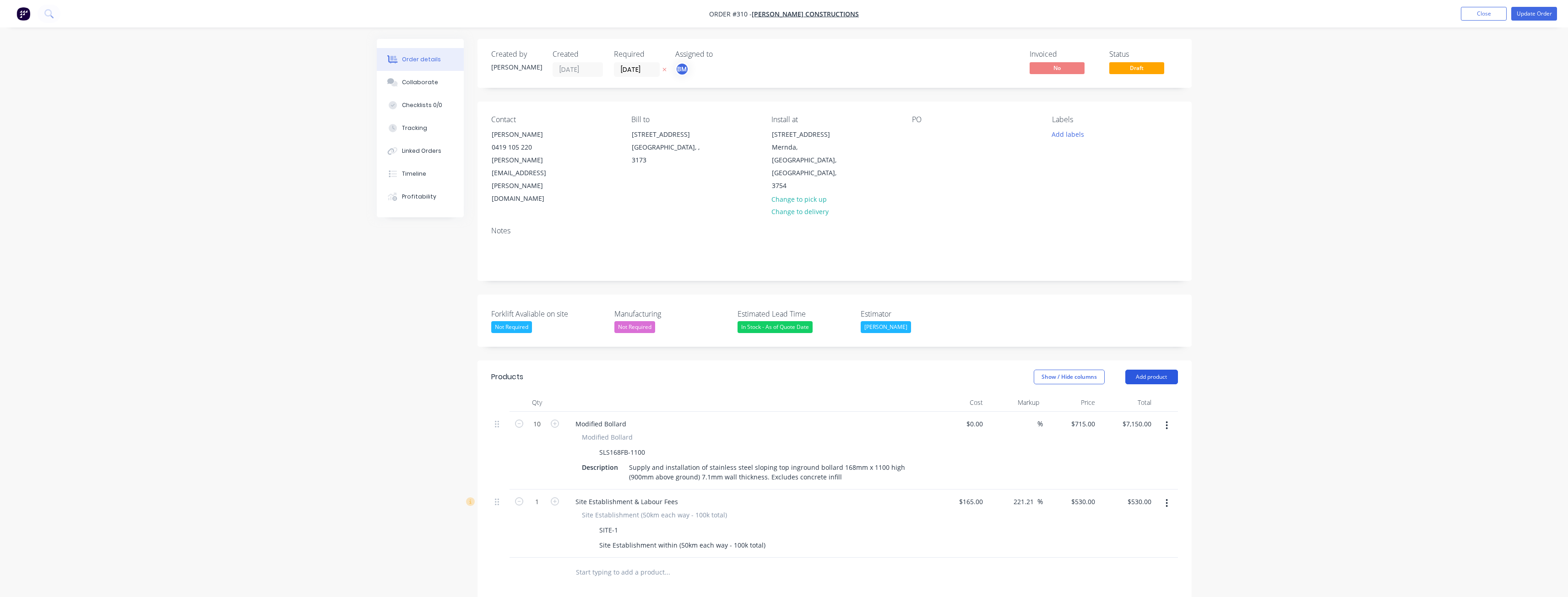
click at [1149, 370] on button "Add product" at bounding box center [1152, 377] width 53 height 15
click at [1125, 522] on div "Notes (External)" at bounding box center [1134, 529] width 70 height 13
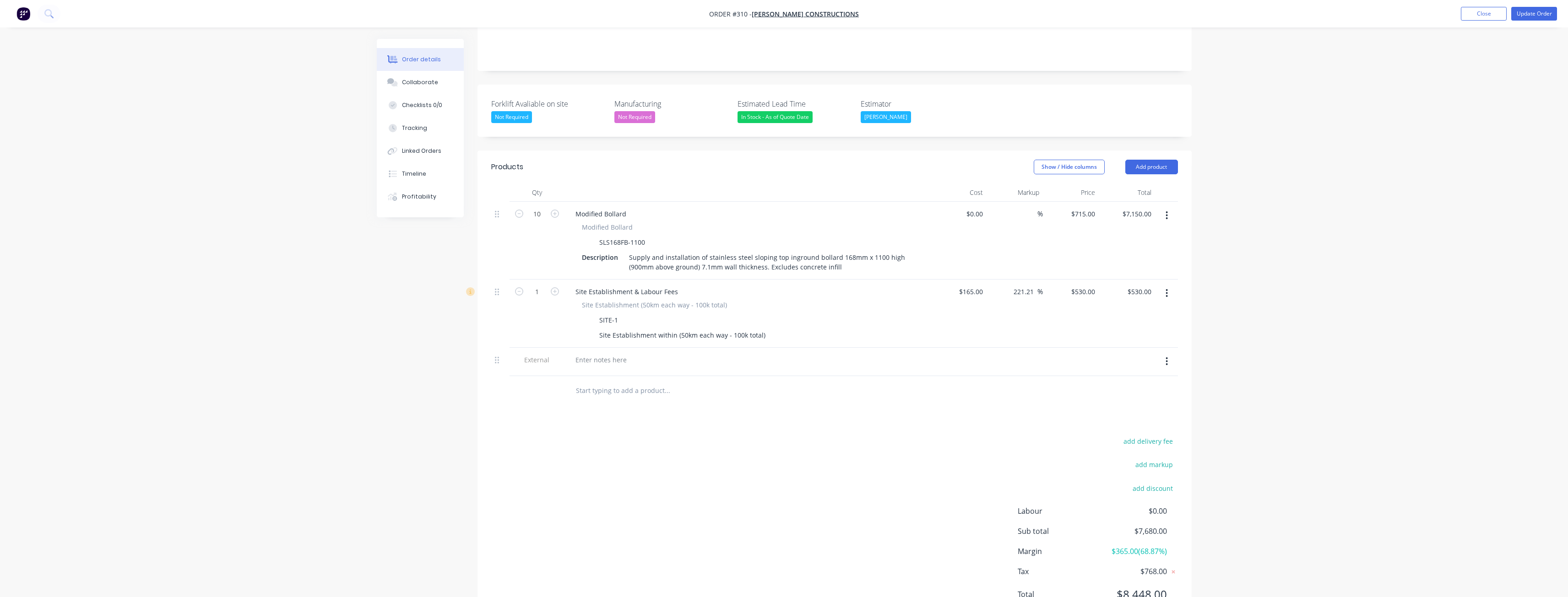
scroll to position [214, 0]
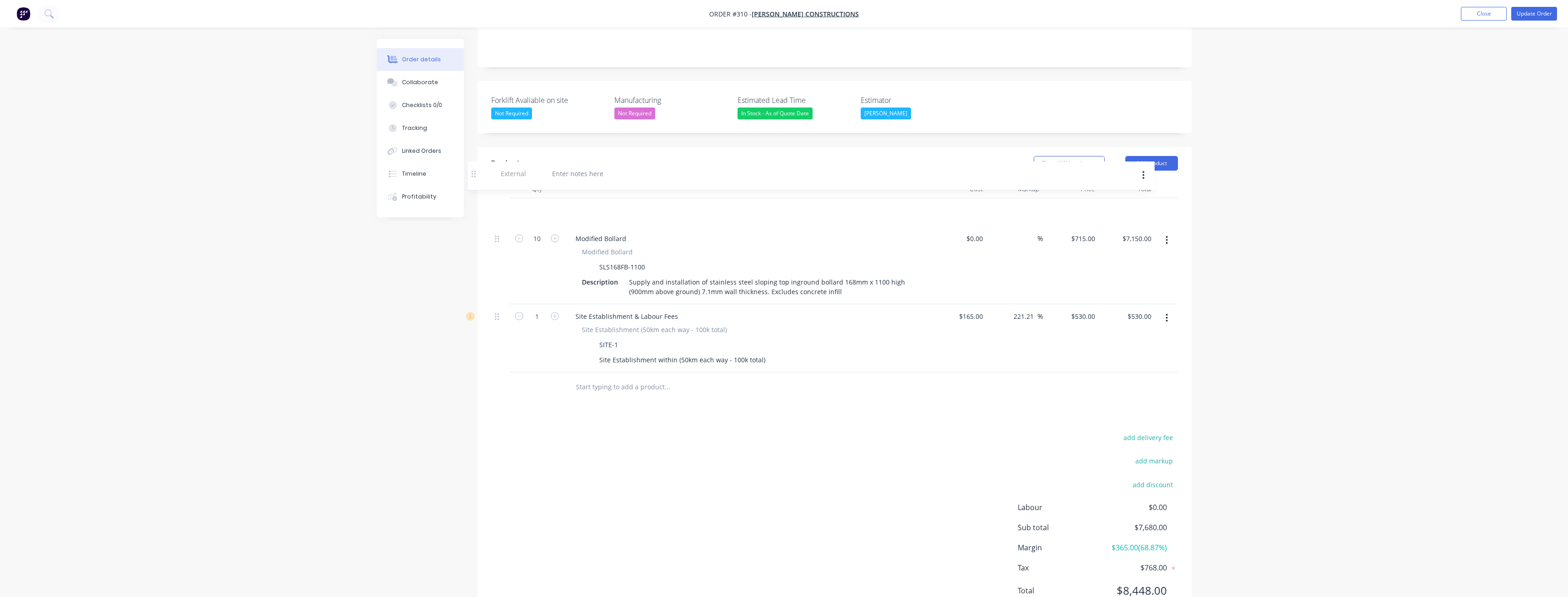
drag, startPoint x: 495, startPoint y: 318, endPoint x: 473, endPoint y: 170, distance: 149.6
click at [473, 170] on div "Order details Collaborate Checklists 0/0 Tracking Linked Orders Timeline Profit…" at bounding box center [784, 230] width 833 height 810
click at [617, 203] on div at bounding box center [601, 210] width 66 height 13
drag, startPoint x: 704, startPoint y: 378, endPoint x: 738, endPoint y: 351, distance: 43.4
click at [704, 378] on div "Products Show / Hide columns Add product Qty Cost Markup Price Total External I…" at bounding box center [834, 384] width 714 height 475
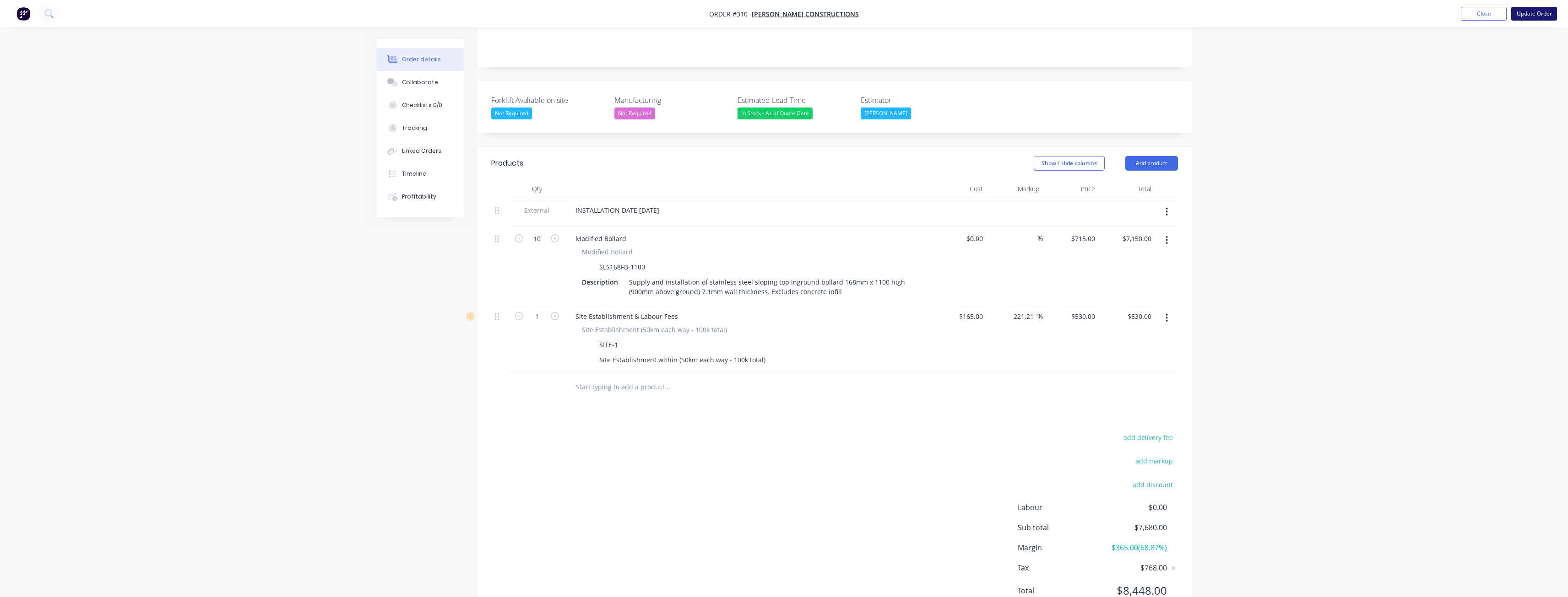
click at [1530, 10] on button "Update Order" at bounding box center [1534, 13] width 46 height 13
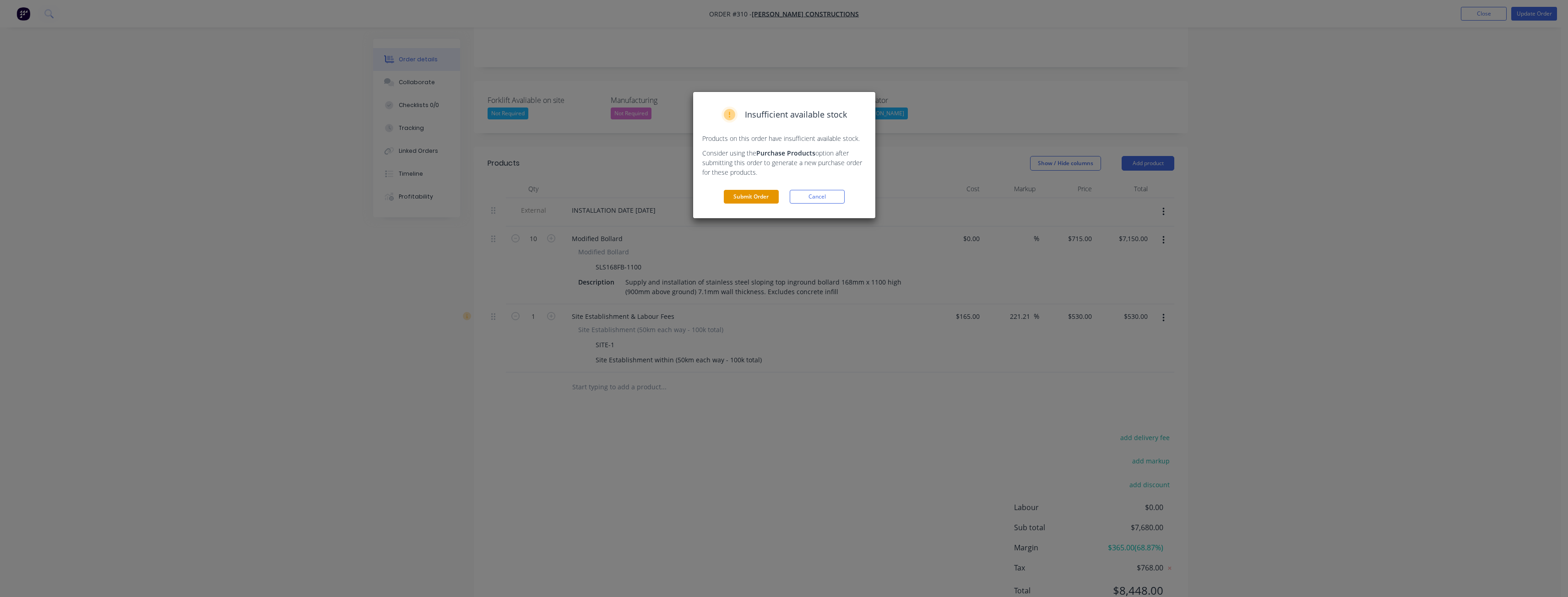
click at [748, 197] on button "Submit Order" at bounding box center [751, 197] width 55 height 13
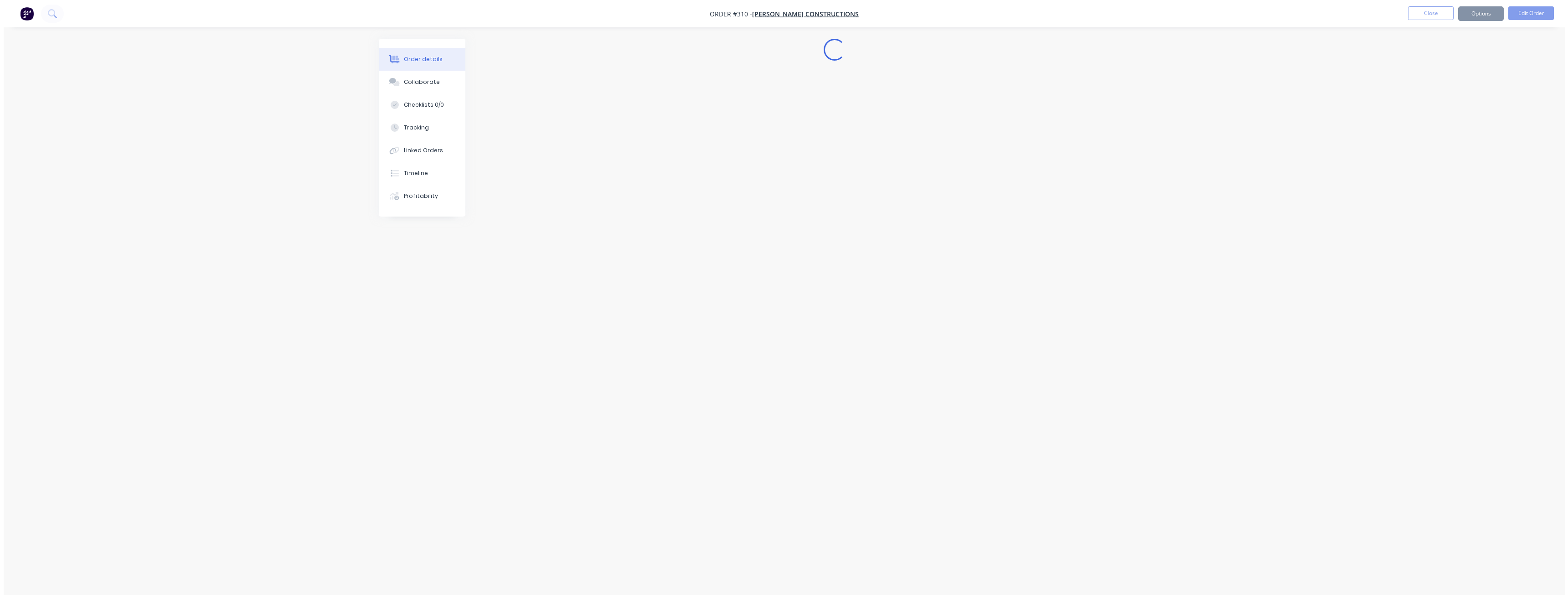
scroll to position [0, 0]
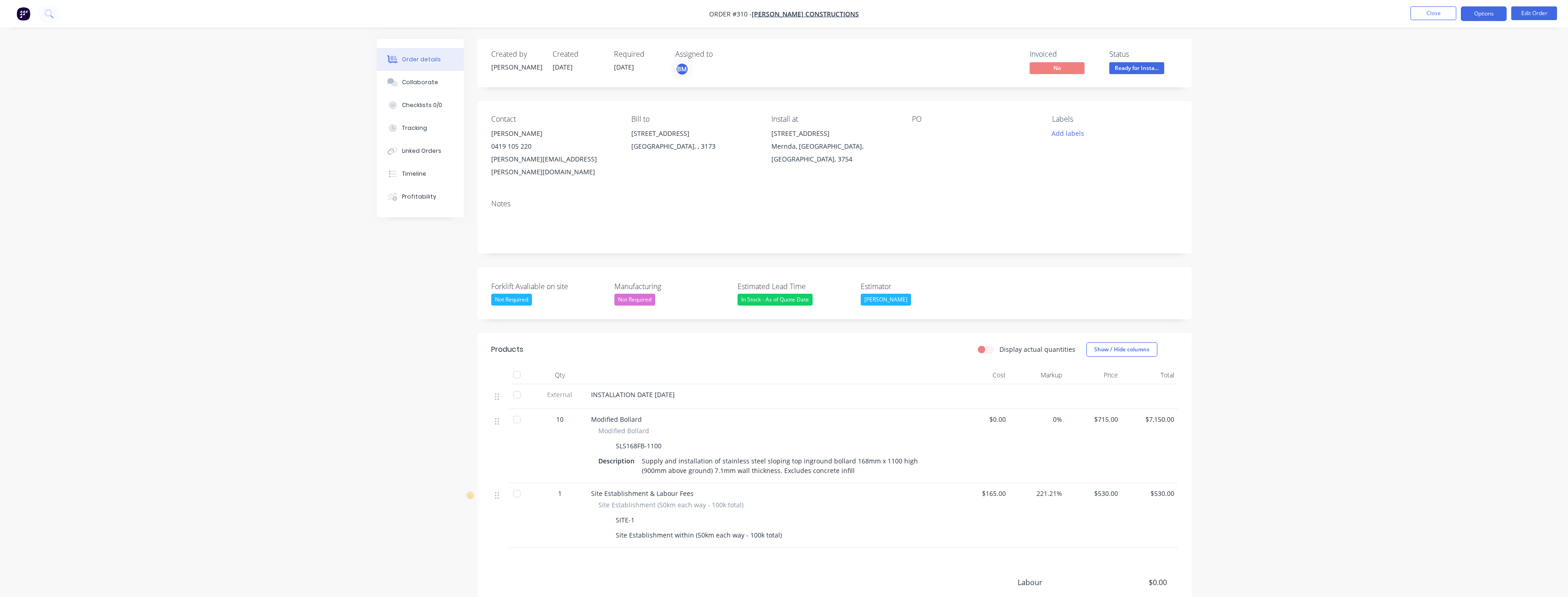
click at [1481, 11] on button "Options" at bounding box center [1484, 13] width 46 height 15
click at [1440, 125] on div "Delivery Docket" at bounding box center [1456, 129] width 84 height 13
click at [1435, 92] on div "Without pricing" at bounding box center [1456, 92] width 84 height 13
click at [1431, 123] on div "Delivery Docket" at bounding box center [1456, 129] width 84 height 13
click at [1426, 91] on div "Without pricing" at bounding box center [1456, 92] width 84 height 13
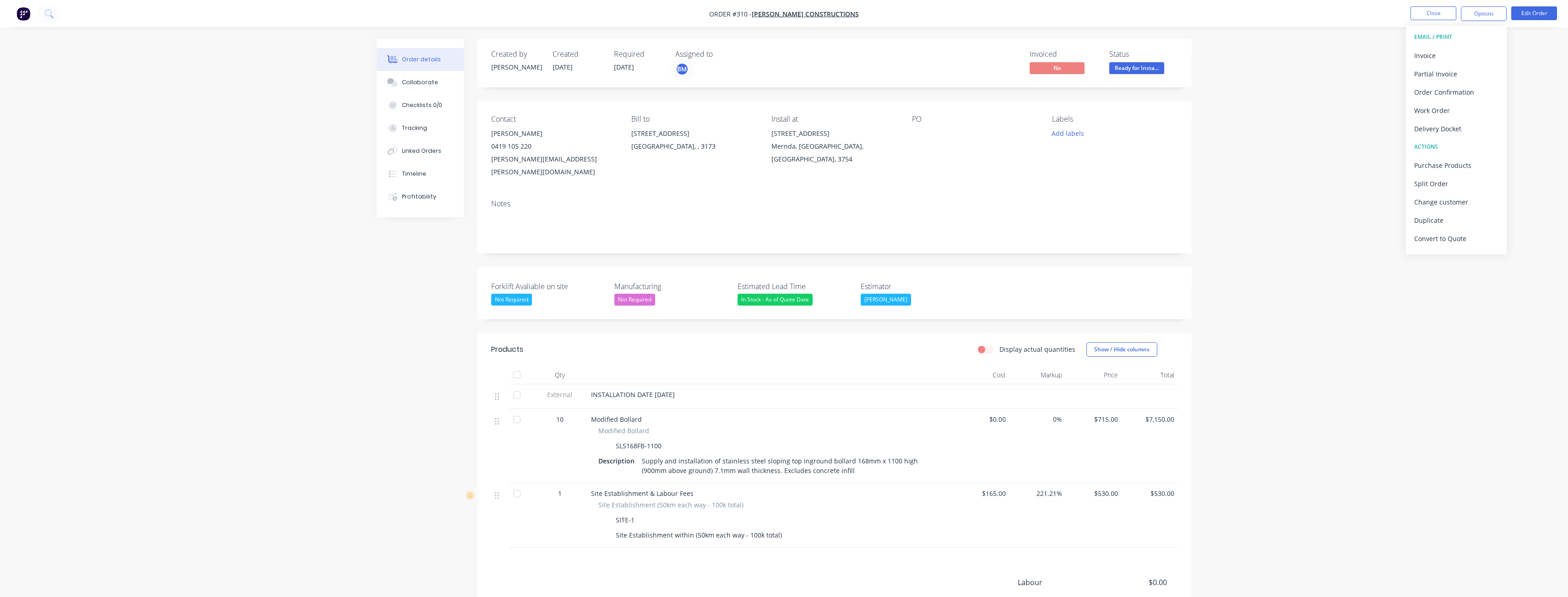
click at [1234, 176] on div "Order details Collaborate Checklists 0/0 Tracking Linked Orders Timeline Profit…" at bounding box center [784, 355] width 1568 height 711
click at [1430, 12] on button "Close" at bounding box center [1433, 13] width 46 height 13
